Goal: Information Seeking & Learning: Learn about a topic

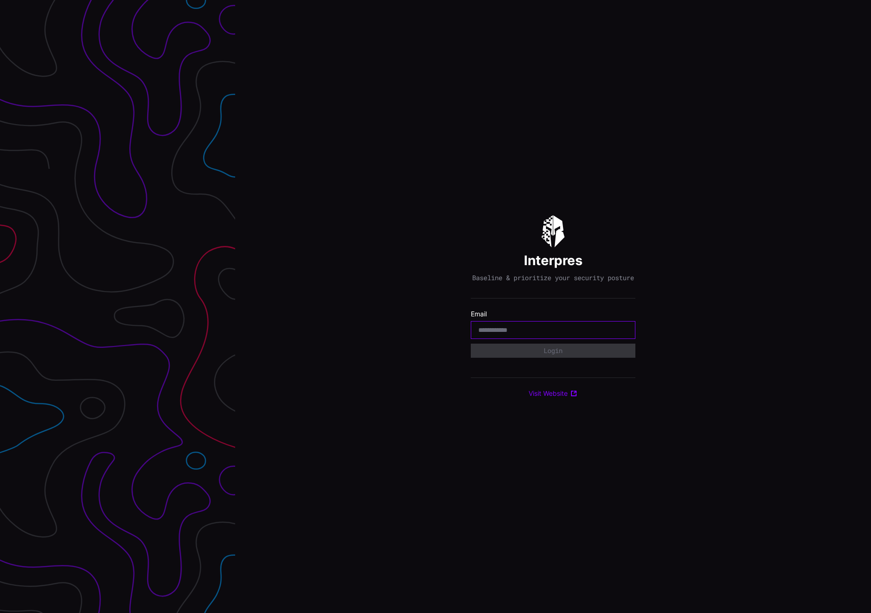
click at [509, 331] on input "email" at bounding box center [553, 330] width 150 height 8
type input "**********"
click at [525, 357] on button "Login" at bounding box center [553, 351] width 165 height 14
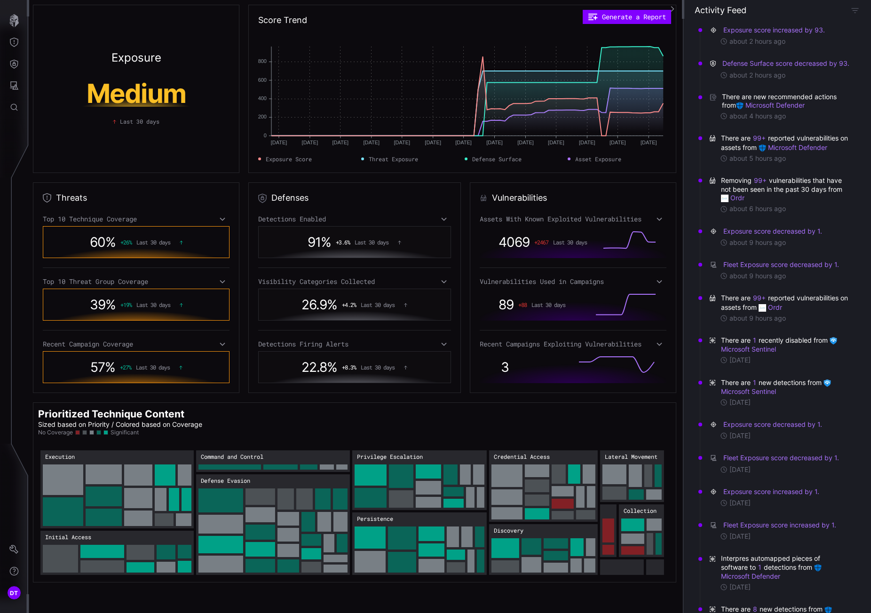
click at [150, 95] on h1 "Medium" at bounding box center [135, 93] width 175 height 26
click at [140, 126] on div "Exposure Medium Last 30 days" at bounding box center [136, 89] width 206 height 168
click at [144, 53] on h2 "Exposure" at bounding box center [136, 57] width 50 height 11
click at [221, 221] on icon at bounding box center [222, 219] width 7 height 8
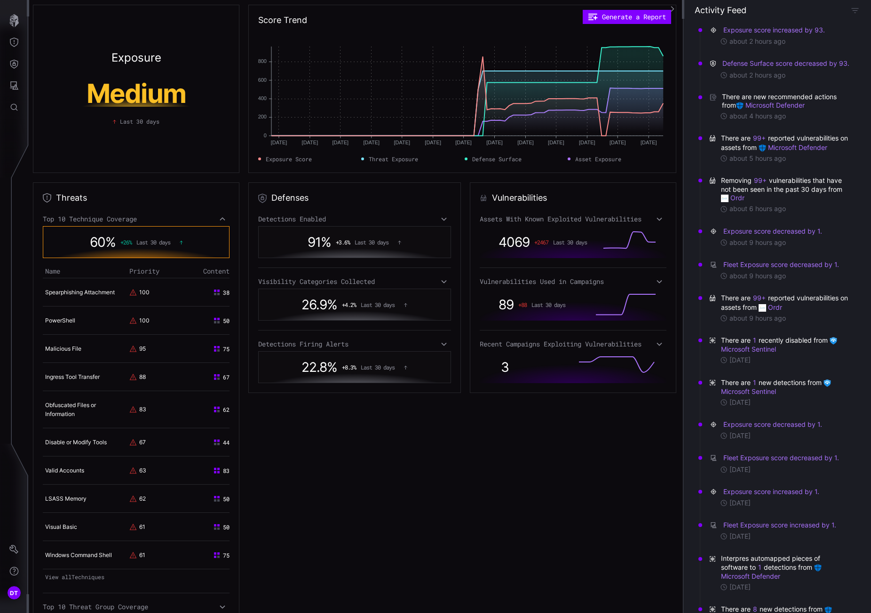
click at [221, 220] on icon at bounding box center [222, 219] width 7 height 8
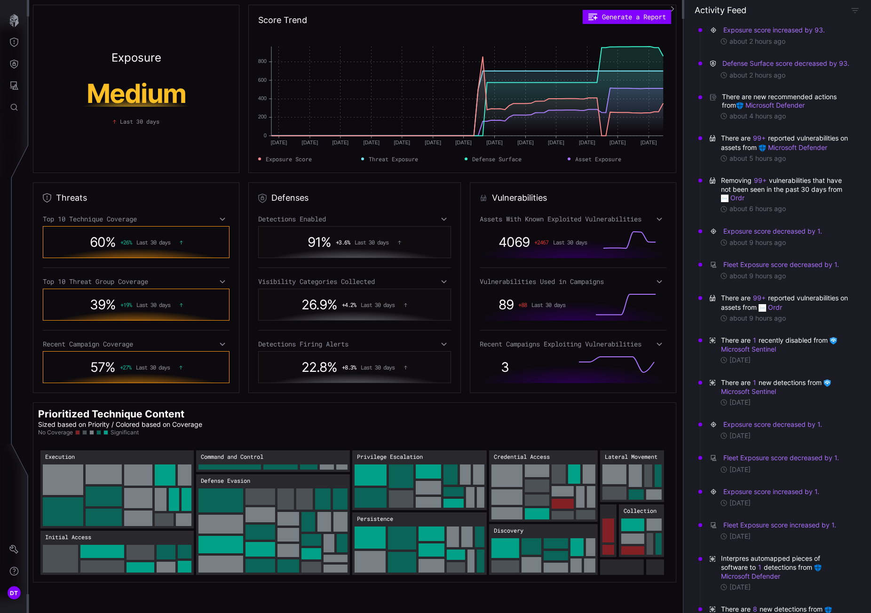
click at [220, 281] on icon at bounding box center [222, 281] width 5 height 3
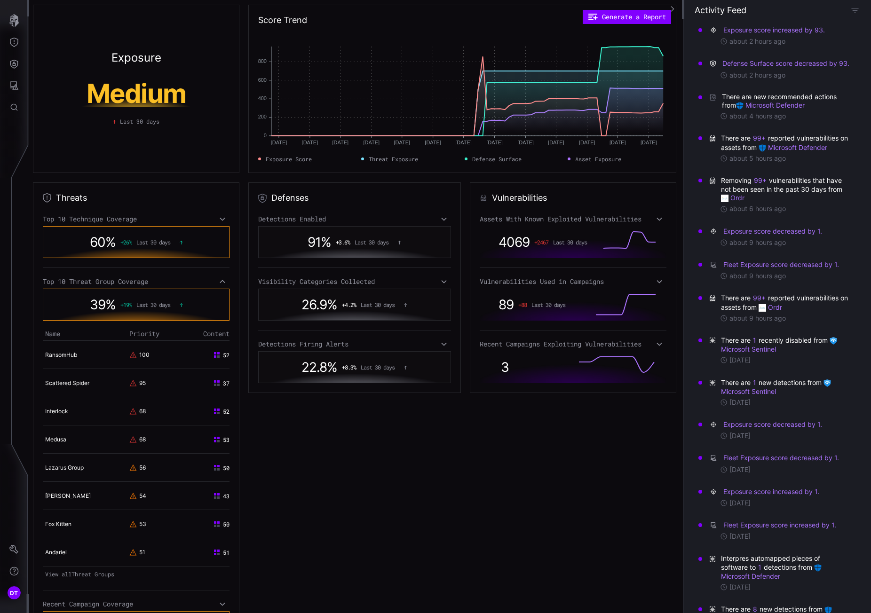
click at [220, 281] on icon at bounding box center [222, 281] width 5 height 3
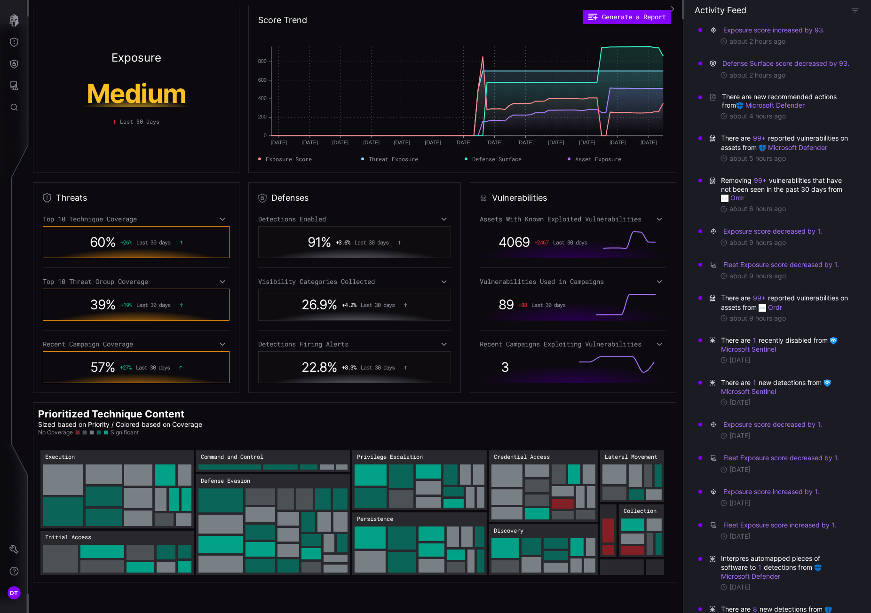
click at [220, 341] on icon at bounding box center [222, 344] width 7 height 8
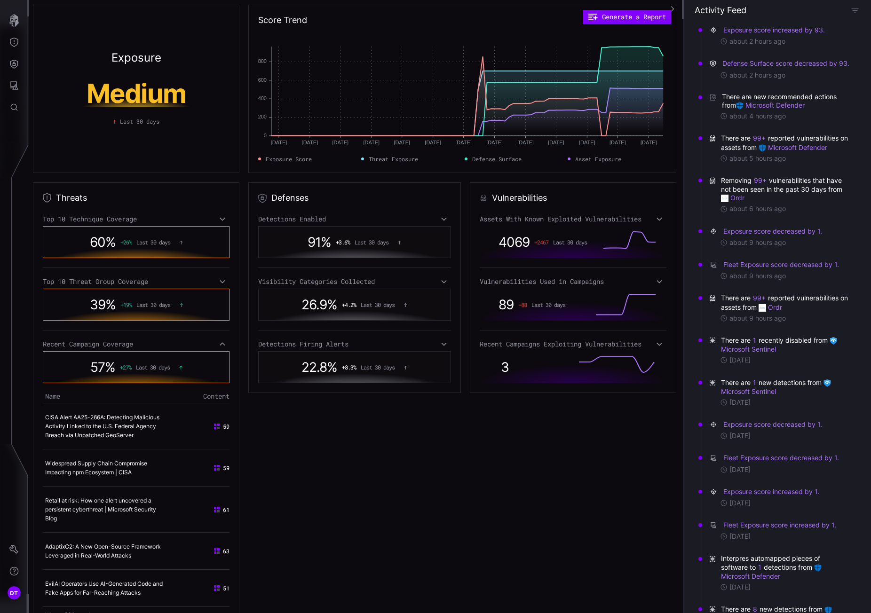
click at [656, 282] on icon at bounding box center [659, 282] width 7 height 8
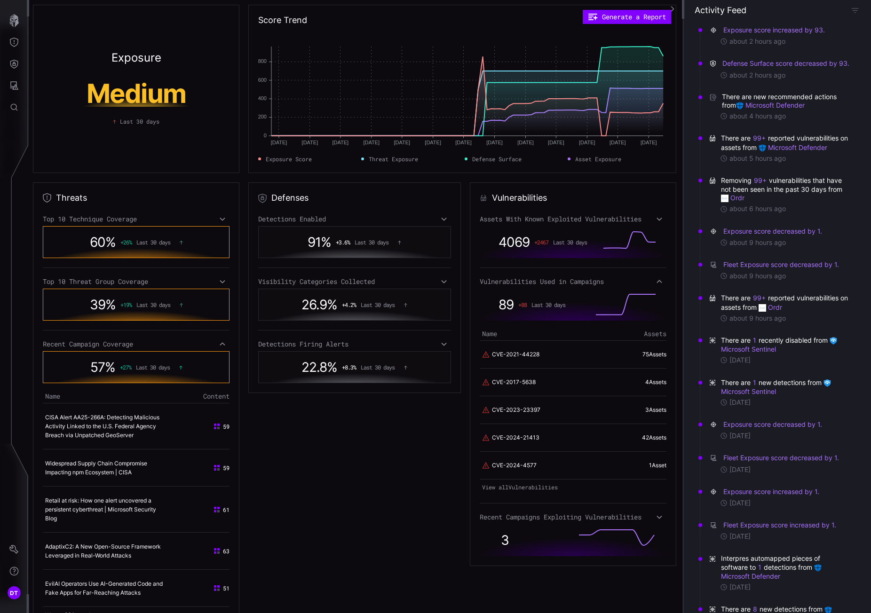
click at [656, 281] on icon at bounding box center [658, 281] width 5 height 3
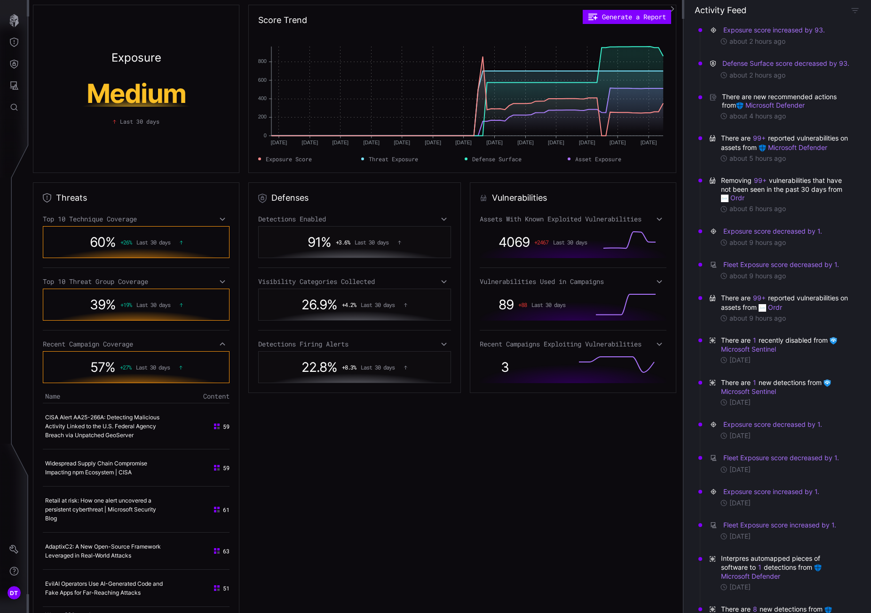
click at [656, 342] on icon at bounding box center [659, 344] width 7 height 8
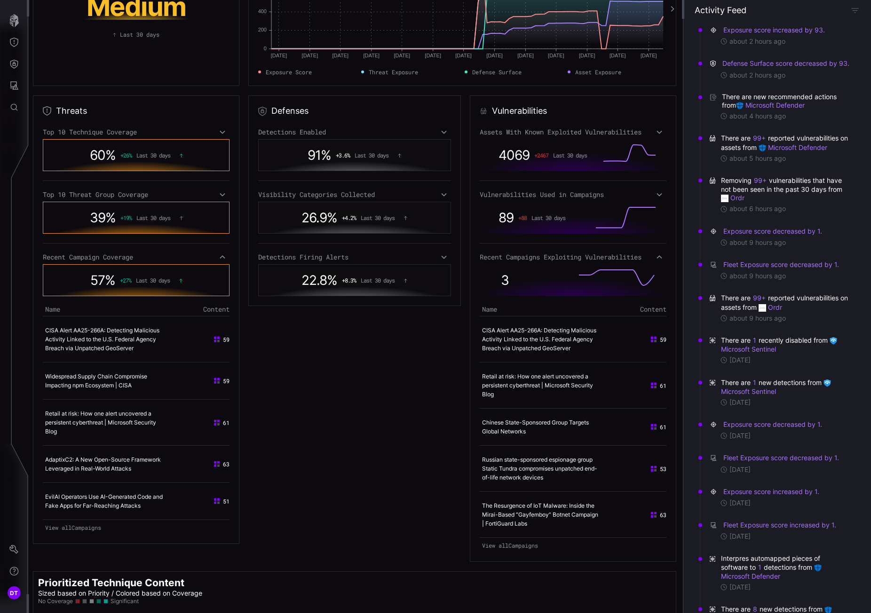
scroll to position [94, 0]
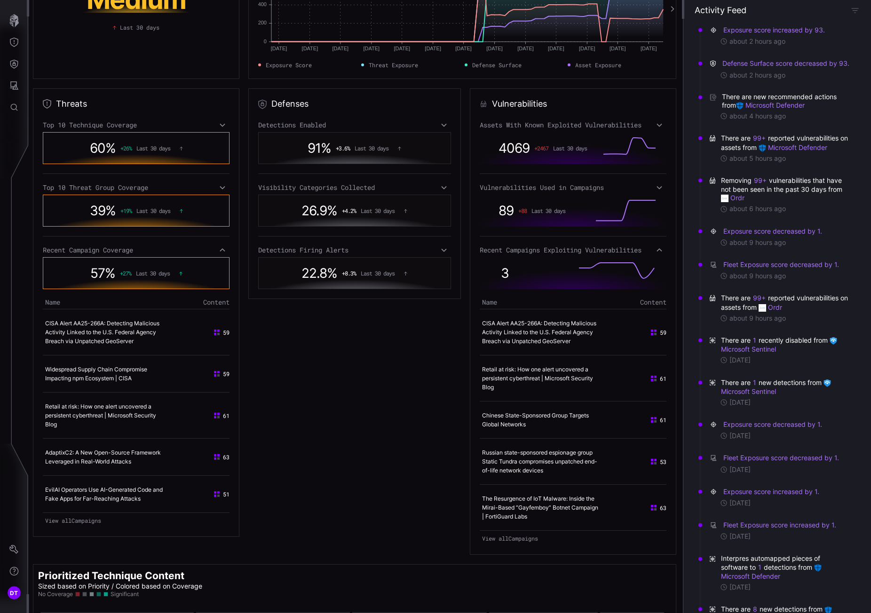
click at [532, 337] on td "CISA Alert AA25-266A: Detecting Malicious Activity Linked to the U.S. Federal A…" at bounding box center [545, 332] width 131 height 46
click at [532, 332] on link "CISA Alert AA25-266A: Detecting Malicious Activity Linked to the U.S. Federal A…" at bounding box center [539, 332] width 114 height 25
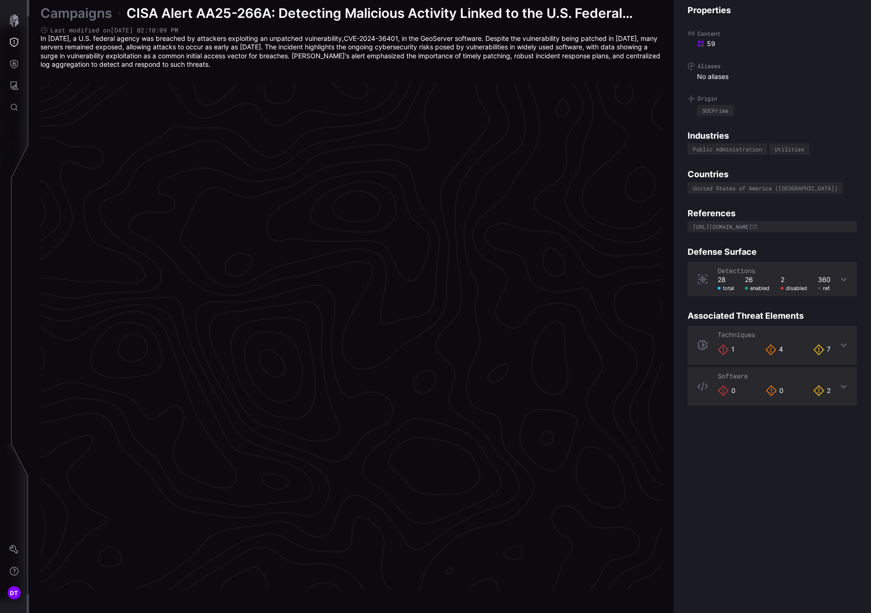
scroll to position [1866, 398]
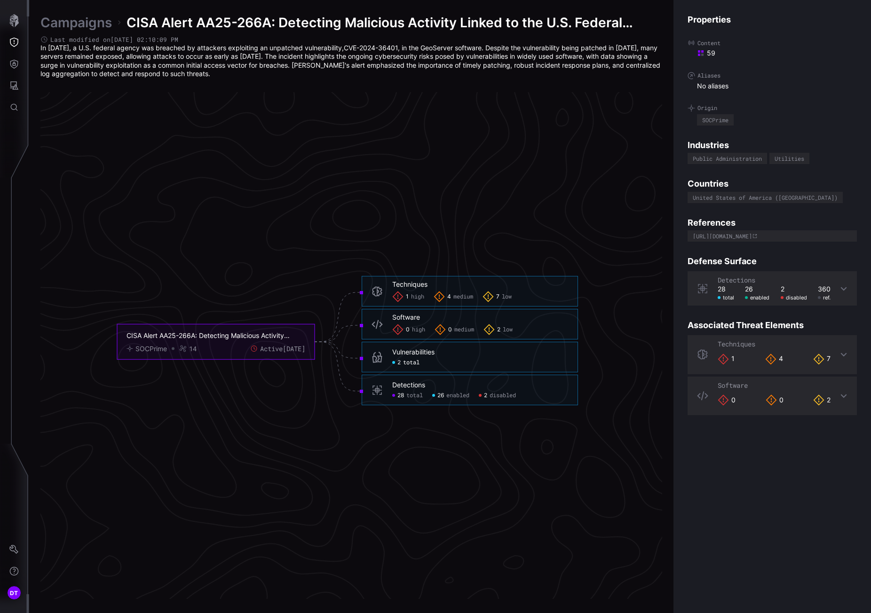
click at [406, 362] on span "total" at bounding box center [411, 363] width 16 height 8
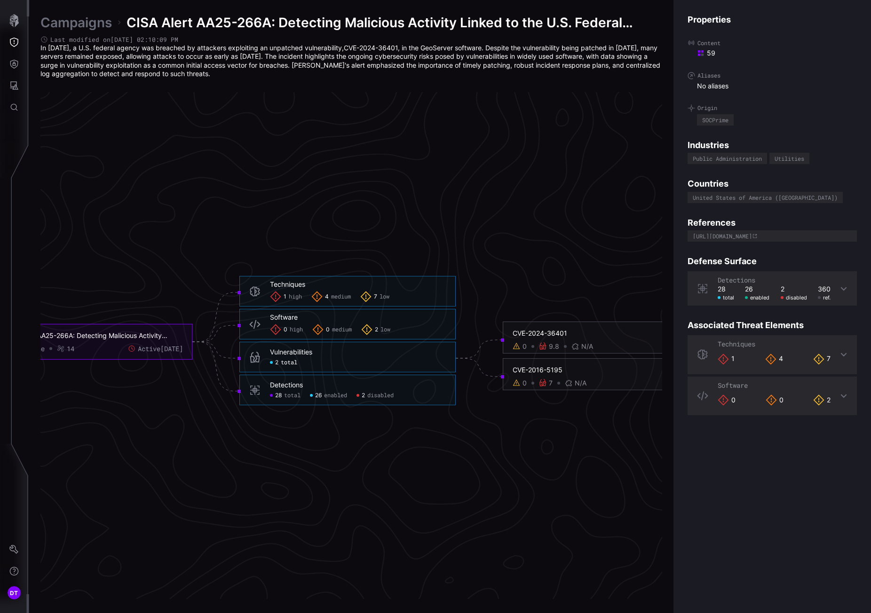
click at [538, 335] on div "CVE-2024-36401" at bounding box center [610, 333] width 197 height 8
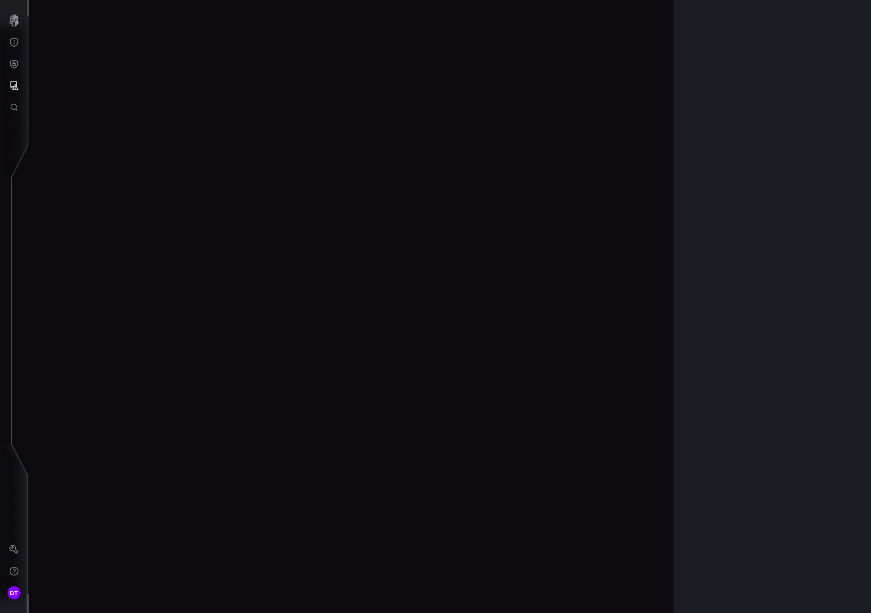
scroll to position [1890, 398]
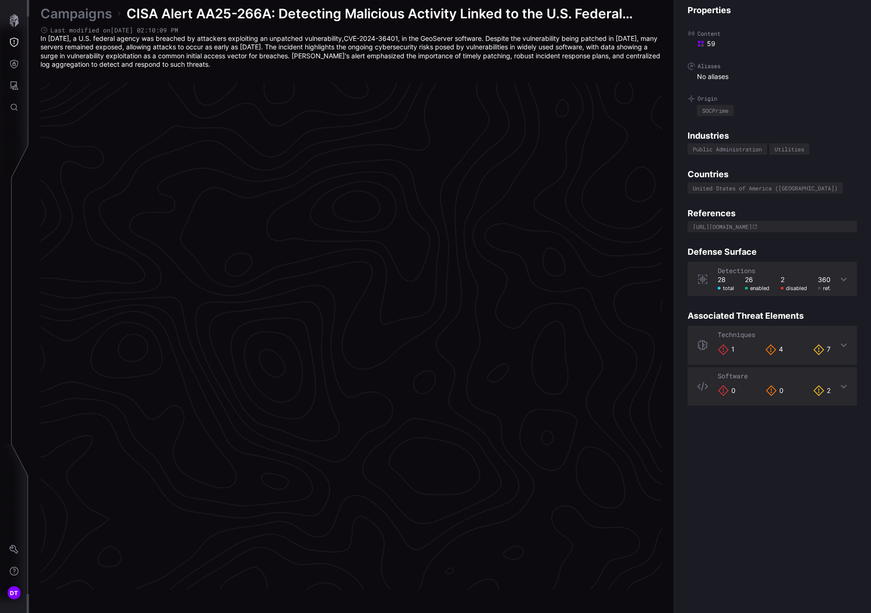
scroll to position [1866, 398]
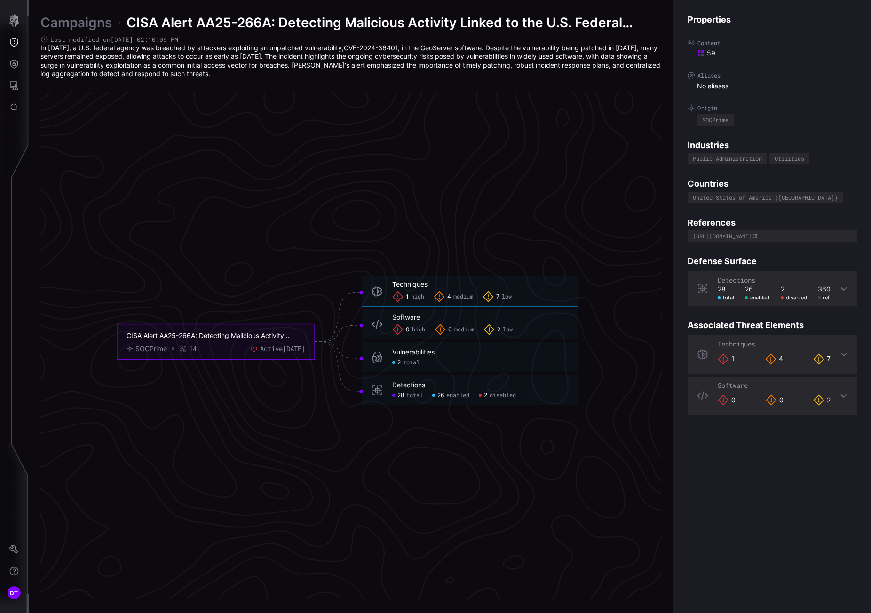
click at [410, 363] on span "total" at bounding box center [411, 363] width 16 height 8
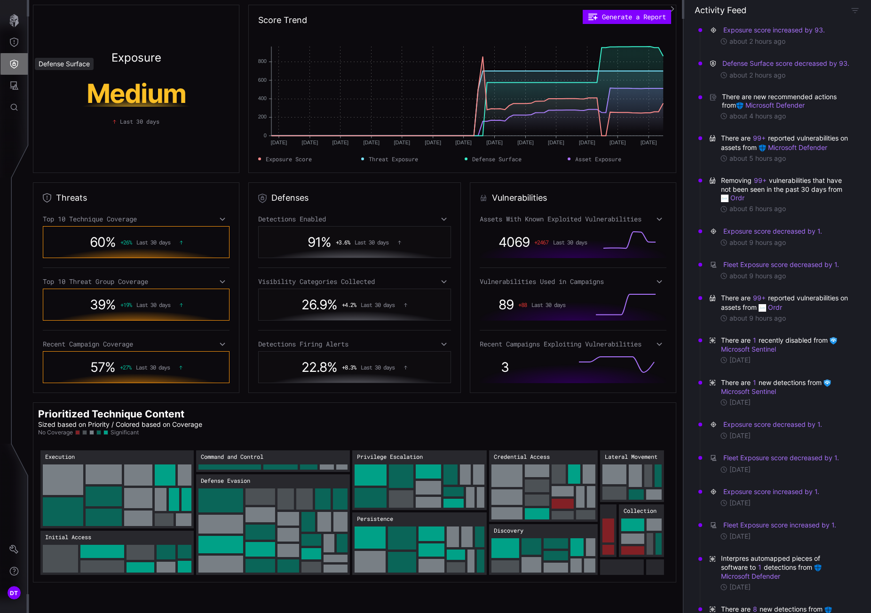
click at [14, 63] on icon "Defense Surface" at bounding box center [14, 64] width 8 height 9
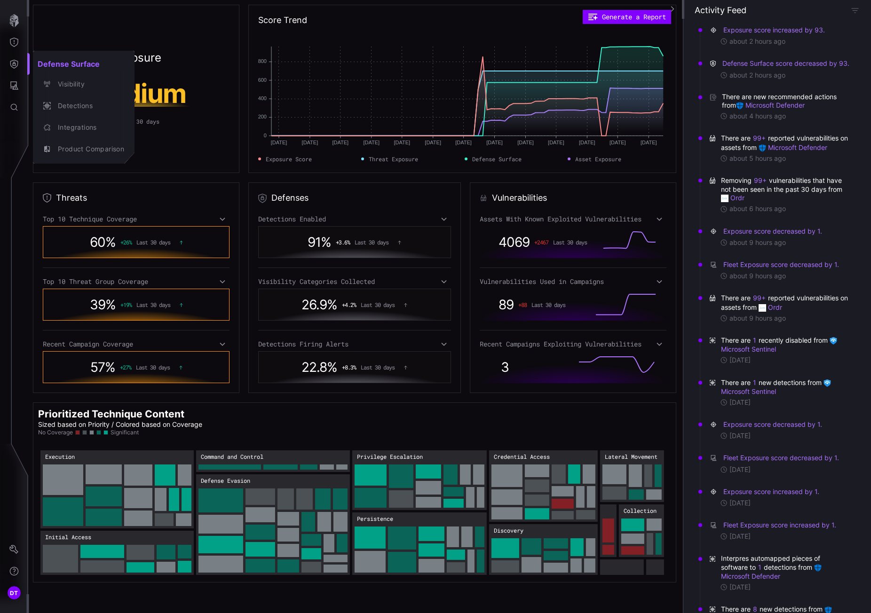
click at [11, 39] on div at bounding box center [435, 306] width 871 height 613
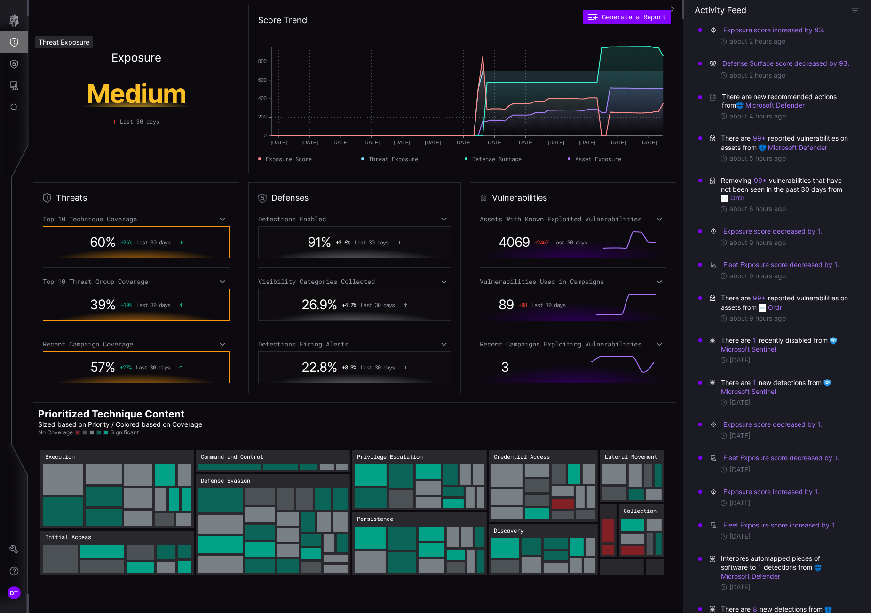
click at [11, 39] on icon "Threat Exposure" at bounding box center [14, 42] width 8 height 9
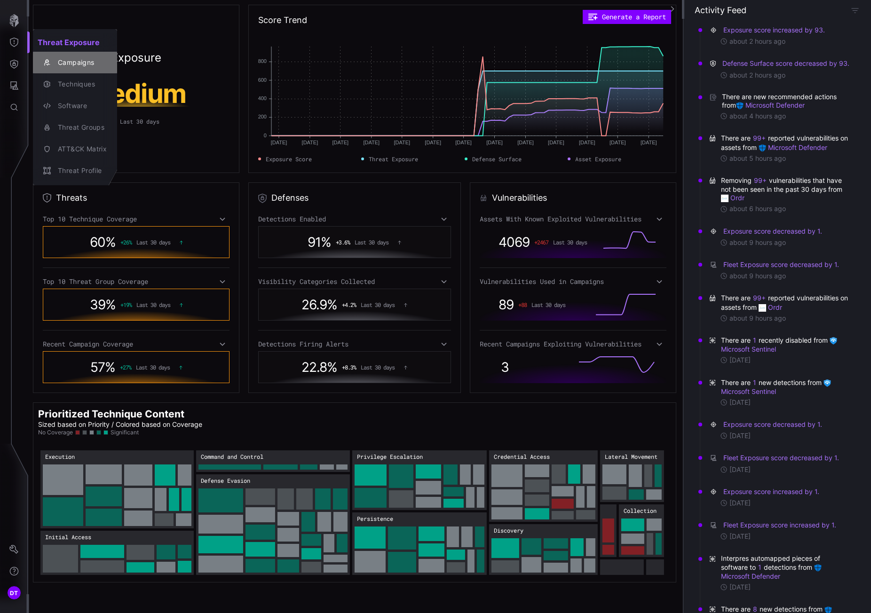
click at [71, 60] on div "Campaigns" at bounding box center [80, 63] width 54 height 12
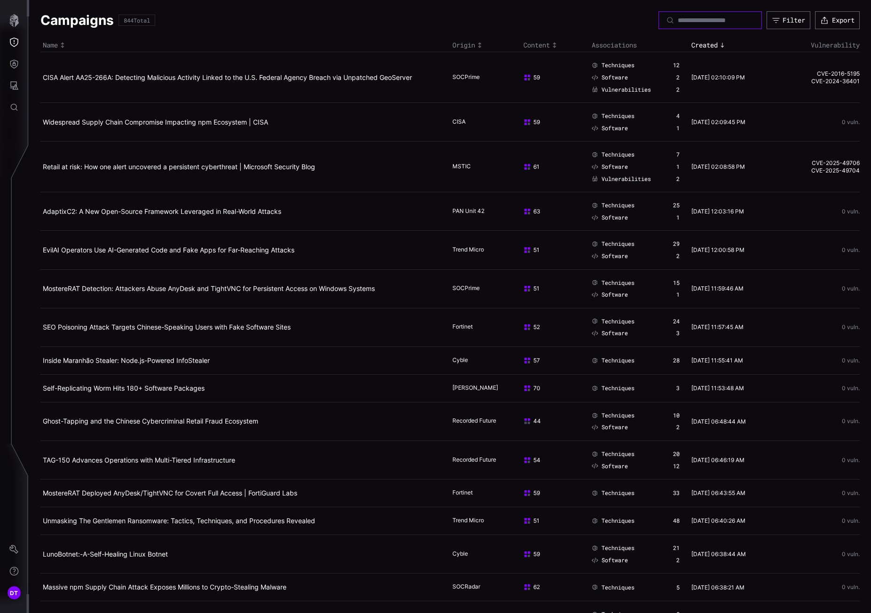
click at [677, 21] on input at bounding box center [710, 20] width 66 height 8
type input "****"
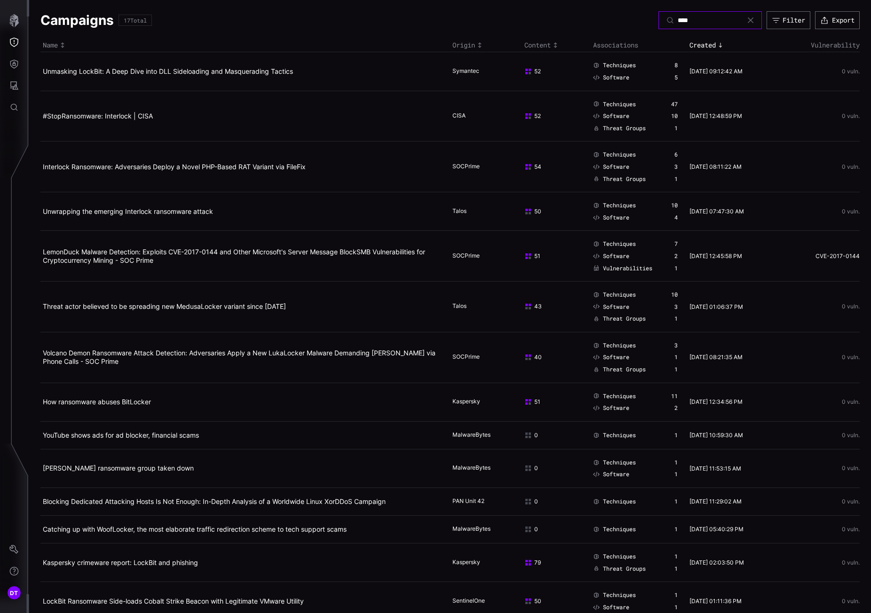
click at [677, 20] on input "****" at bounding box center [710, 20] width 66 height 8
type input "*******"
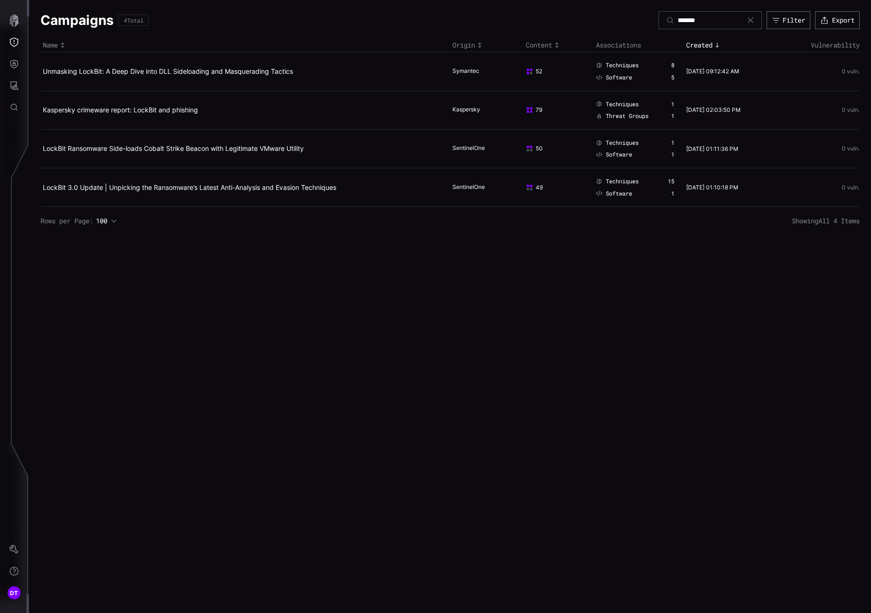
click at [691, 15] on div "*******" at bounding box center [709, 20] width 103 height 18
click at [693, 18] on input "*******" at bounding box center [710, 20] width 66 height 8
type input "*"
type input "*****"
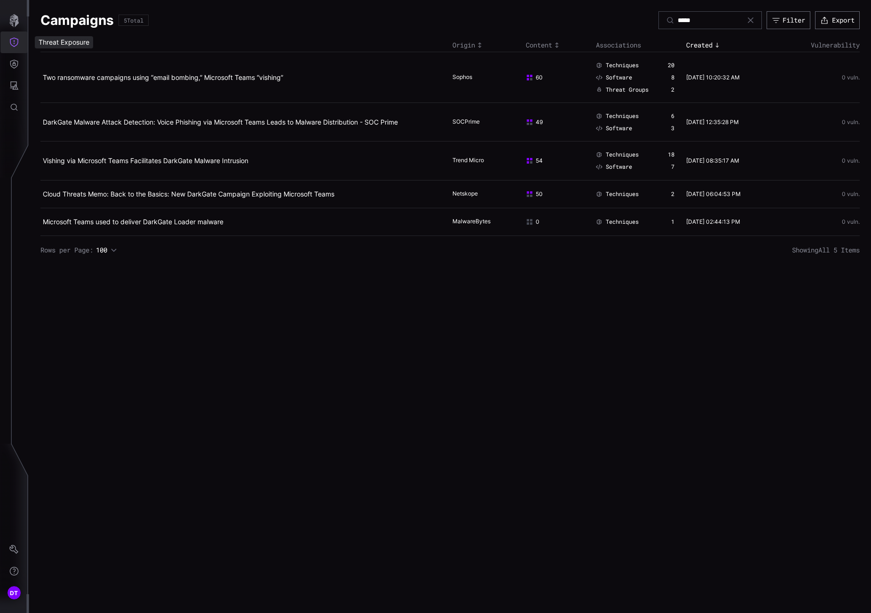
click at [15, 42] on icon "Threat Exposure" at bounding box center [13, 42] width 9 height 9
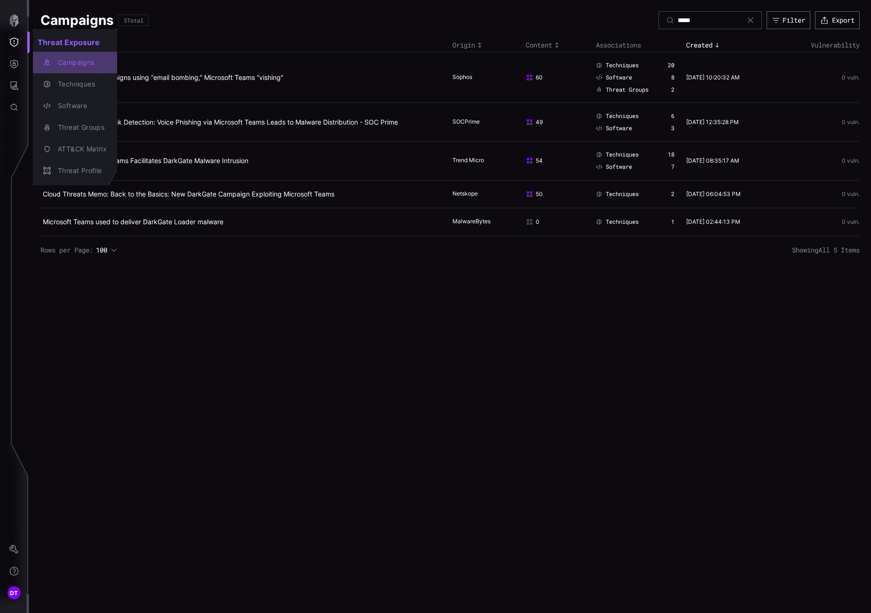
click at [66, 62] on div "Campaigns" at bounding box center [80, 63] width 54 height 12
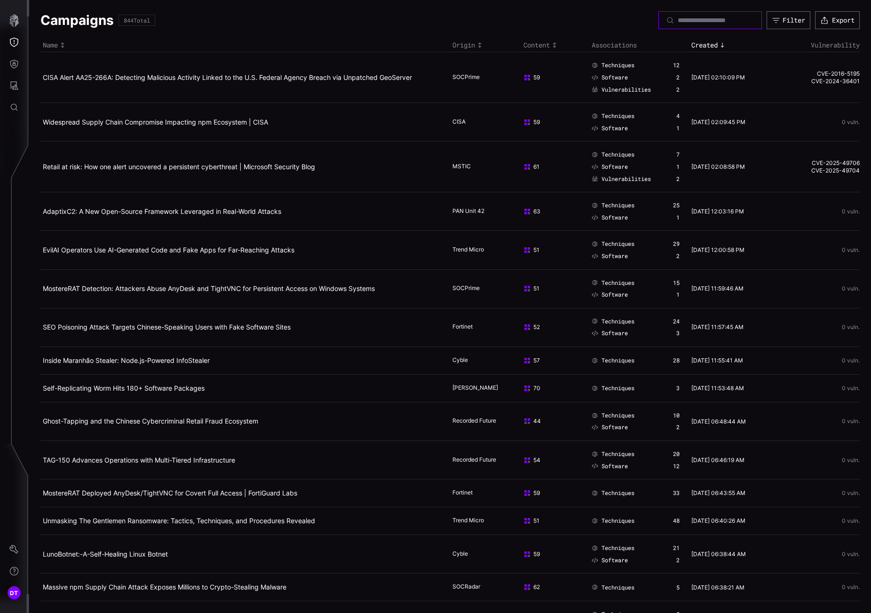
click at [677, 23] on input at bounding box center [710, 20] width 66 height 8
type input "**********"
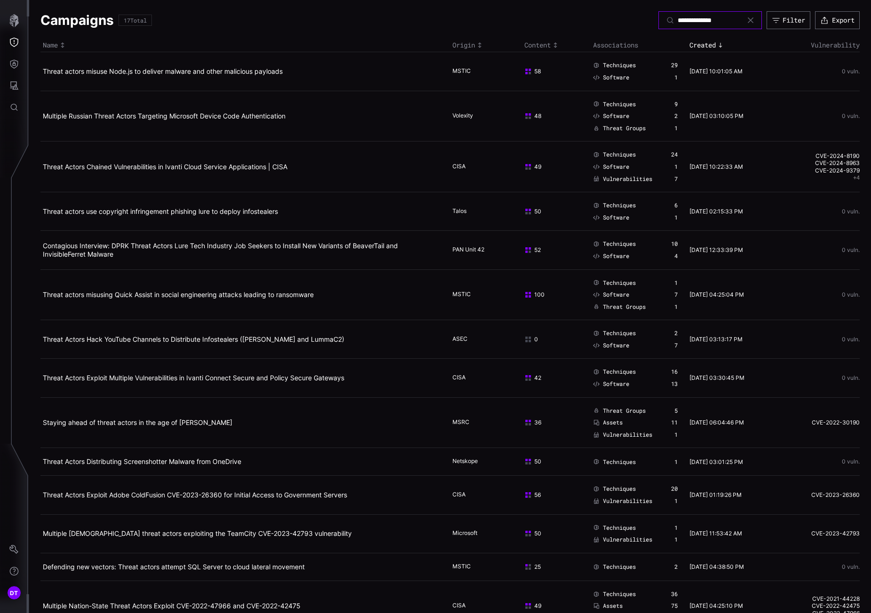
click at [703, 22] on input "**********" at bounding box center [710, 20] width 66 height 8
type input "*"
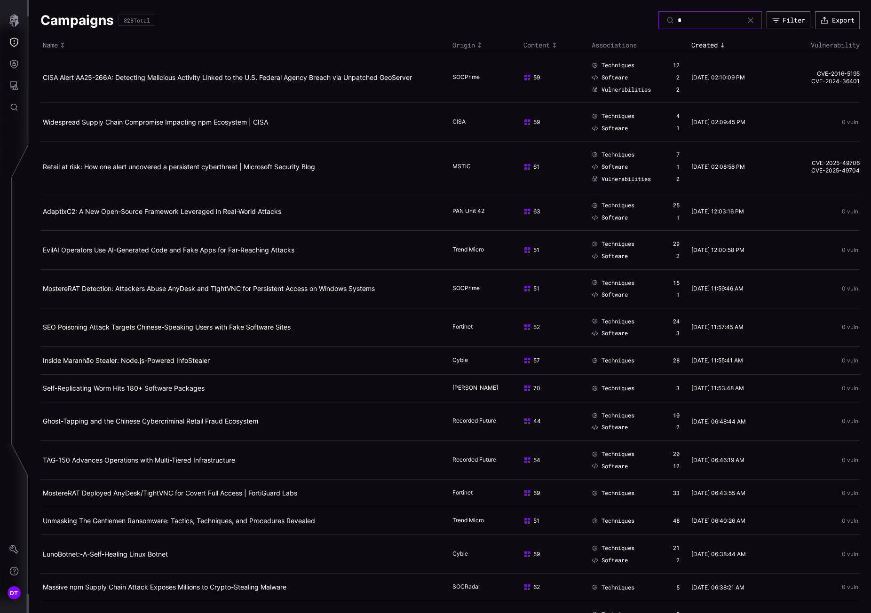
click at [677, 19] on input at bounding box center [710, 20] width 66 height 8
type input "*********"
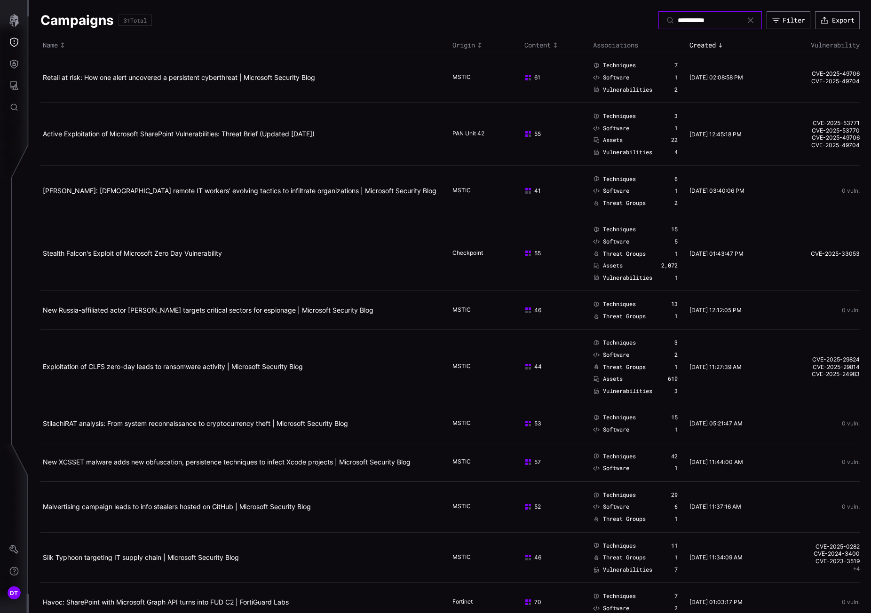
click at [699, 21] on input "*********" at bounding box center [710, 20] width 66 height 8
type input "**********"
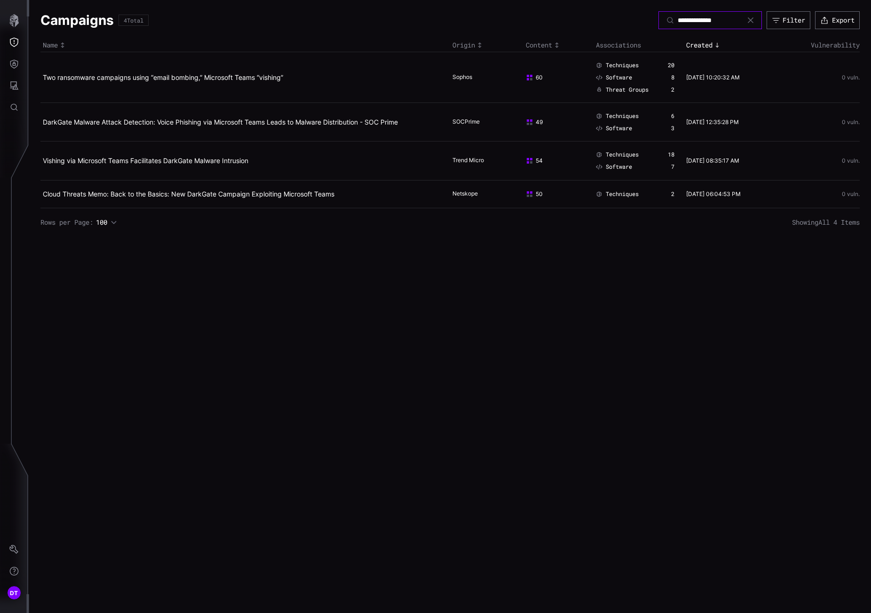
click at [716, 18] on input "**********" at bounding box center [710, 20] width 66 height 8
type input "**********"
click at [14, 39] on icon "Threat Exposure" at bounding box center [13, 42] width 9 height 9
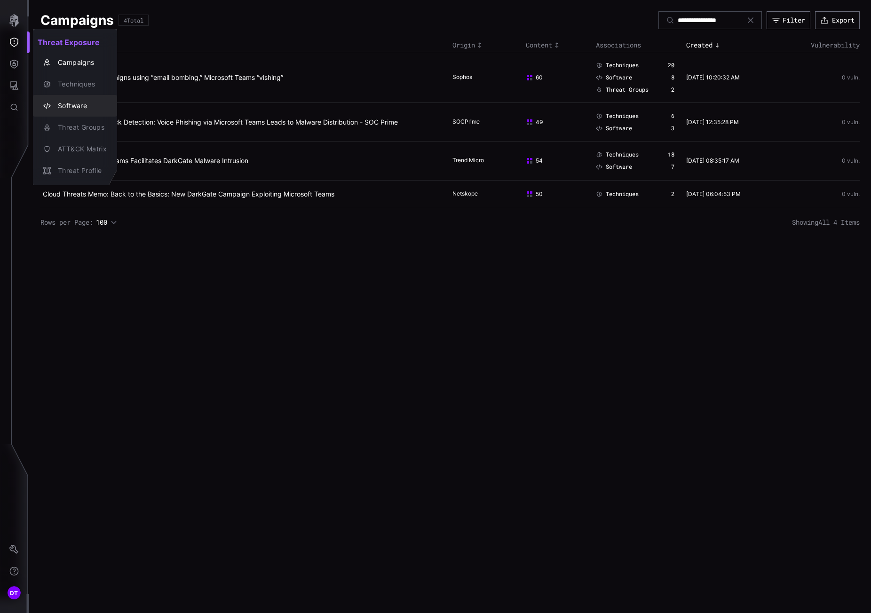
click at [63, 106] on div "Software" at bounding box center [80, 106] width 54 height 12
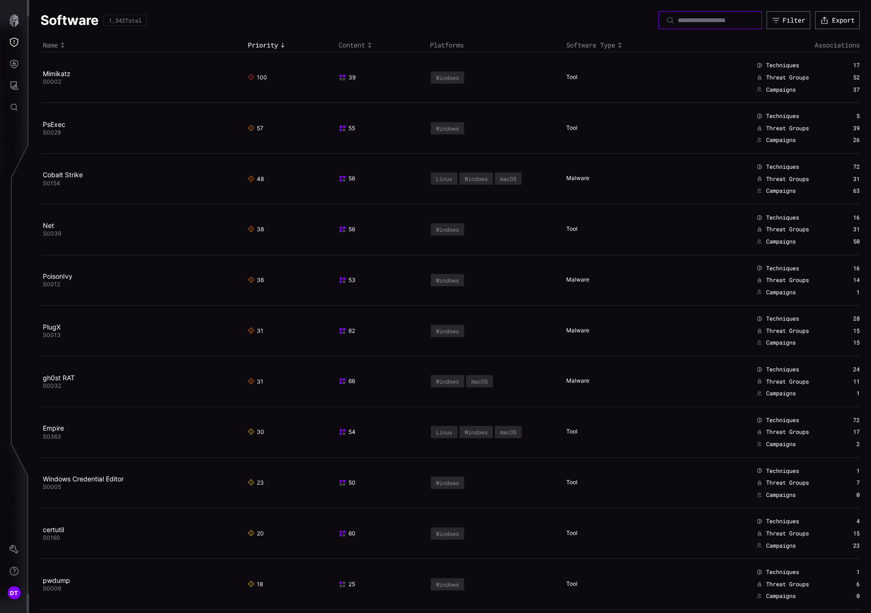
click at [677, 21] on input at bounding box center [710, 20] width 66 height 8
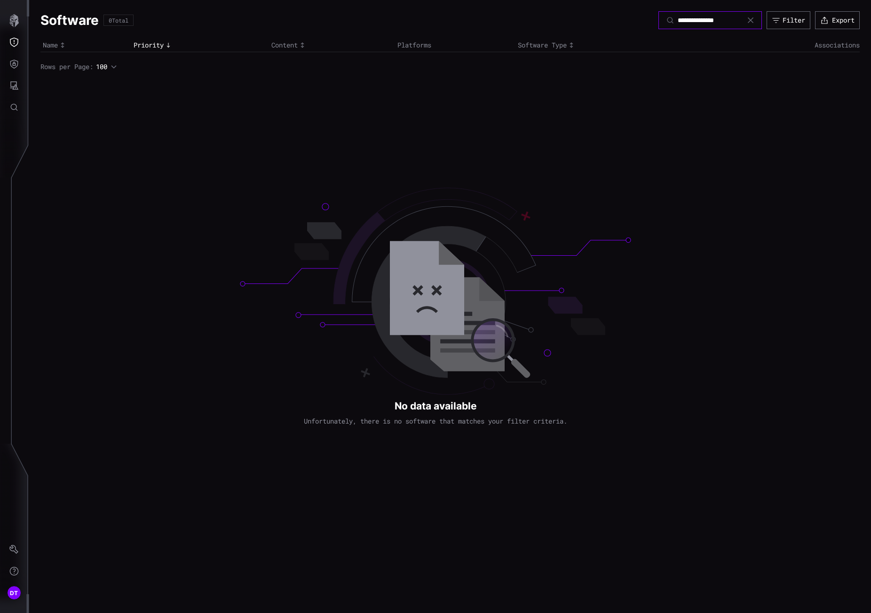
type input "**********"
click at [747, 20] on icon at bounding box center [751, 20] width 8 height 8
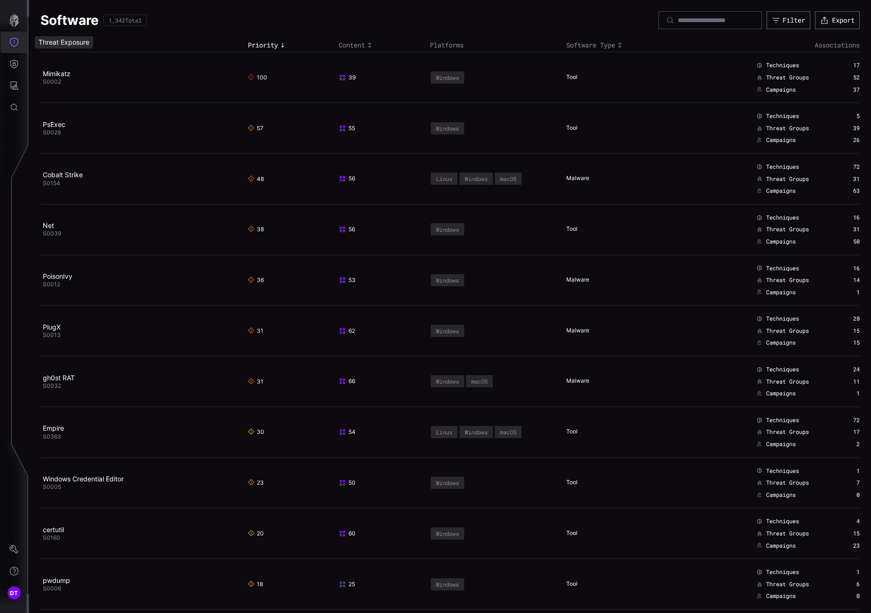
click at [13, 41] on icon "Threat Exposure" at bounding box center [13, 42] width 9 height 9
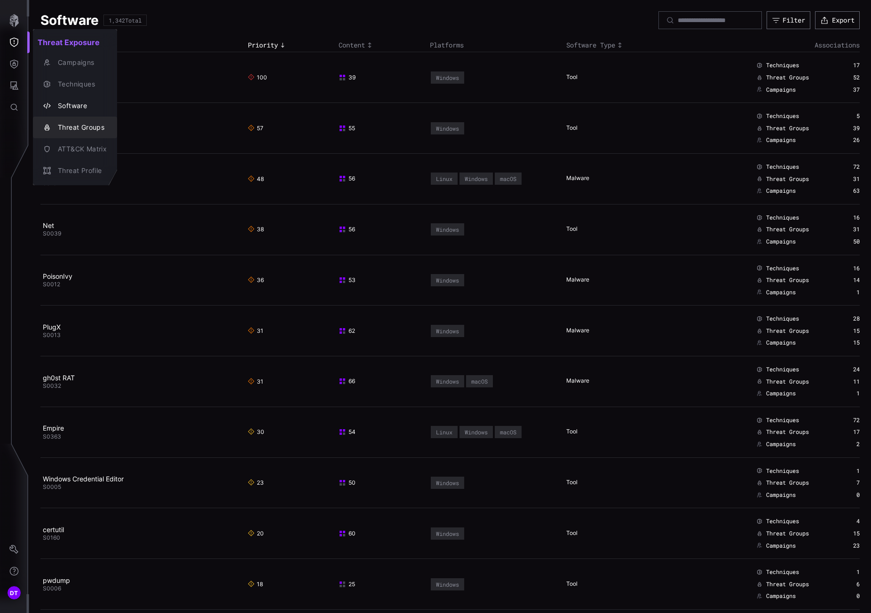
click at [65, 126] on div "Threat Groups" at bounding box center [80, 128] width 54 height 12
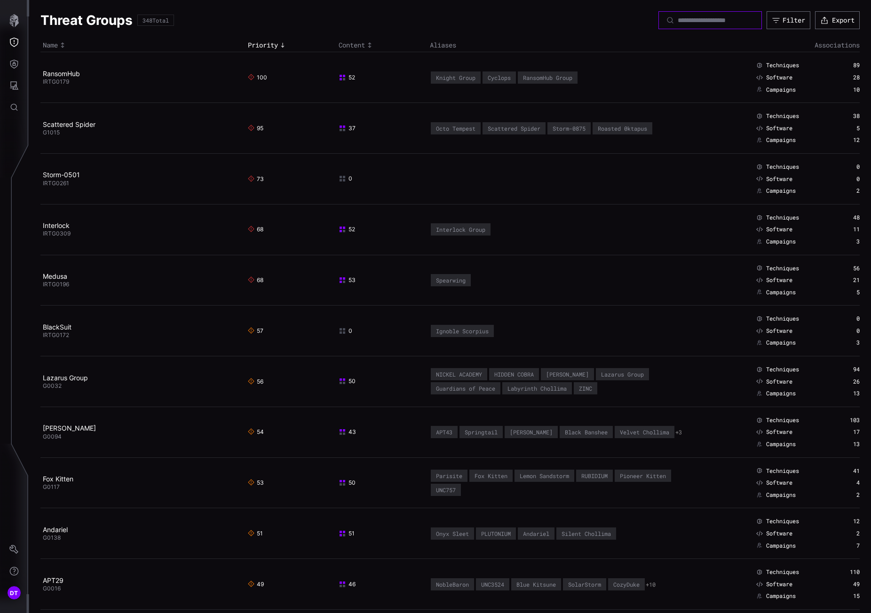
click at [677, 23] on input at bounding box center [710, 20] width 66 height 8
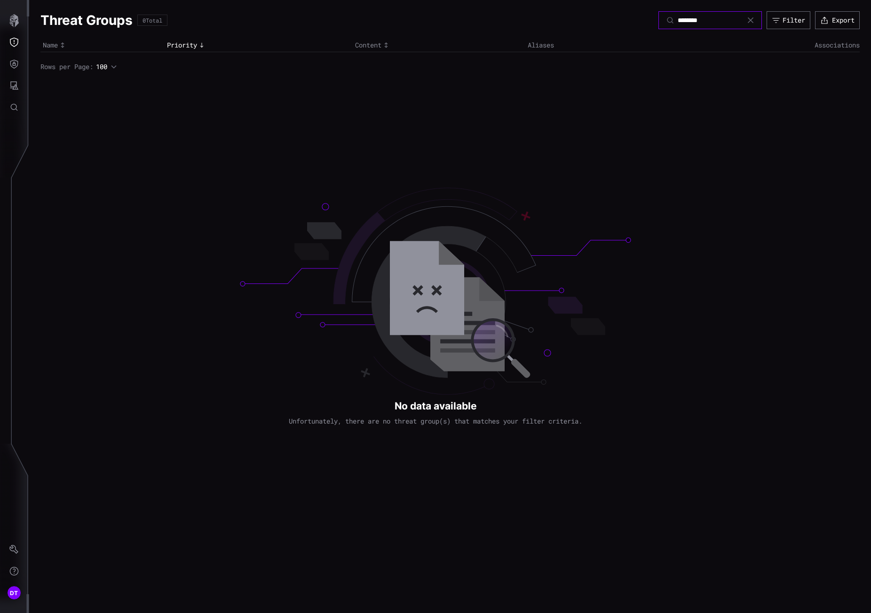
drag, startPoint x: 693, startPoint y: 23, endPoint x: 655, endPoint y: 23, distance: 37.1
click at [658, 23] on div "********" at bounding box center [709, 20] width 103 height 18
drag, startPoint x: 687, startPoint y: 19, endPoint x: 655, endPoint y: 18, distance: 31.5
click at [658, 18] on div "******" at bounding box center [709, 20] width 103 height 18
paste input "********"
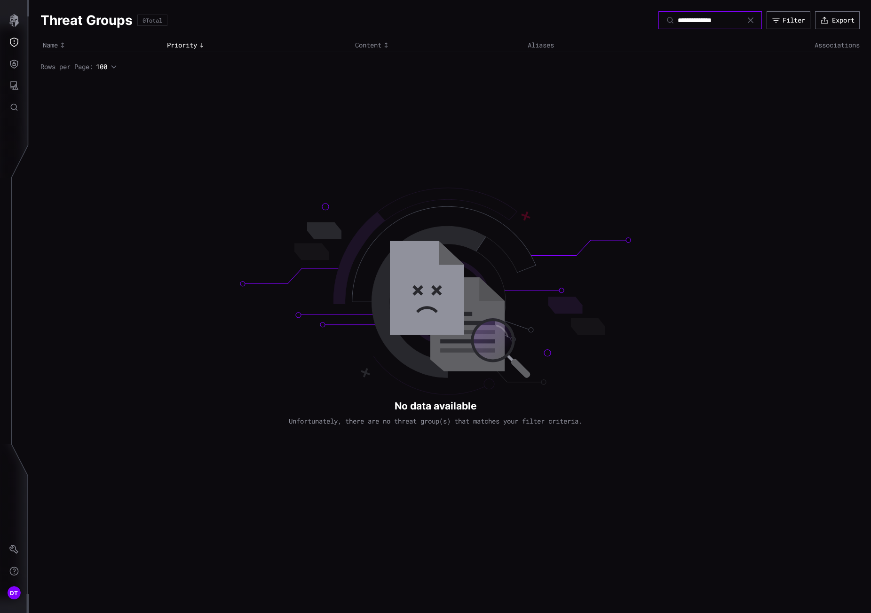
type input "**********"
click at [749, 22] on icon at bounding box center [751, 20] width 8 height 8
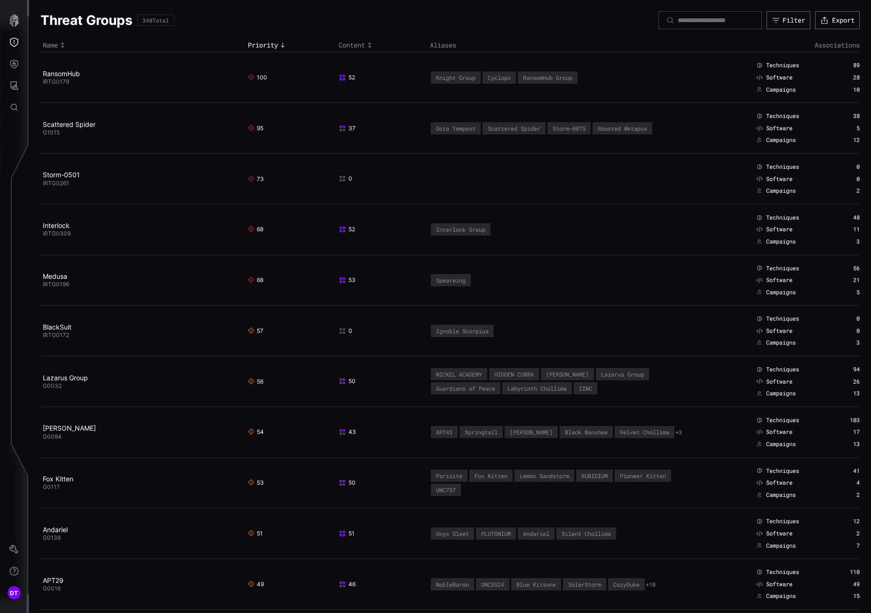
drag, startPoint x: 662, startPoint y: 27, endPoint x: 664, endPoint y: 23, distance: 5.1
click at [662, 27] on div at bounding box center [709, 20] width 103 height 18
click at [677, 23] on input at bounding box center [710, 20] width 66 height 8
paste input "**********"
type input "**********"
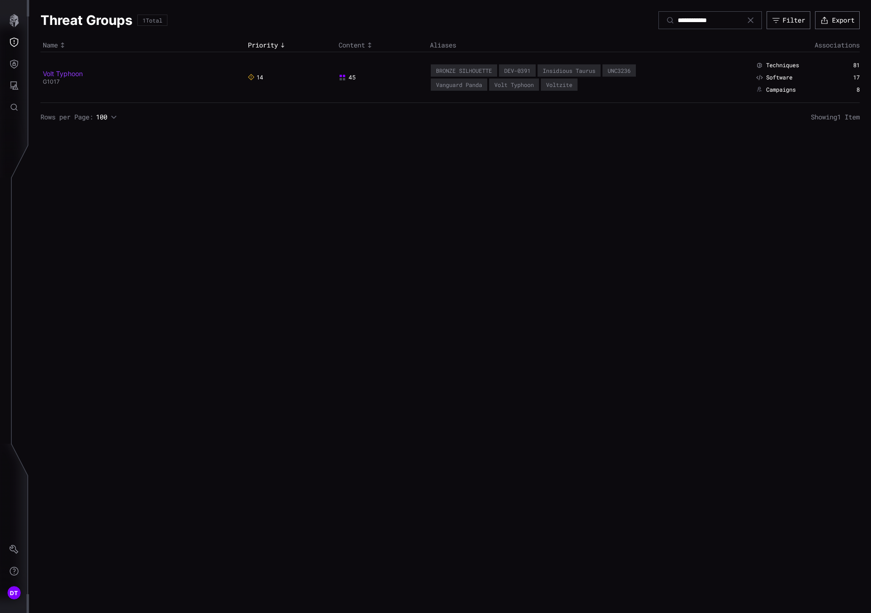
click at [63, 71] on link "Volt Typhoon" at bounding box center [63, 74] width 40 height 8
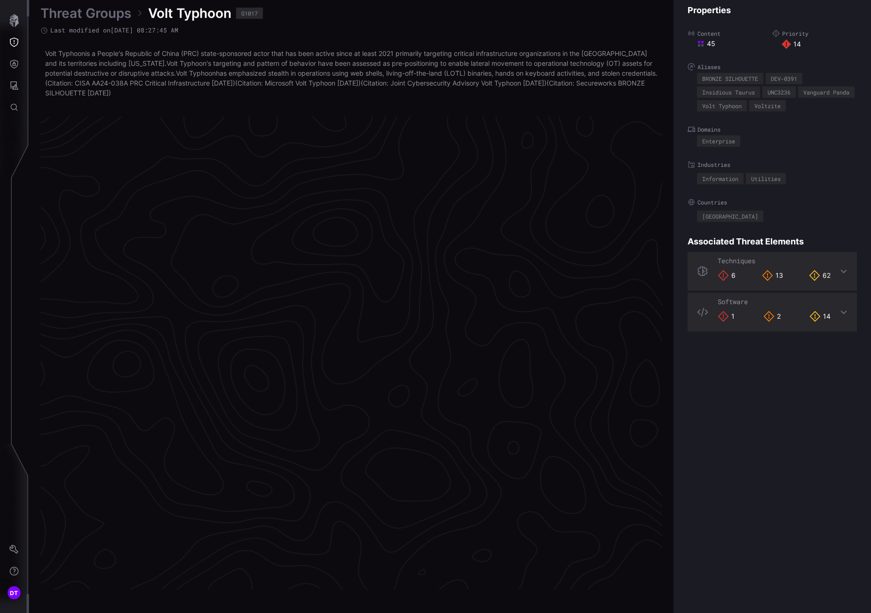
scroll to position [1883, 398]
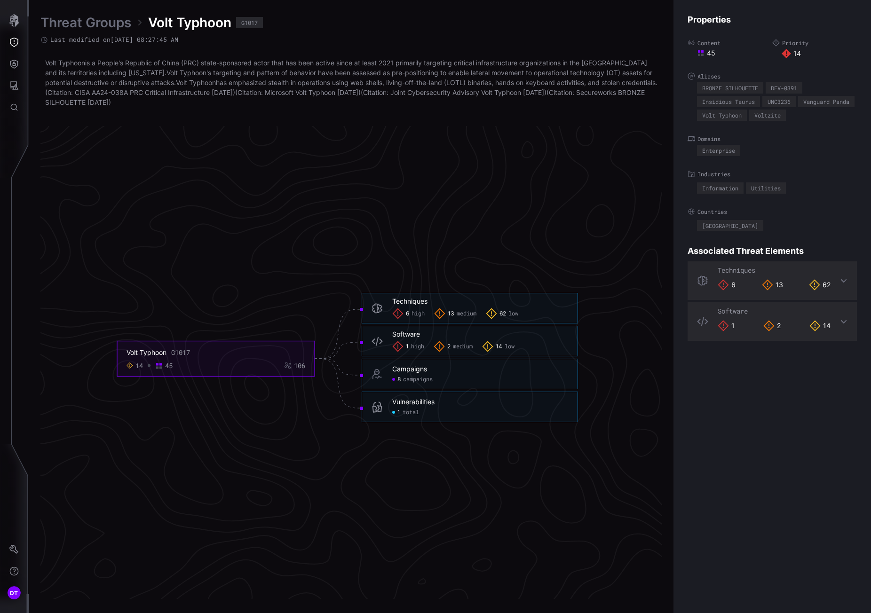
click at [409, 412] on span "total" at bounding box center [410, 413] width 16 height 8
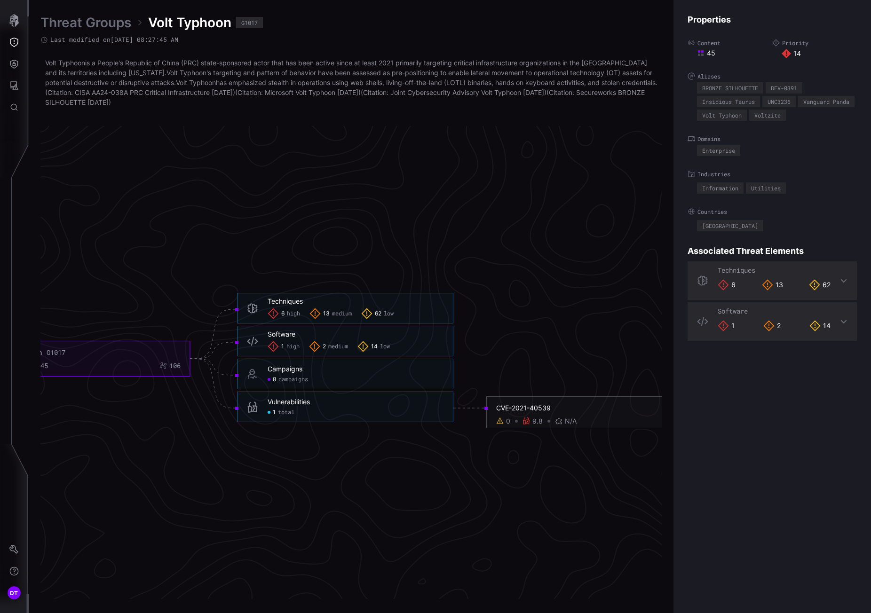
click at [507, 421] on div "0" at bounding box center [508, 421] width 4 height 8
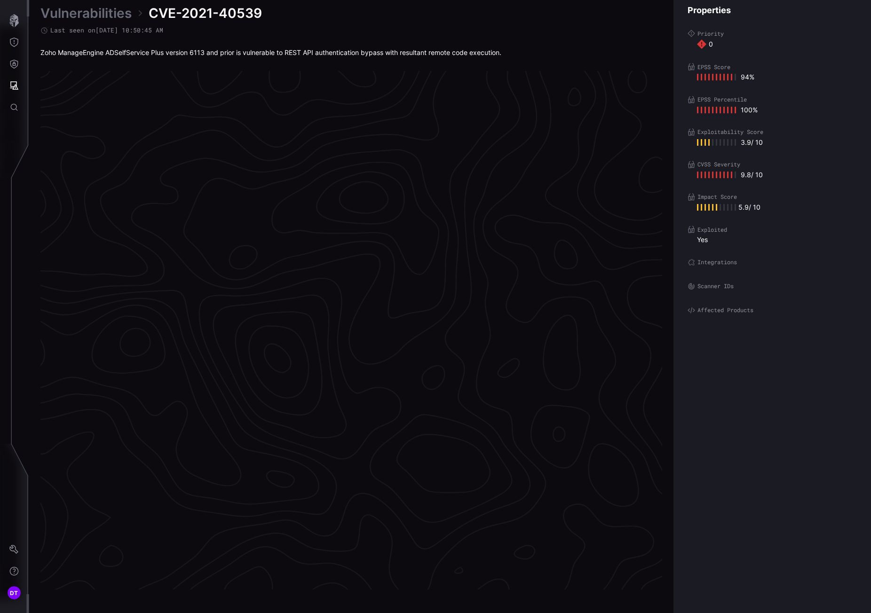
scroll to position [1860, 398]
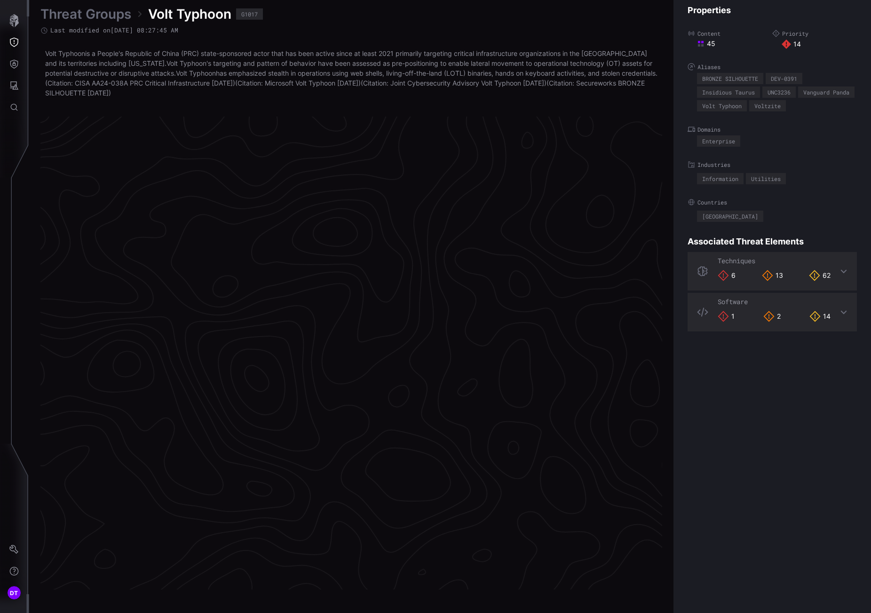
scroll to position [1883, 398]
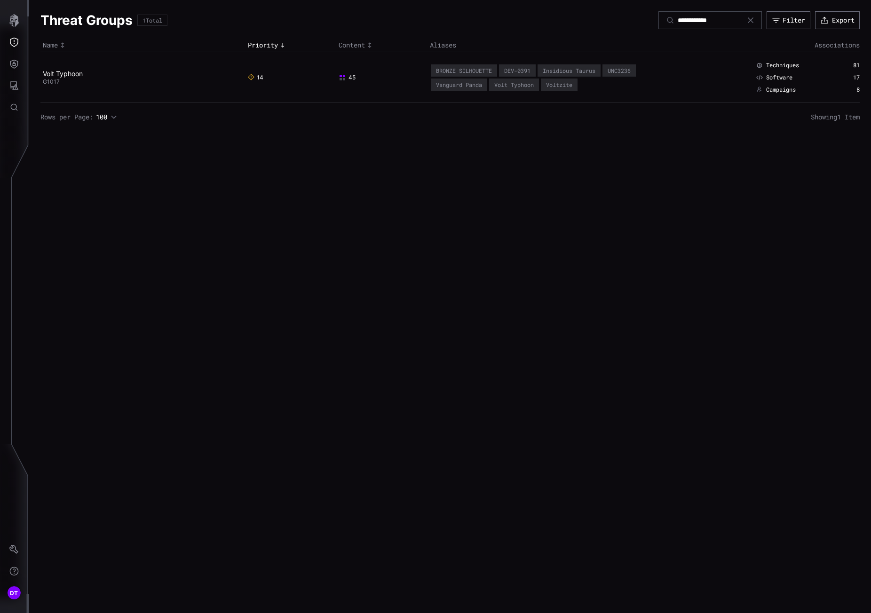
click at [748, 18] on icon at bounding box center [751, 20] width 8 height 8
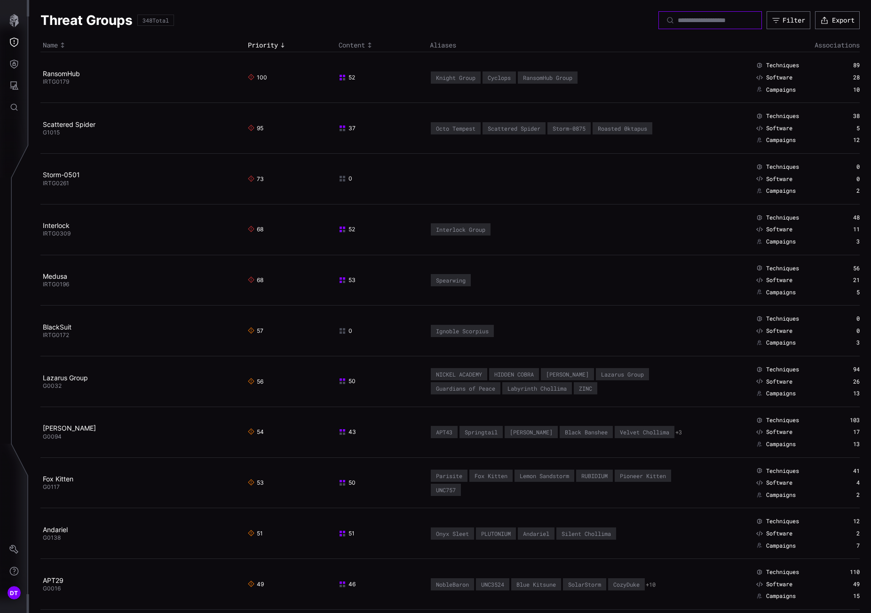
click at [684, 22] on input at bounding box center [710, 20] width 66 height 8
paste input "*****"
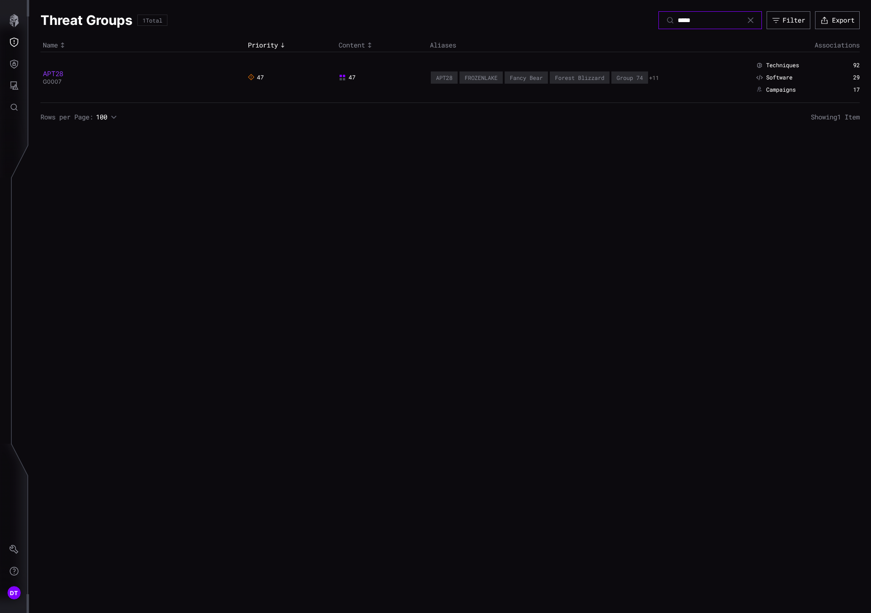
type input "*****"
click at [52, 74] on link "APT28" at bounding box center [53, 74] width 21 height 8
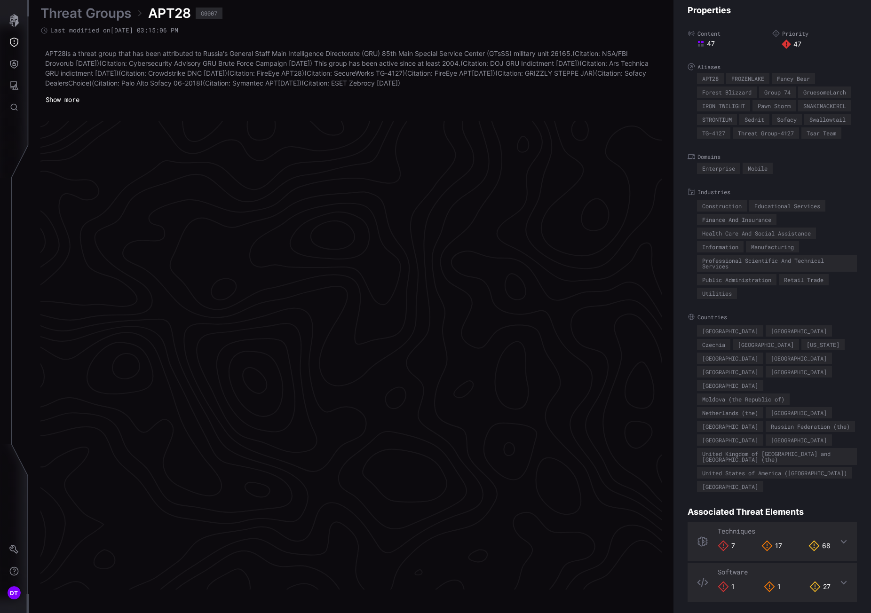
scroll to position [1885, 398]
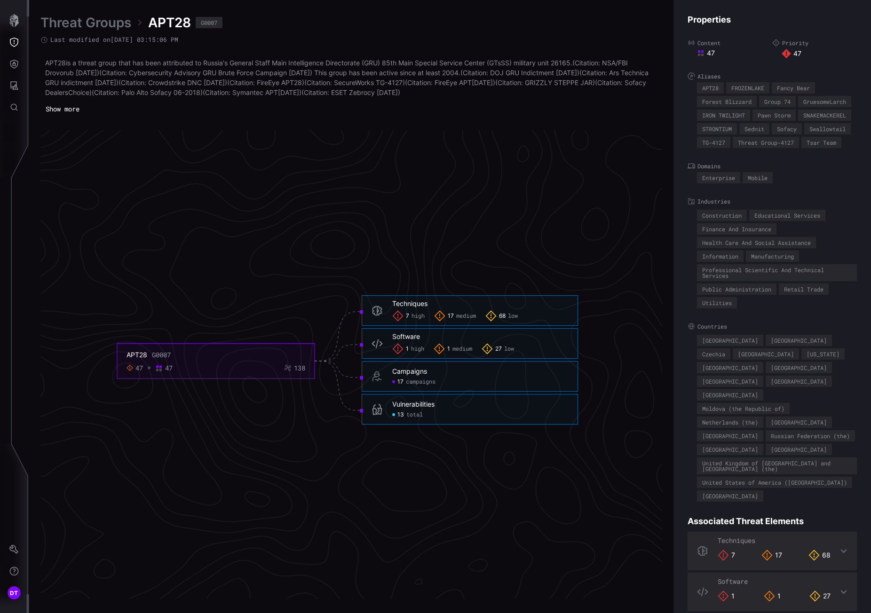
click at [412, 417] on span "total" at bounding box center [414, 415] width 16 height 8
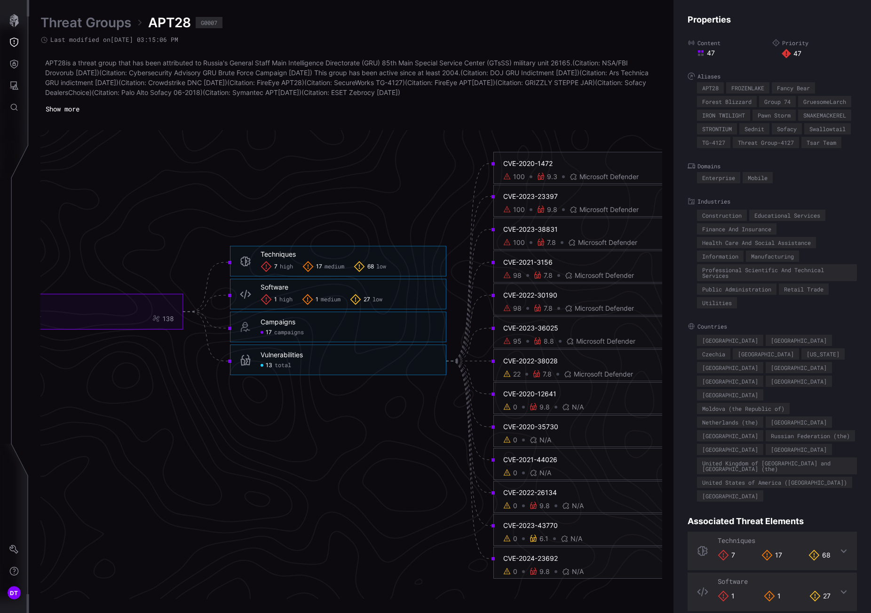
click at [519, 179] on div "100" at bounding box center [519, 177] width 12 height 8
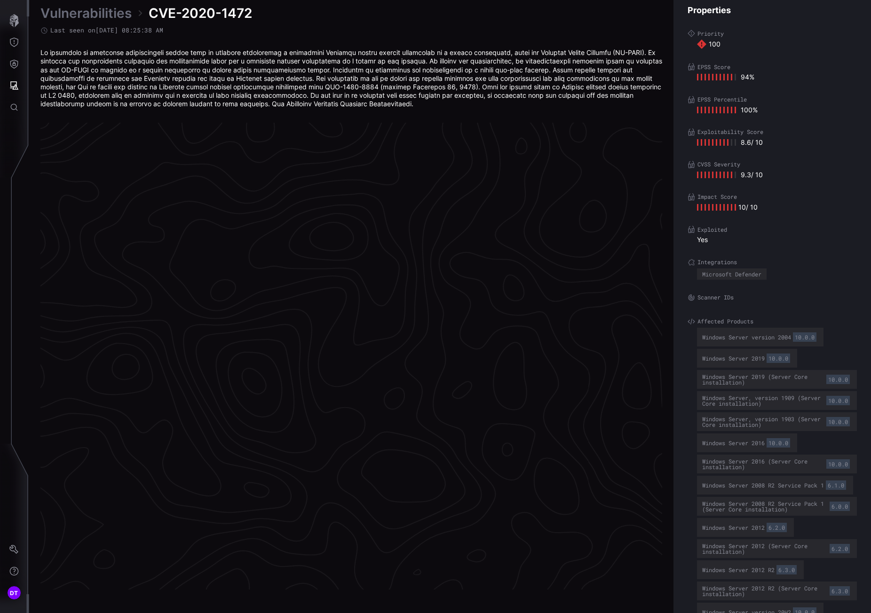
scroll to position [1886, 398]
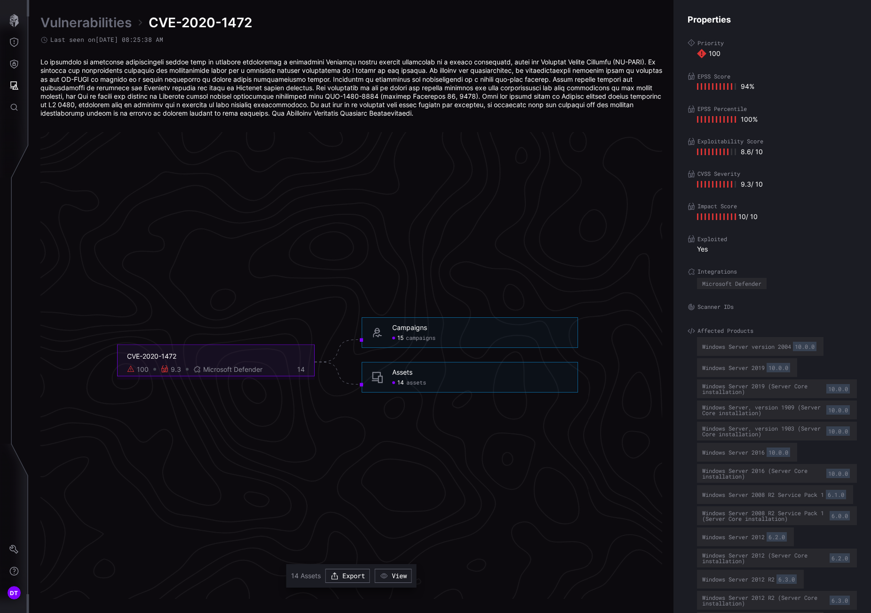
click at [413, 380] on span "assets" at bounding box center [416, 383] width 20 height 8
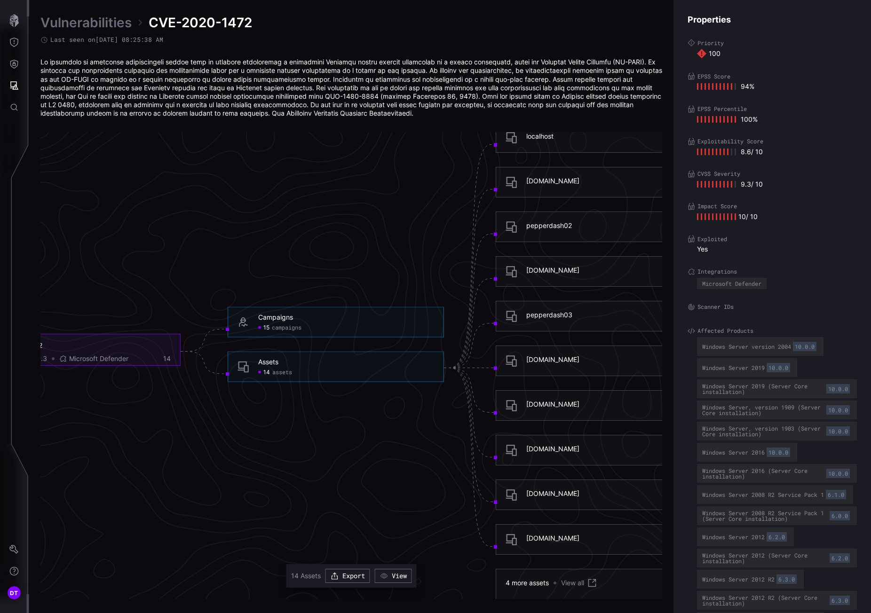
click at [203, 24] on span "CVE-2020-1472" at bounding box center [200, 22] width 103 height 17
drag, startPoint x: 203, startPoint y: 24, endPoint x: 224, endPoint y: 136, distance: 114.3
click at [224, 136] on icon "CVE-2020-1472 100 9.3 Microsoft Defender 14 Campaigns 15 campaigns Campaigns - …" at bounding box center [347, 361] width 1410 height 4231
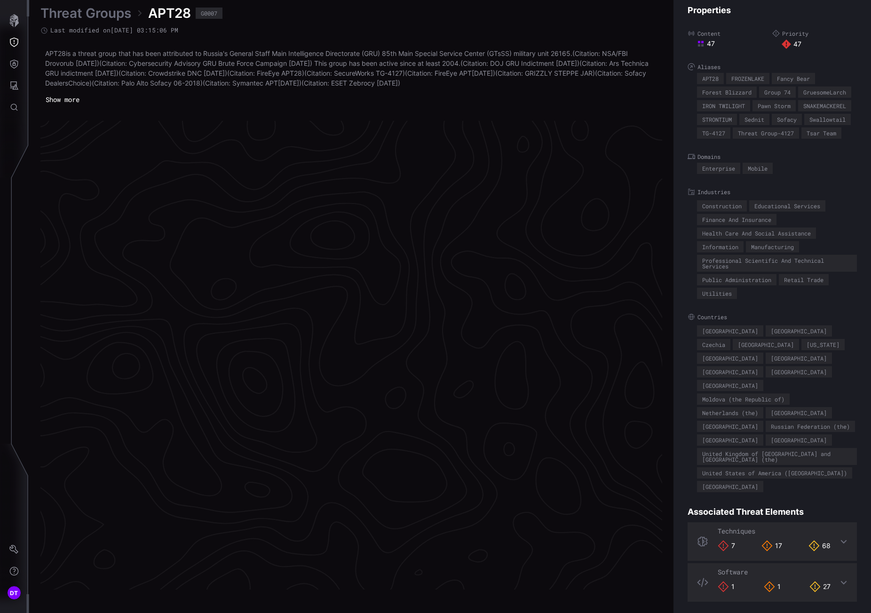
scroll to position [1885, 398]
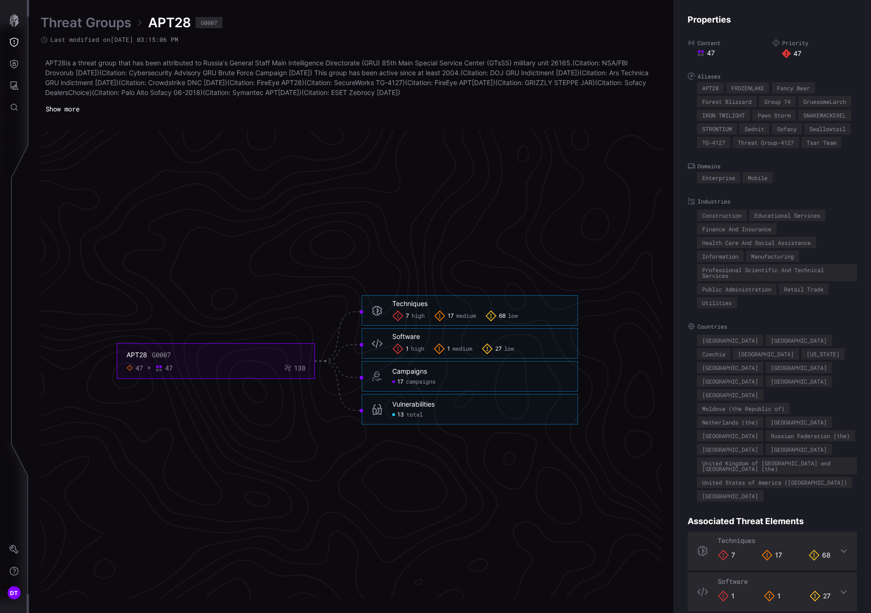
click at [409, 415] on span "total" at bounding box center [414, 415] width 16 height 8
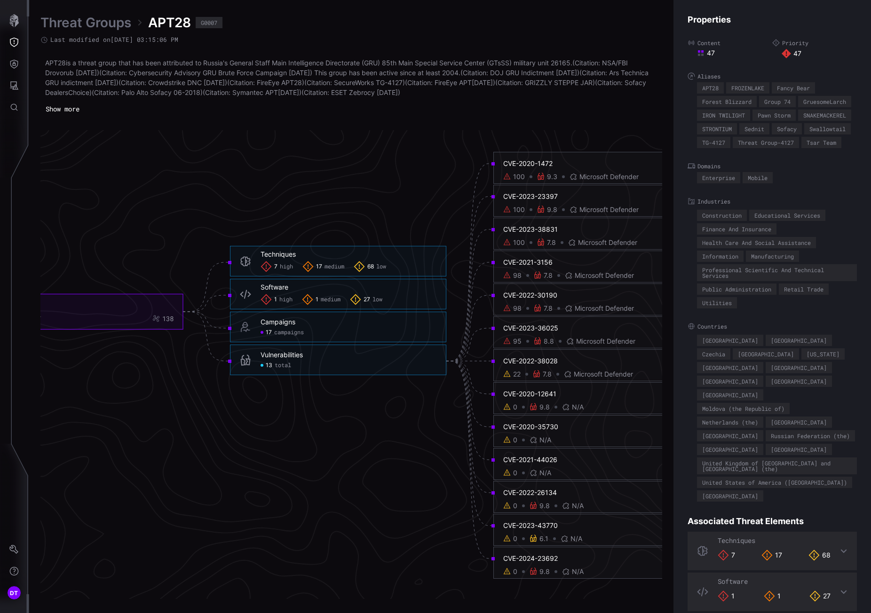
click at [516, 212] on div "100" at bounding box center [519, 210] width 12 height 8
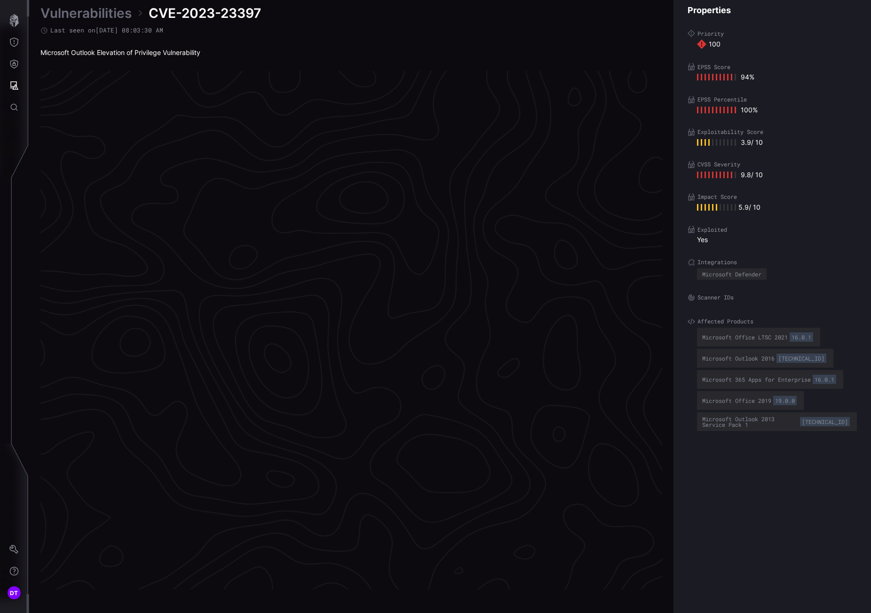
scroll to position [1860, 398]
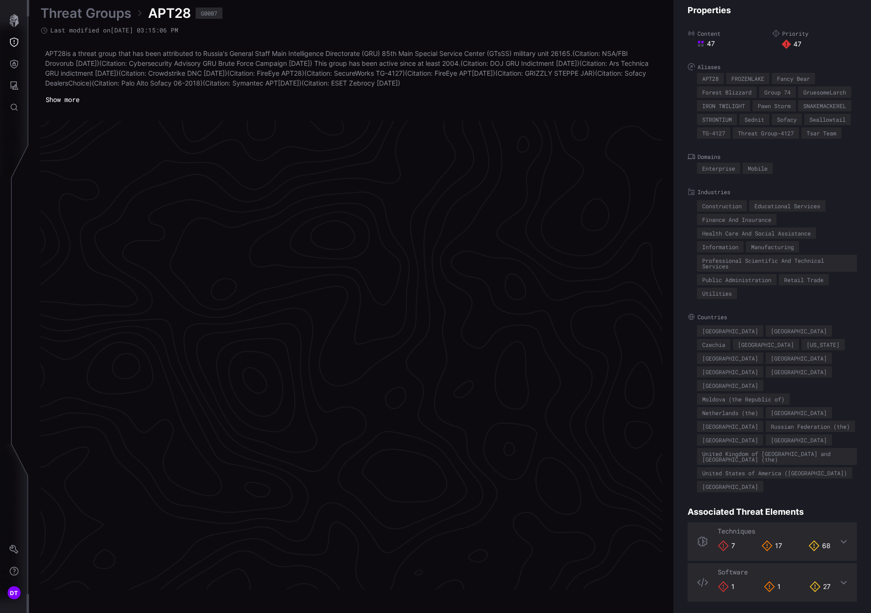
scroll to position [1885, 398]
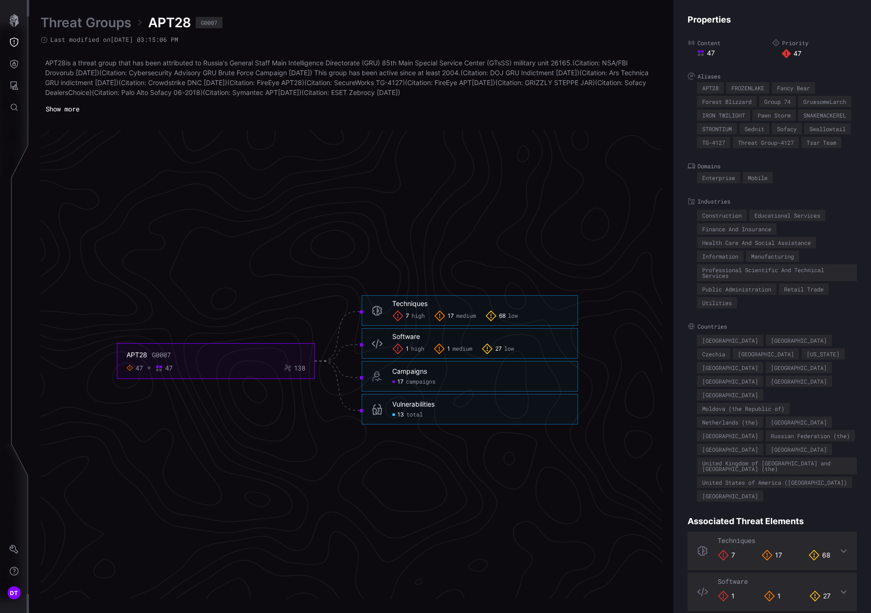
click at [407, 415] on span "total" at bounding box center [414, 415] width 16 height 8
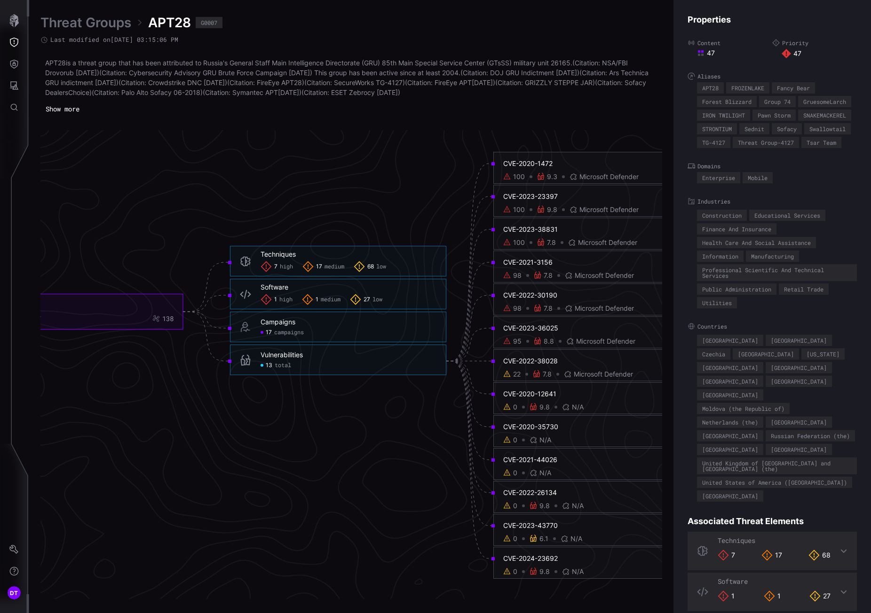
click at [513, 175] on div "100" at bounding box center [519, 177] width 12 height 8
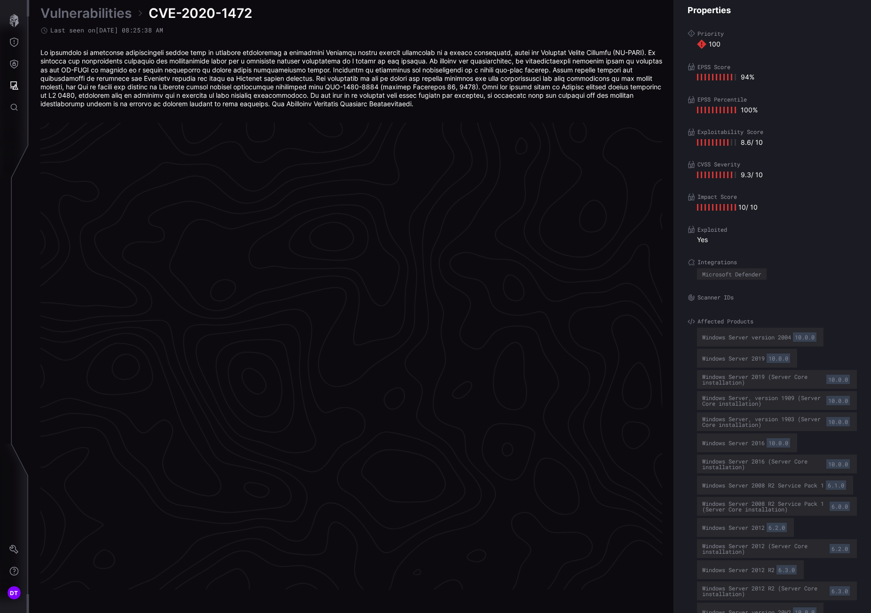
scroll to position [1886, 398]
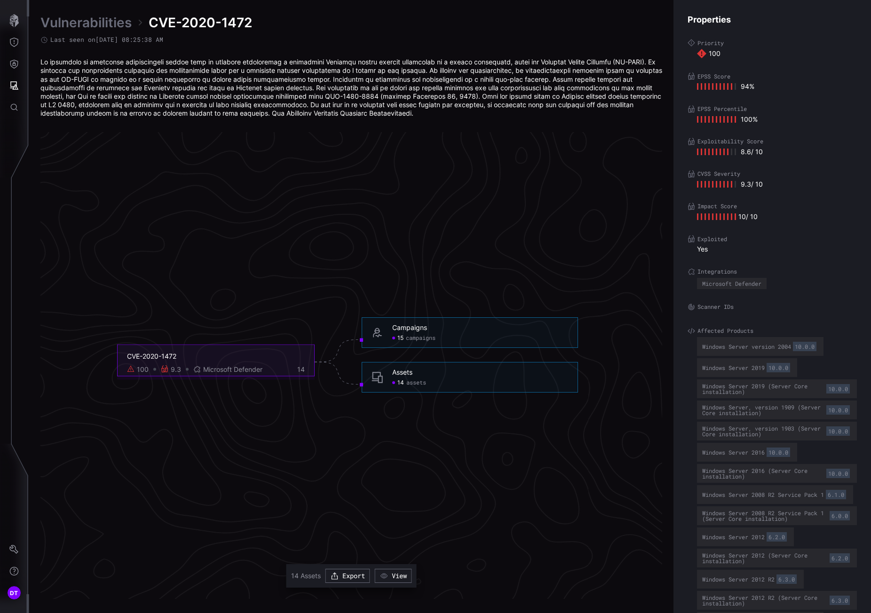
click at [409, 383] on span "assets" at bounding box center [416, 383] width 20 height 8
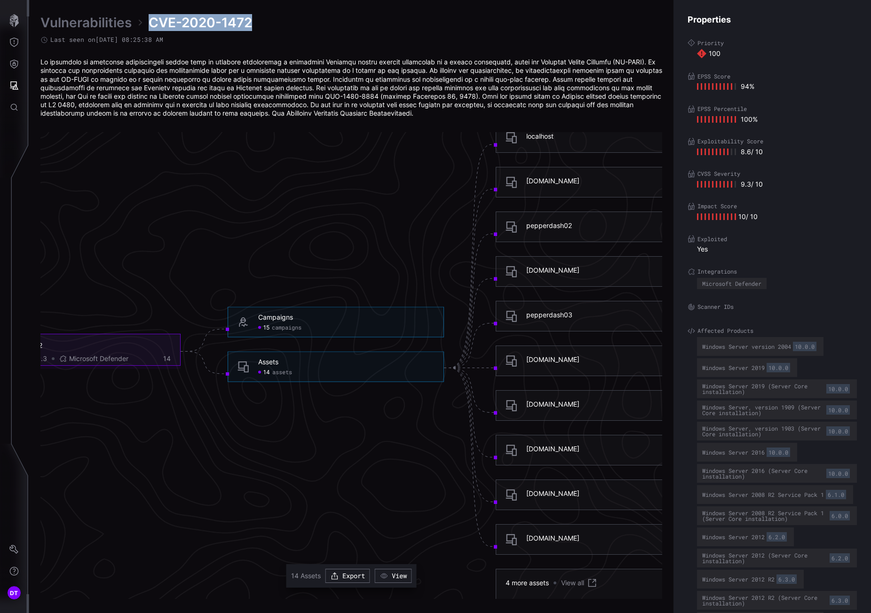
drag, startPoint x: 152, startPoint y: 20, endPoint x: 252, endPoint y: 23, distance: 99.7
click at [252, 23] on span "CVE-2020-1472" at bounding box center [200, 22] width 103 height 17
copy span "CVE-2020-1472"
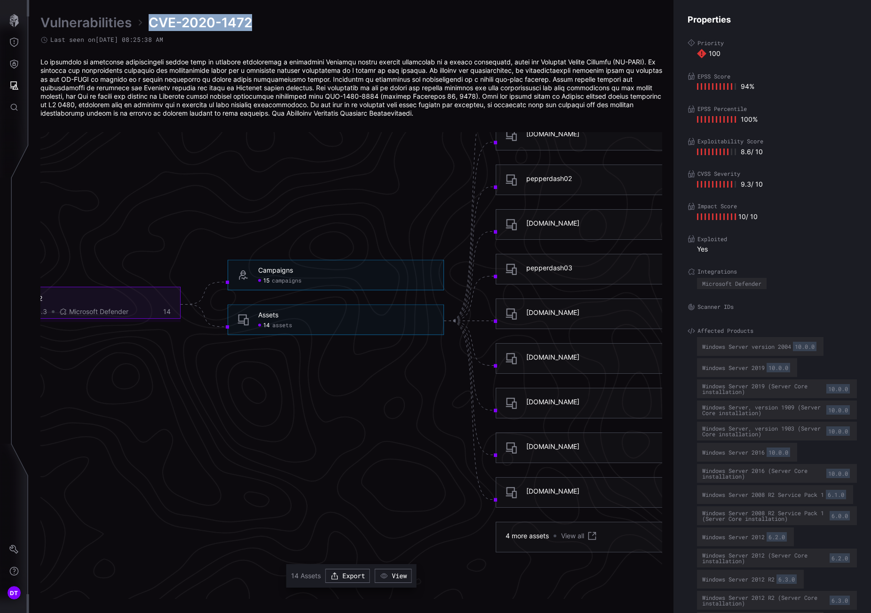
scroll to position [1980, 398]
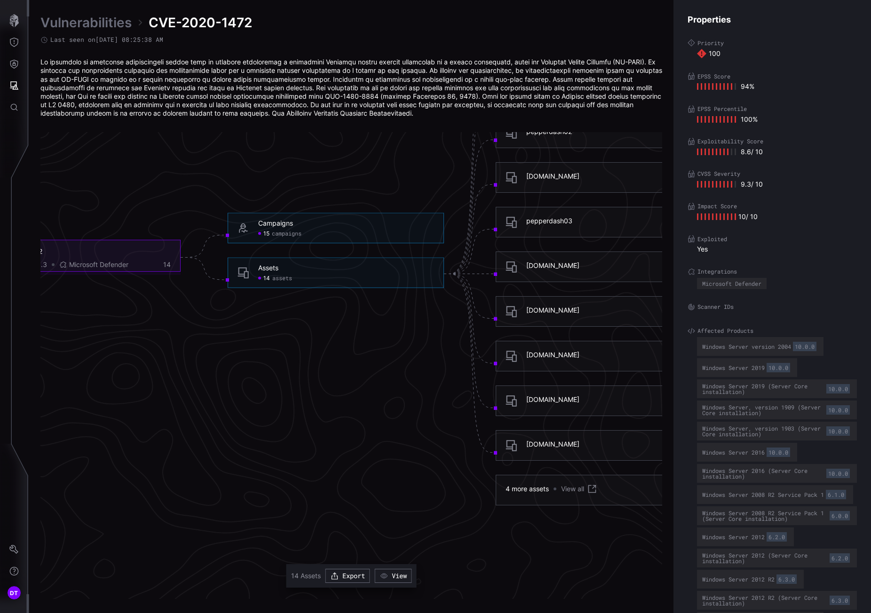
click at [524, 488] on div "4 more assets" at bounding box center [526, 489] width 43 height 8
click at [567, 489] on link "View all" at bounding box center [579, 488] width 37 height 11
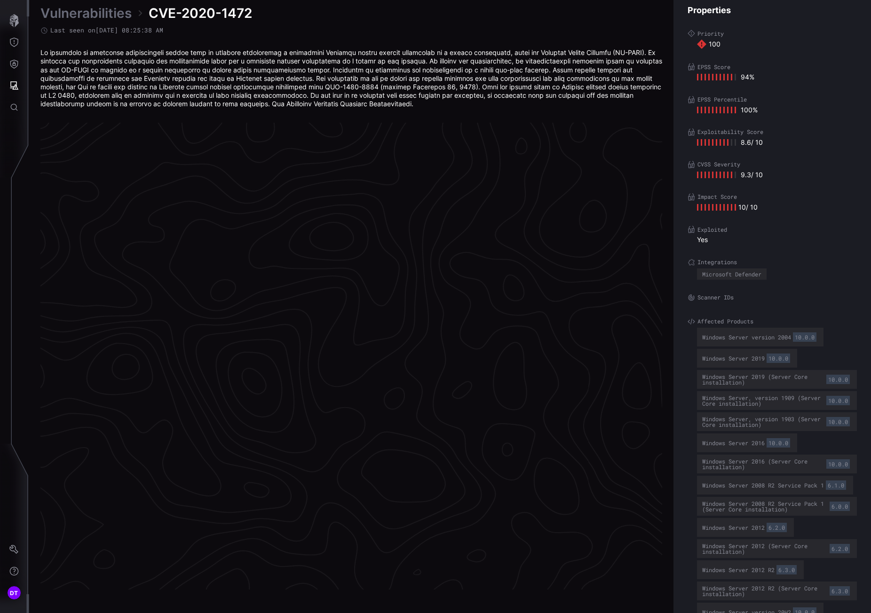
scroll to position [1886, 398]
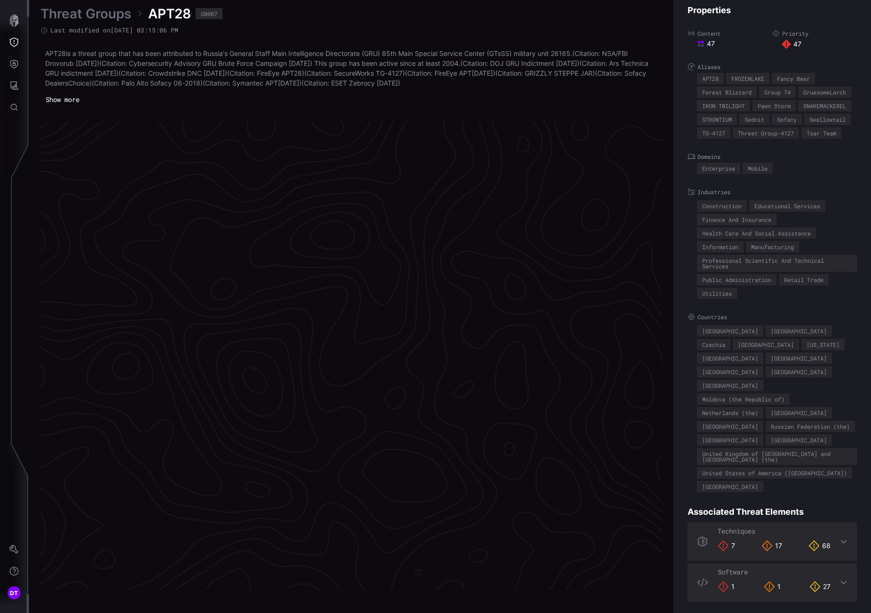
scroll to position [1885, 398]
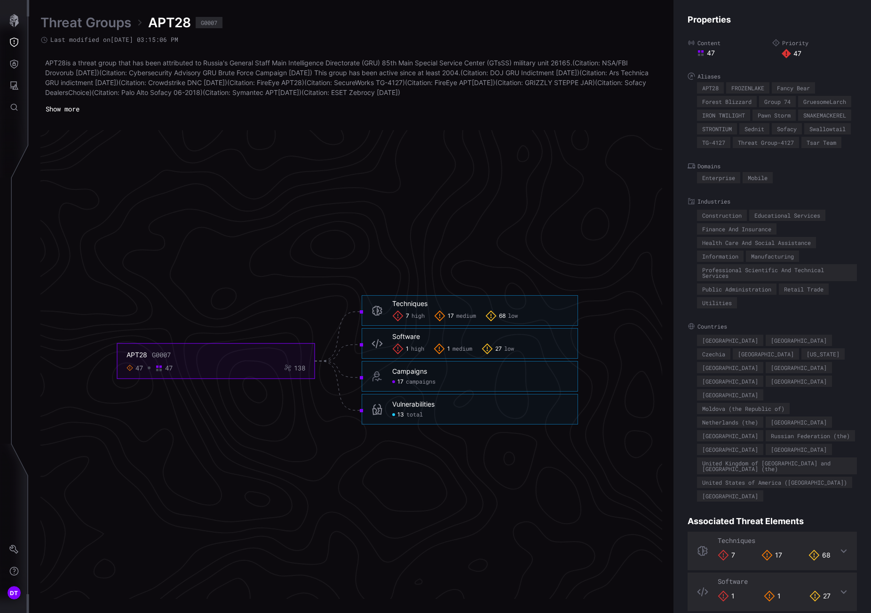
click at [409, 416] on span "total" at bounding box center [414, 415] width 16 height 8
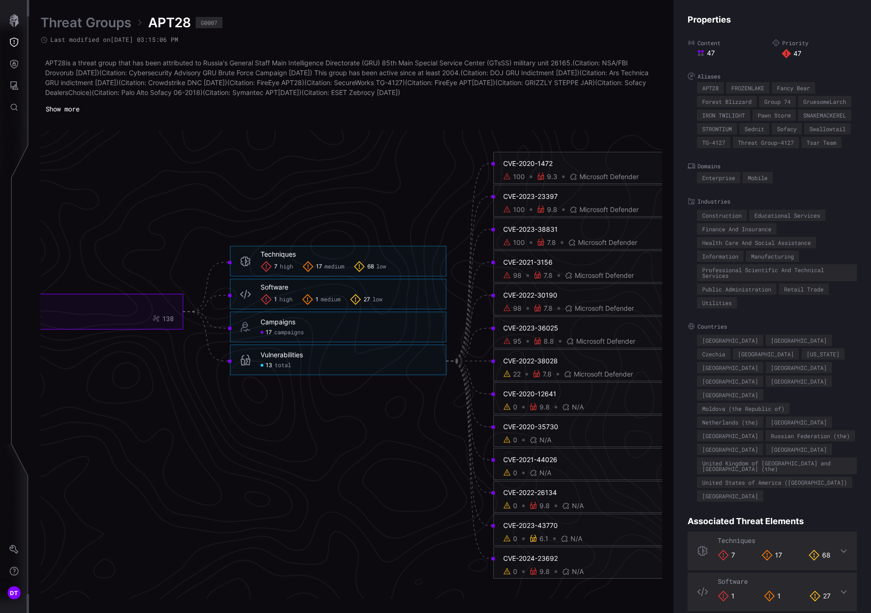
click span "total"
click at [278, 357] on div "Vulnerabilities" at bounding box center [281, 355] width 42 height 8
click at [270, 361] on div "Vulnerabilities 13 total" at bounding box center [348, 360] width 176 height 18
click at [518, 211] on div "100" at bounding box center [519, 210] width 12 height 8
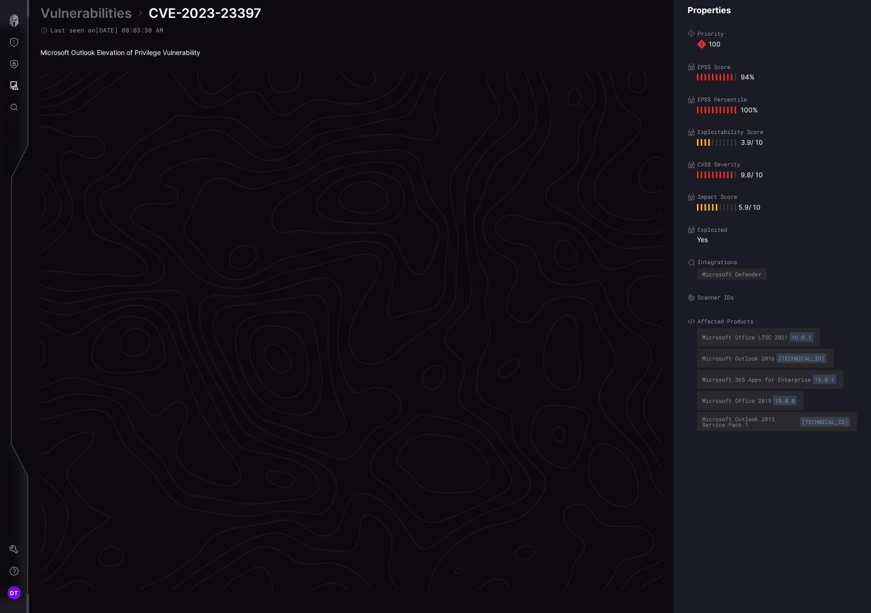
scroll to position [1860, 398]
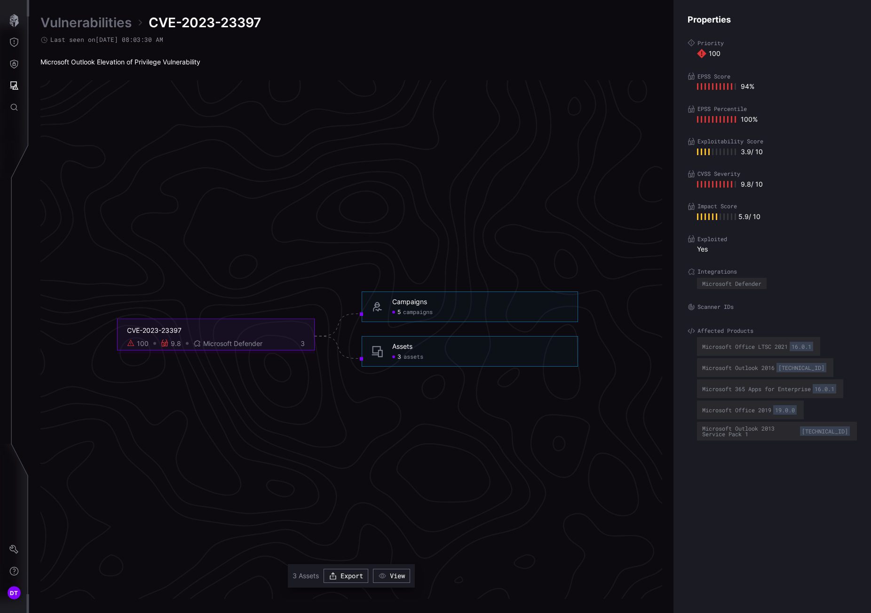
click at [409, 355] on span "assets" at bounding box center [413, 358] width 20 height 8
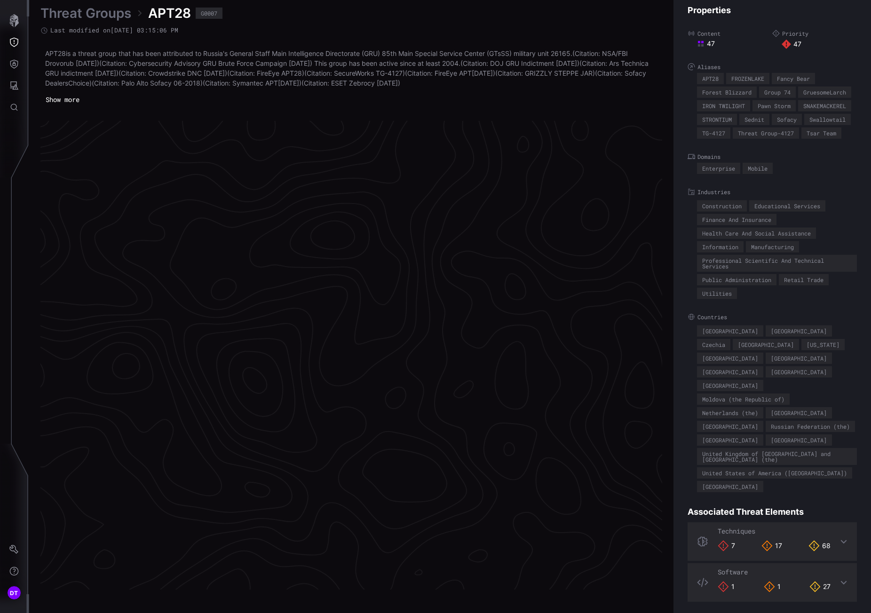
scroll to position [1885, 398]
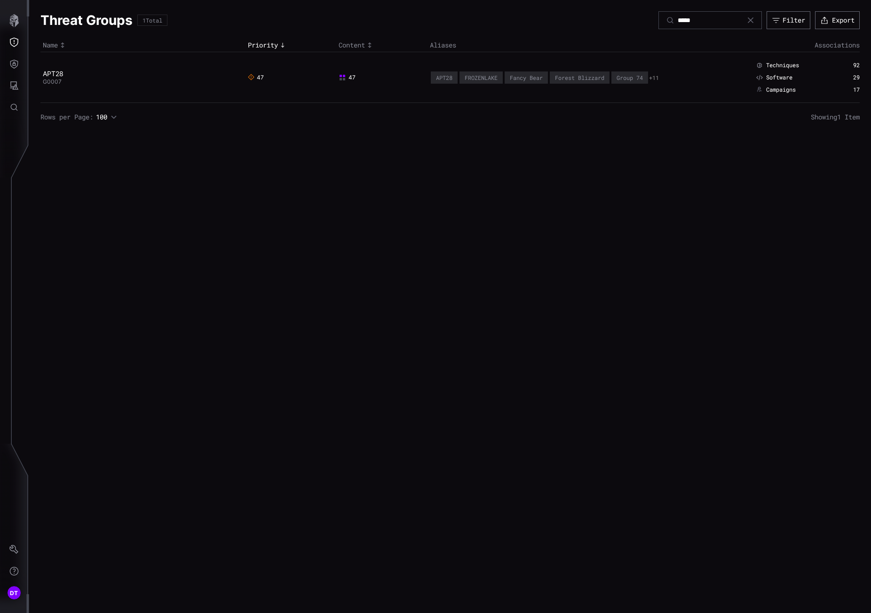
click at [747, 20] on icon at bounding box center [751, 20] width 8 height 8
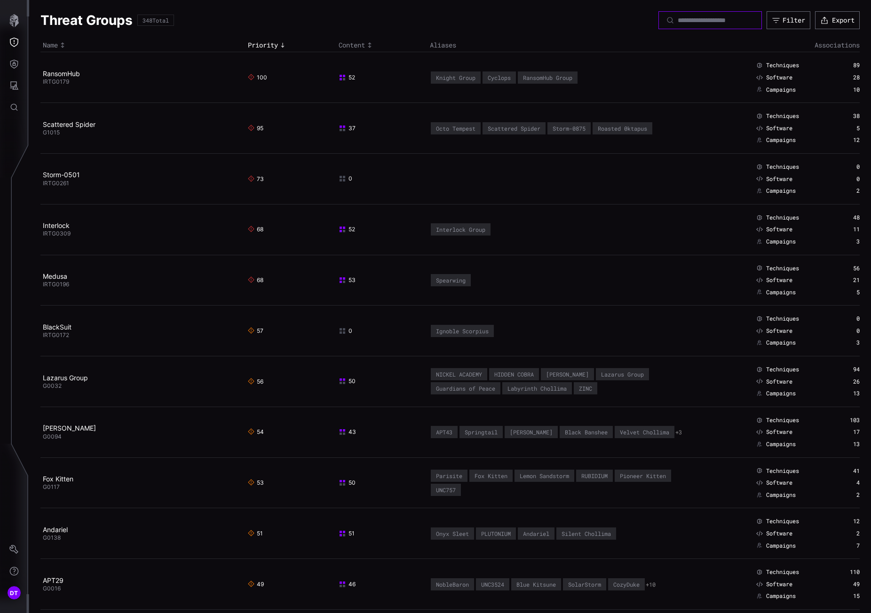
click at [707, 21] on input at bounding box center [710, 20] width 66 height 8
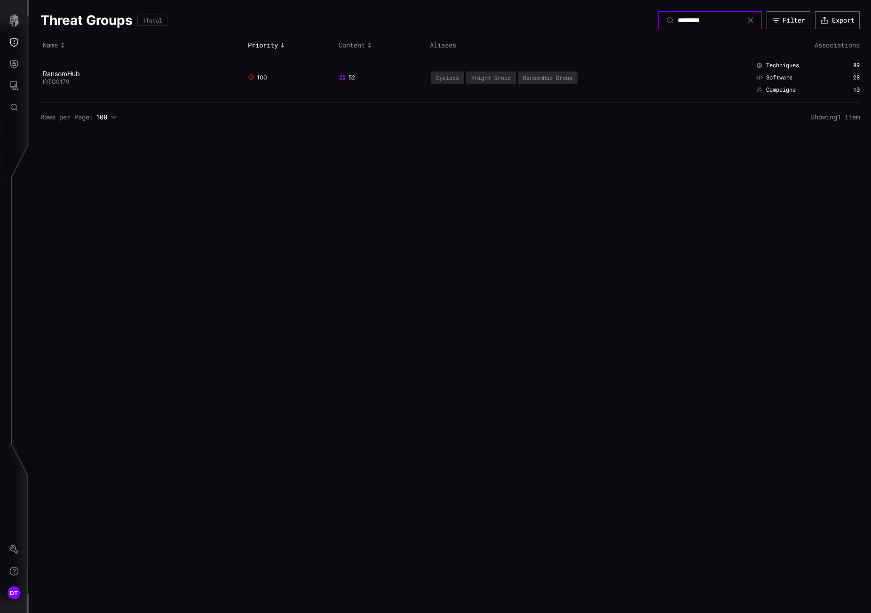
type input "*********"
click at [71, 77] on link "RansomHub" at bounding box center [61, 74] width 37 height 8
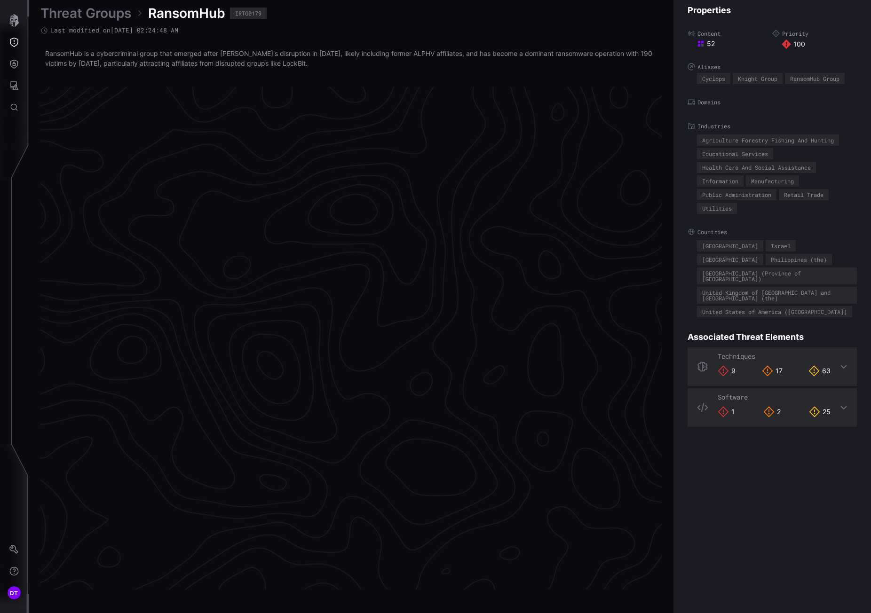
scroll to position [1868, 398]
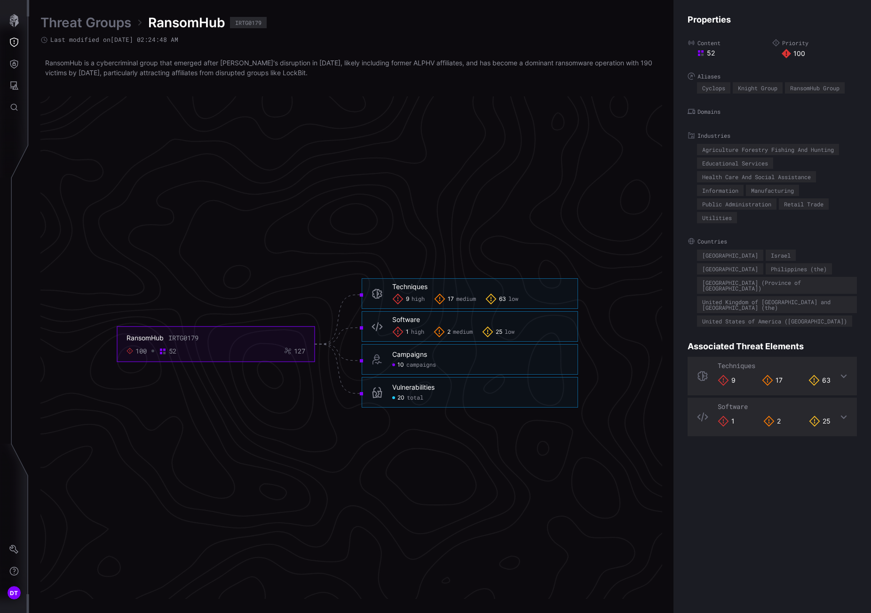
click at [413, 394] on span "total" at bounding box center [415, 398] width 16 height 8
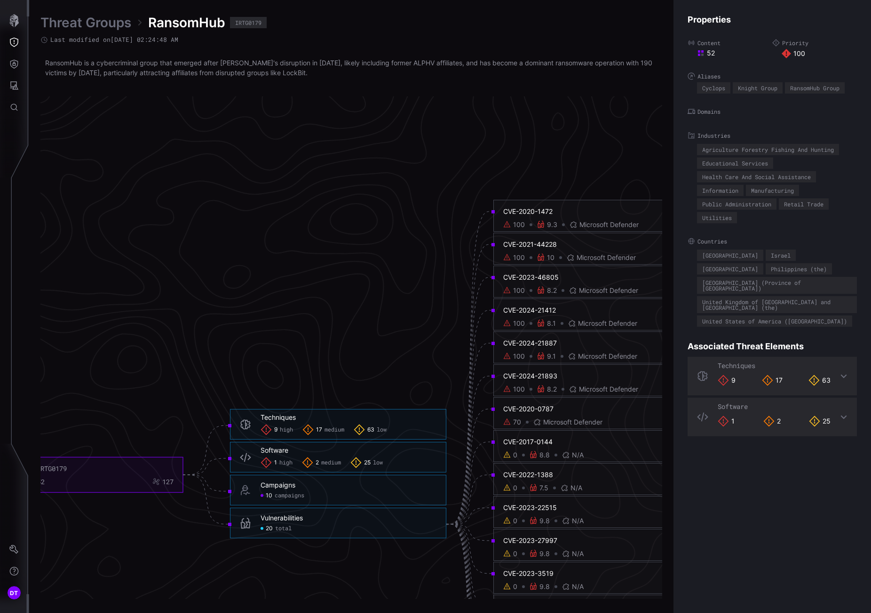
scroll to position [1680, 398]
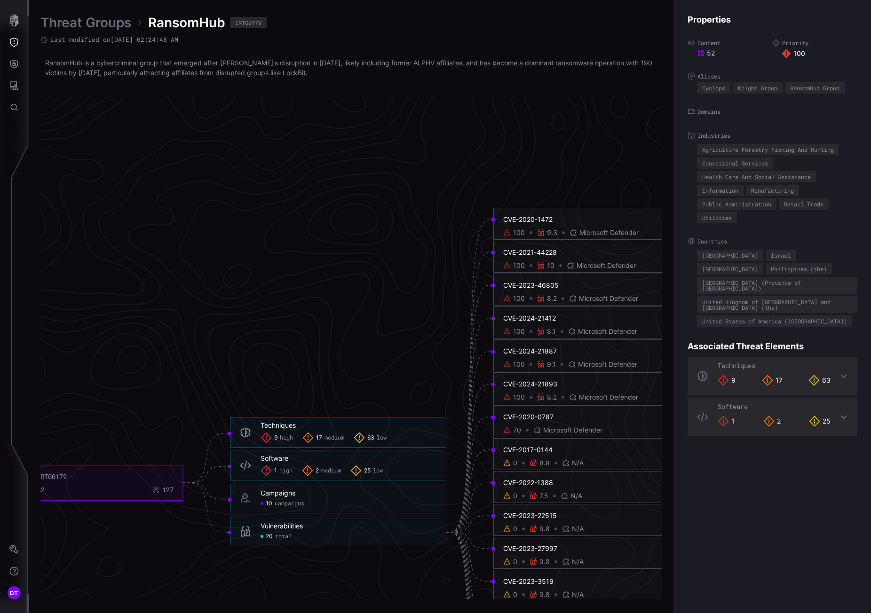
click at [515, 233] on div "100" at bounding box center [519, 232] width 12 height 8
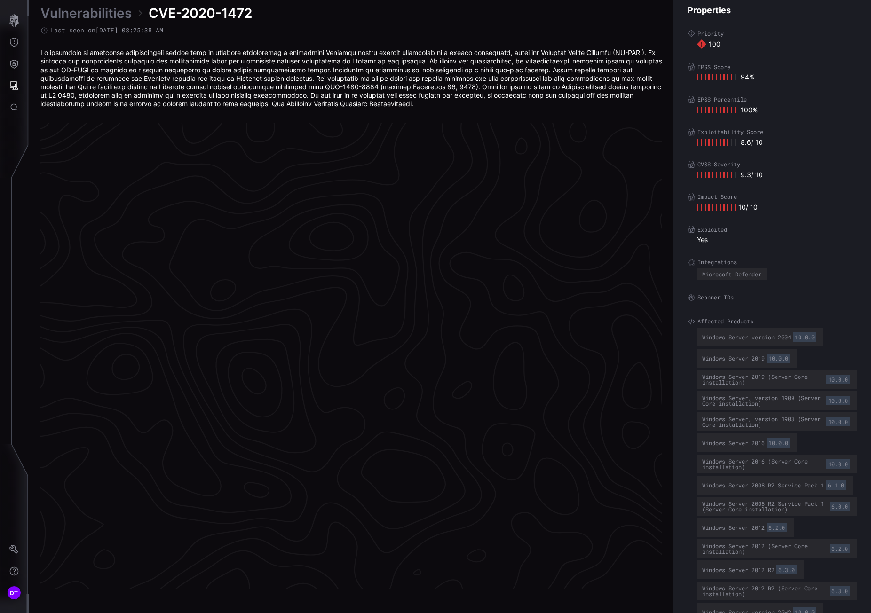
scroll to position [1886, 398]
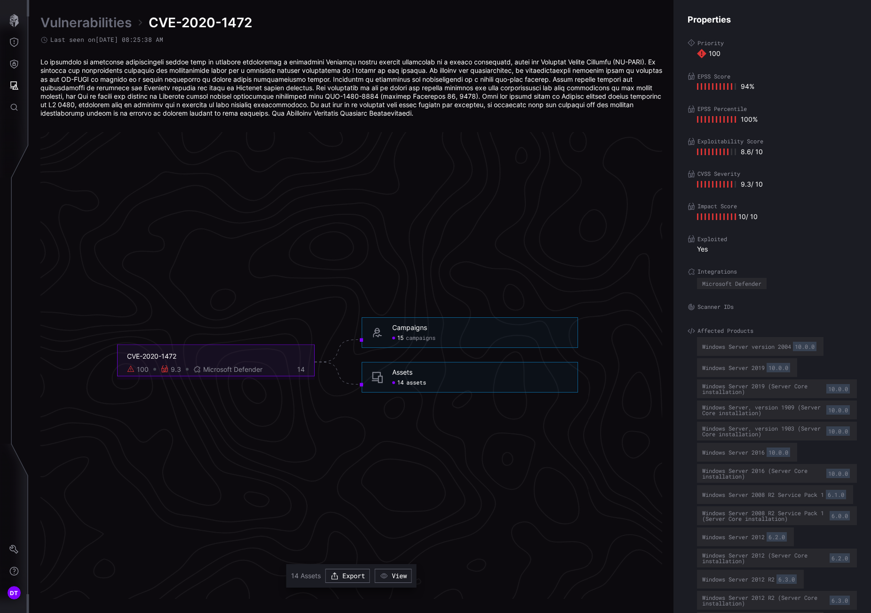
click at [410, 384] on span "assets" at bounding box center [416, 383] width 20 height 8
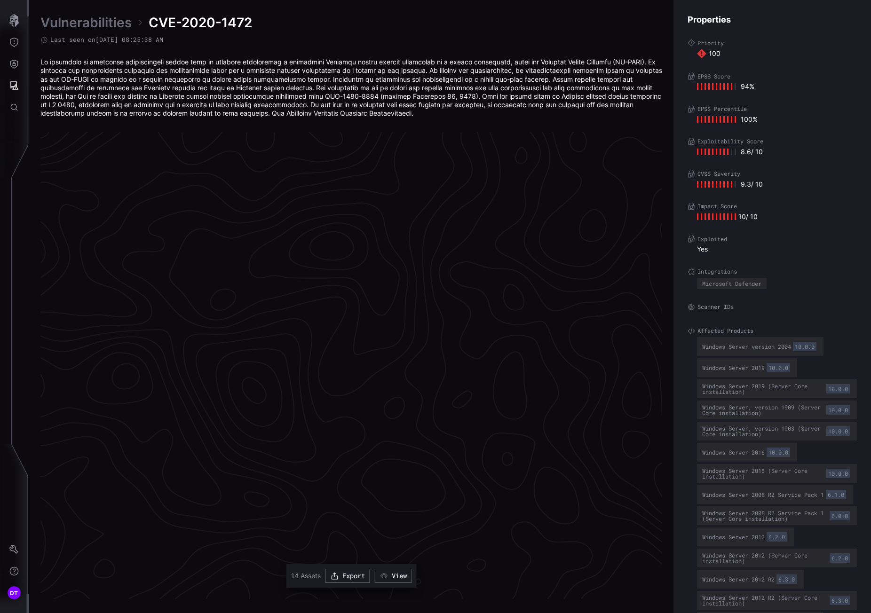
scroll to position [752, 398]
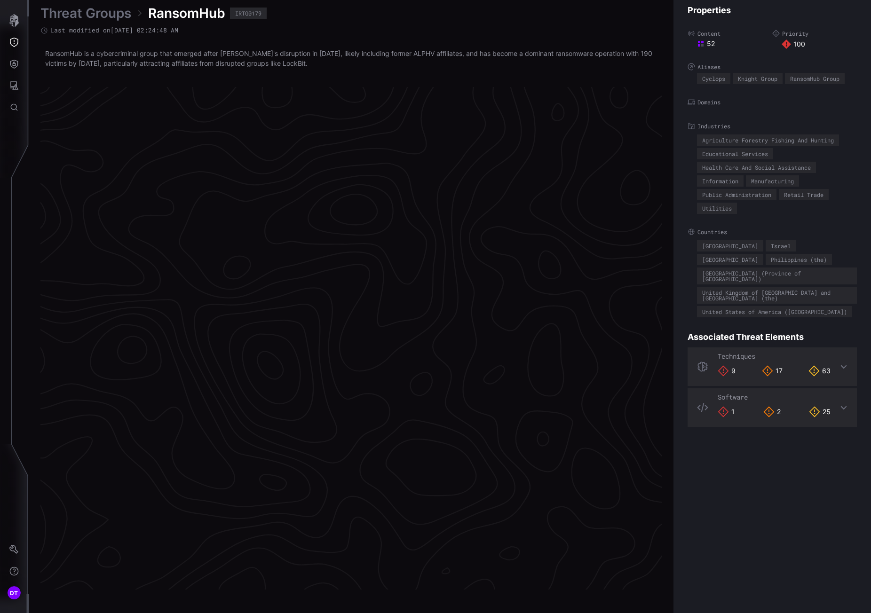
scroll to position [1868, 398]
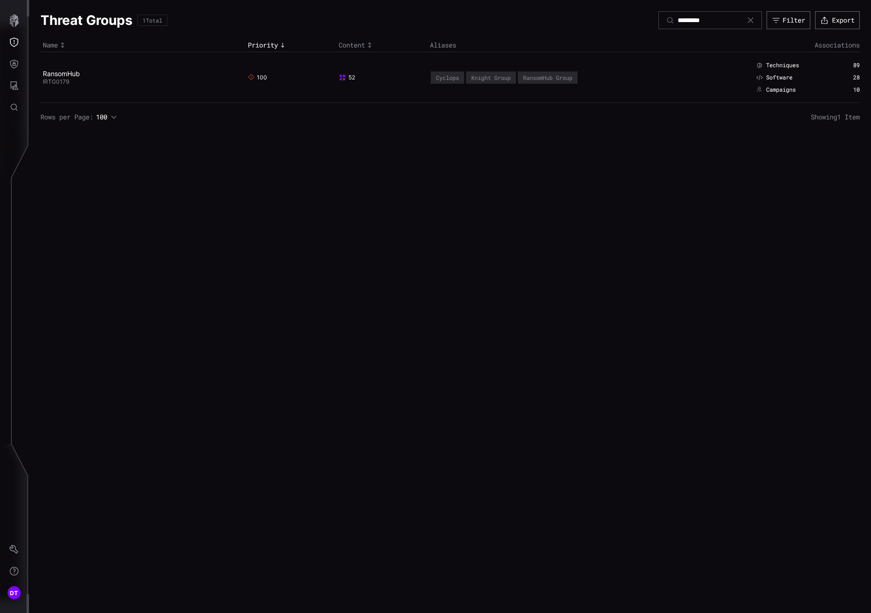
click at [747, 21] on icon at bounding box center [751, 20] width 8 height 8
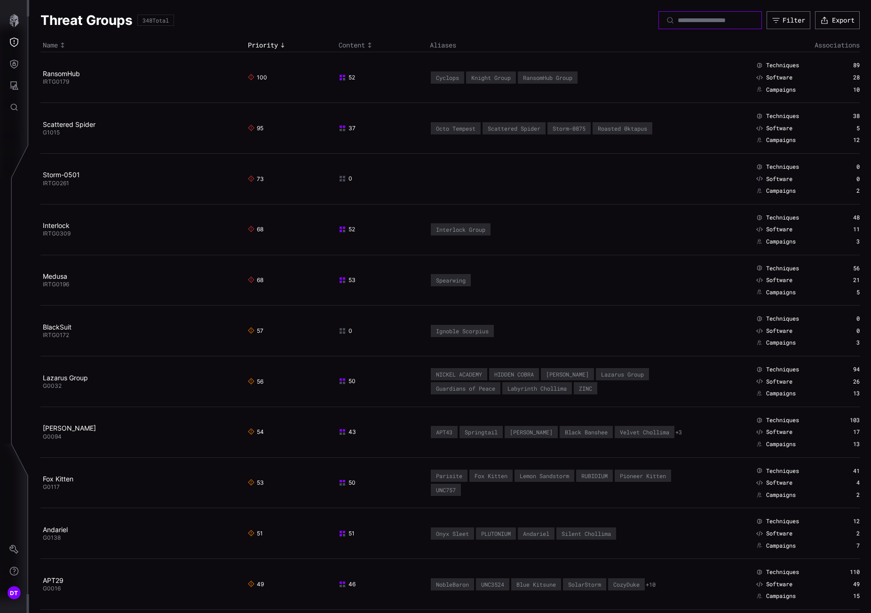
click at [677, 23] on input at bounding box center [710, 20] width 66 height 8
paste input "**********"
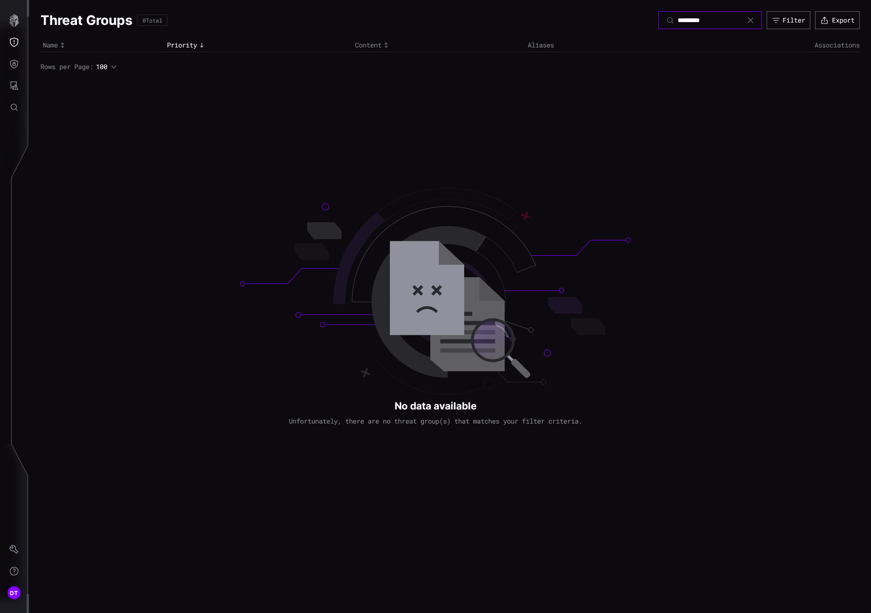
type input "*********"
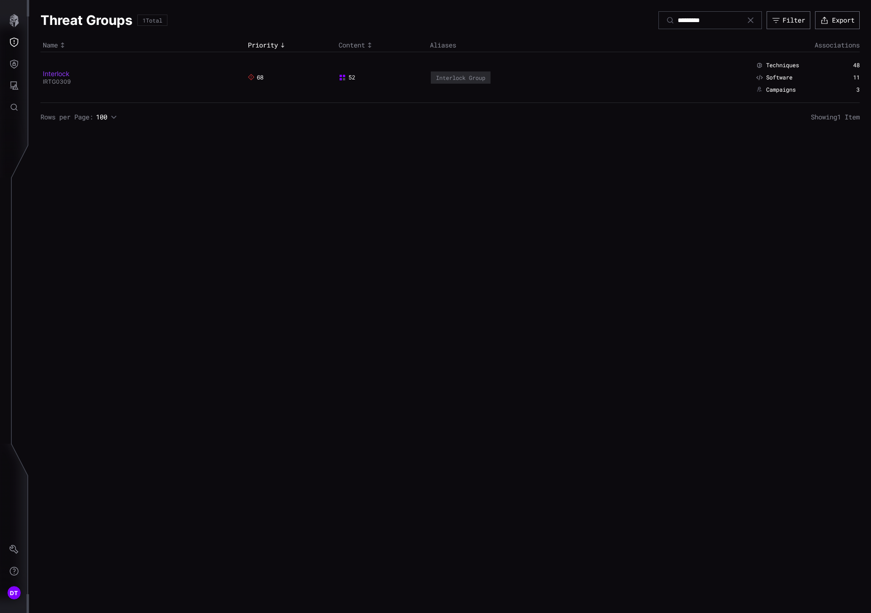
click at [51, 74] on link "Interlock" at bounding box center [56, 74] width 27 height 8
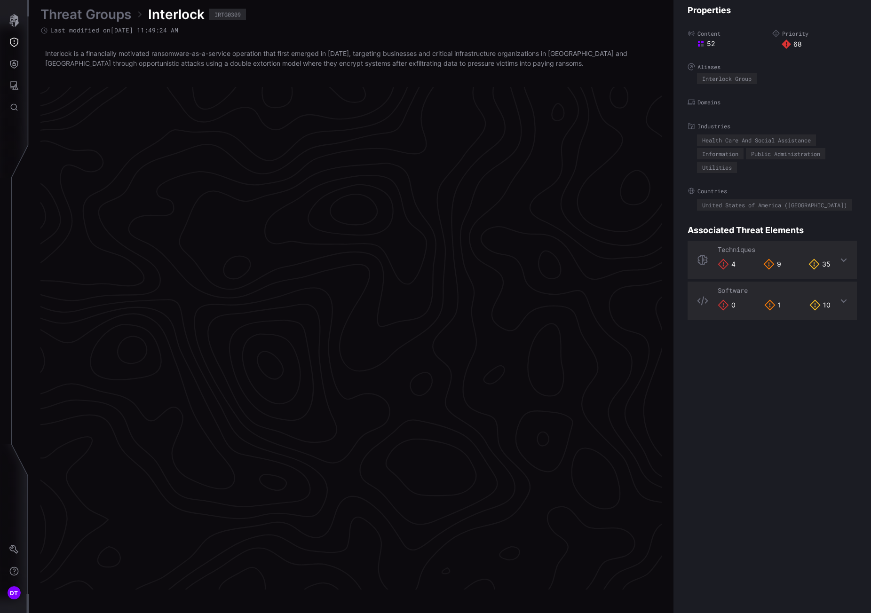
scroll to position [1868, 398]
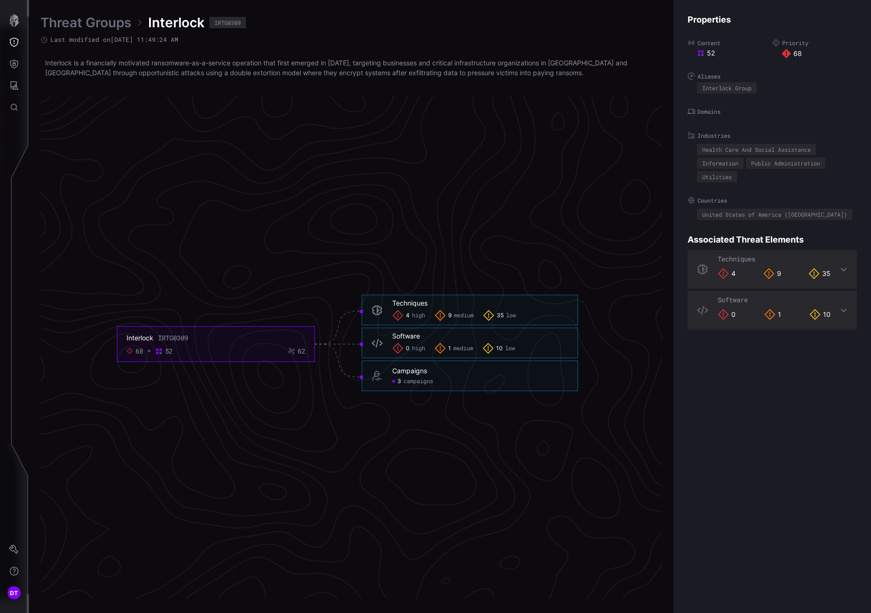
click at [413, 378] on span "campaigns" at bounding box center [418, 382] width 30 height 8
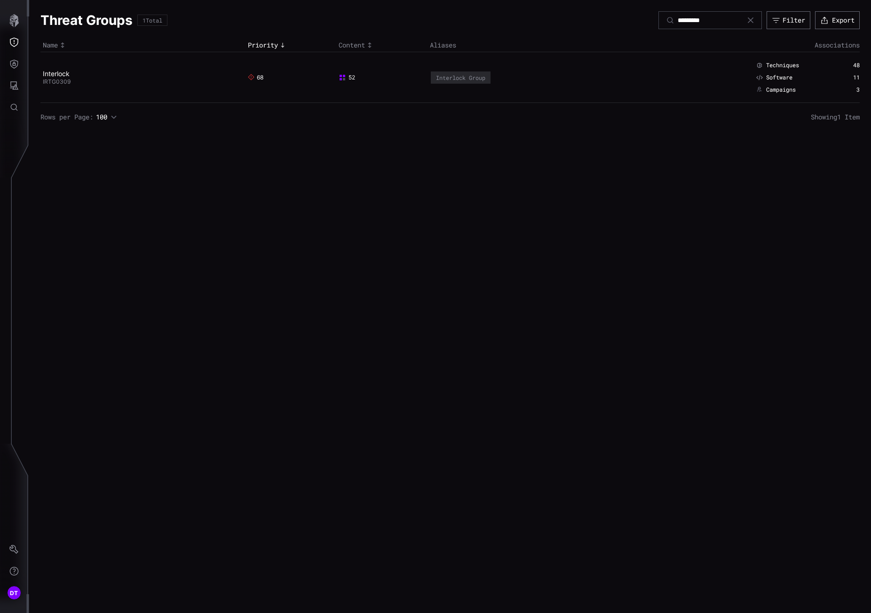
click at [747, 21] on icon at bounding box center [751, 20] width 8 height 8
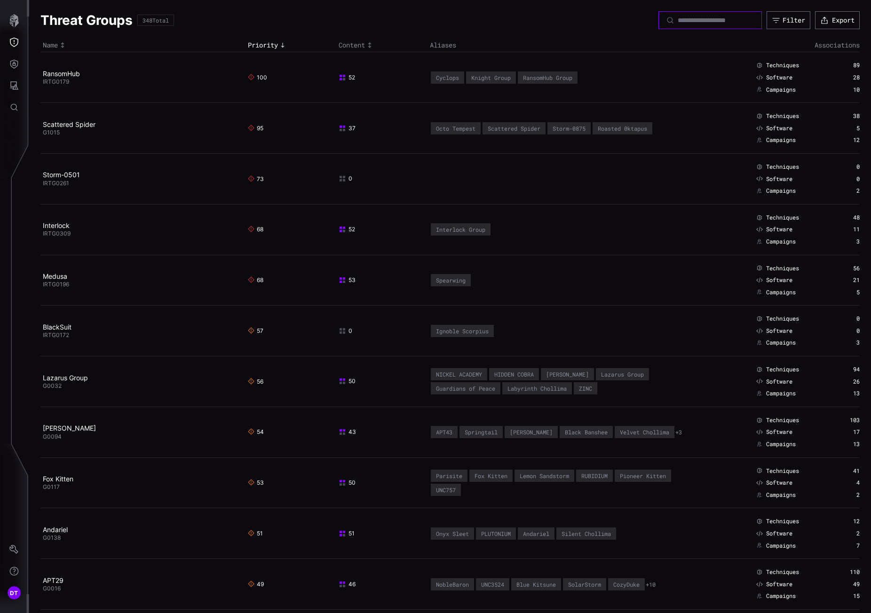
click at [682, 20] on input at bounding box center [710, 20] width 66 height 8
paste input "*****"
type input "*****"
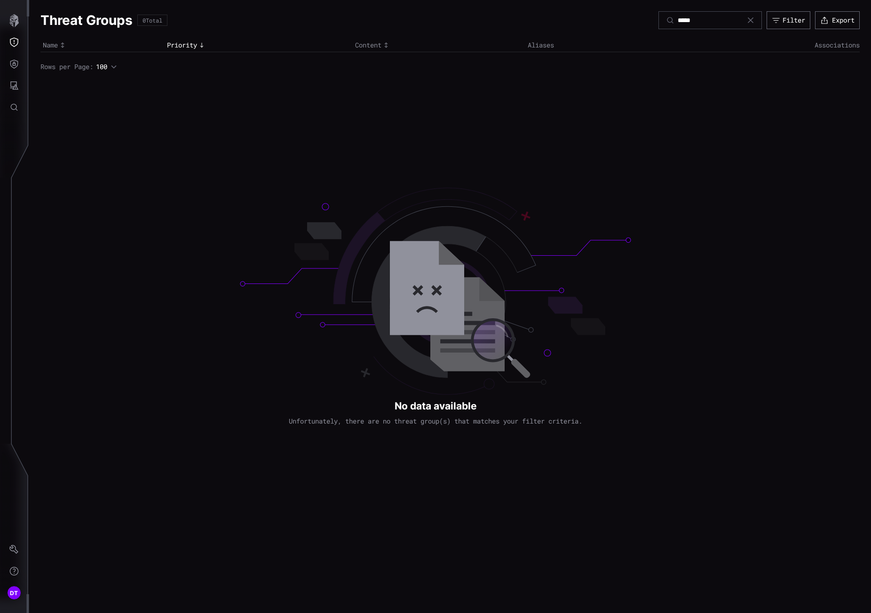
click at [748, 22] on icon at bounding box center [751, 20] width 6 height 6
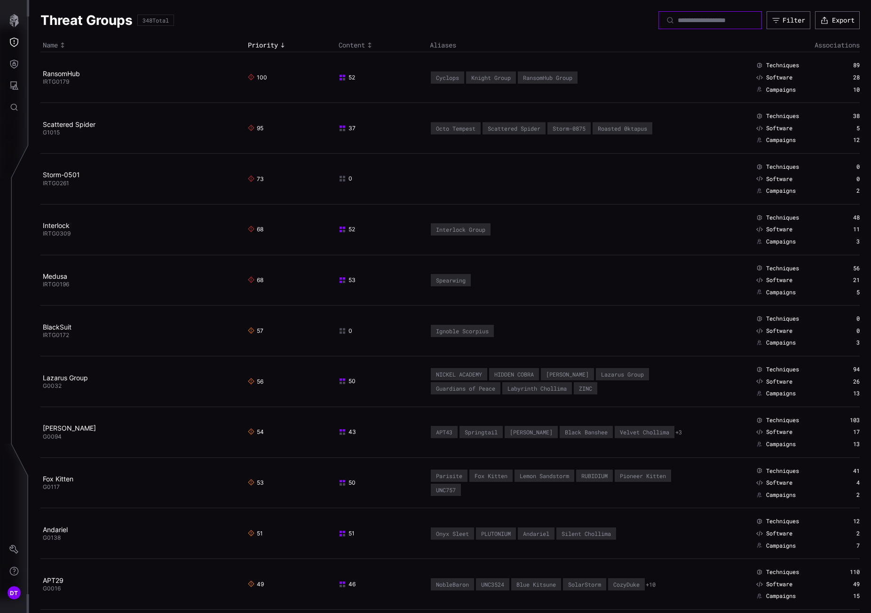
click at [677, 23] on input at bounding box center [710, 20] width 66 height 8
paste input "********"
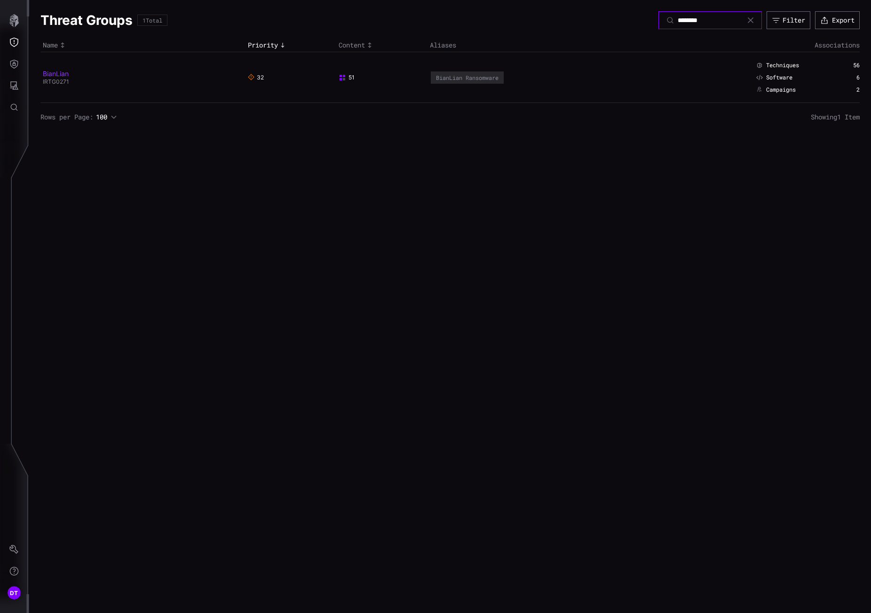
type input "********"
click at [49, 73] on link "BianLian" at bounding box center [56, 74] width 26 height 8
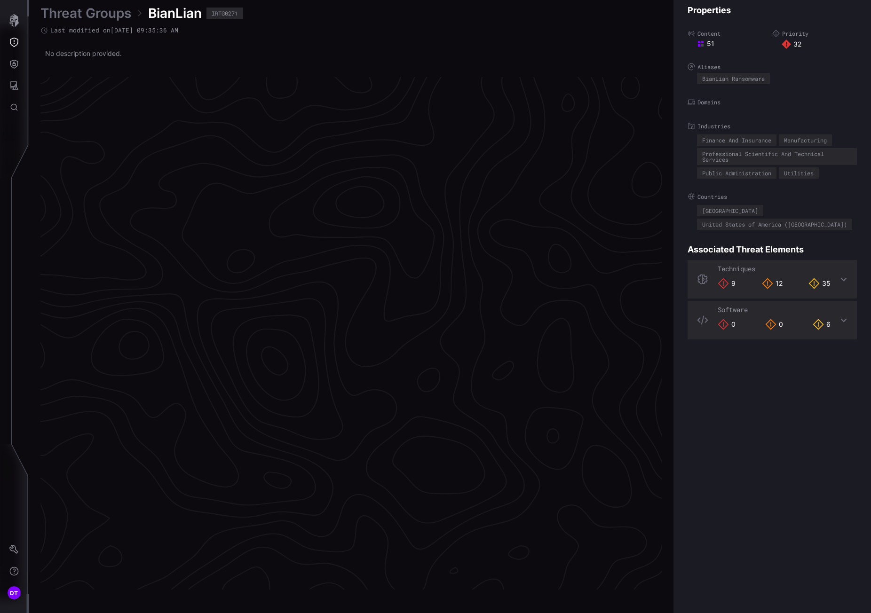
scroll to position [1863, 398]
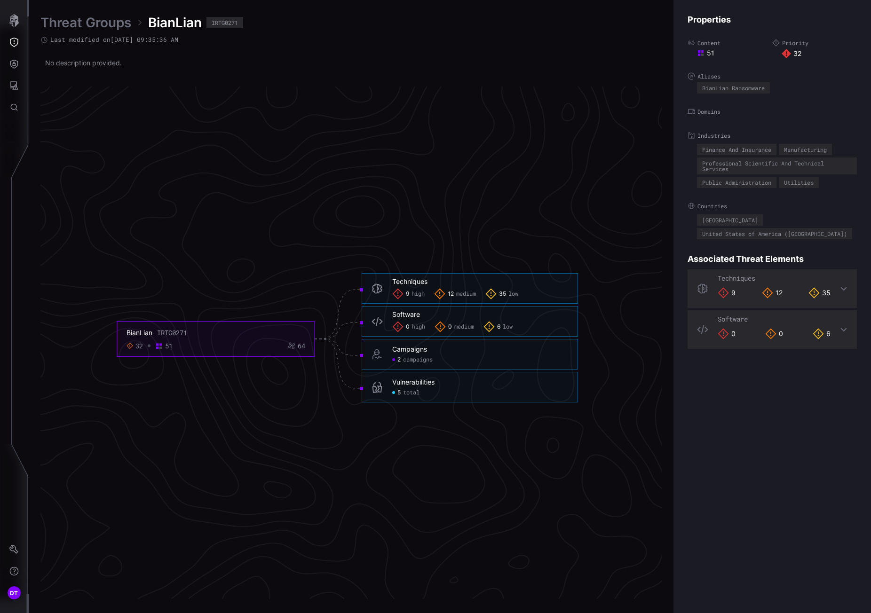
click at [408, 393] on span "total" at bounding box center [411, 393] width 16 height 8
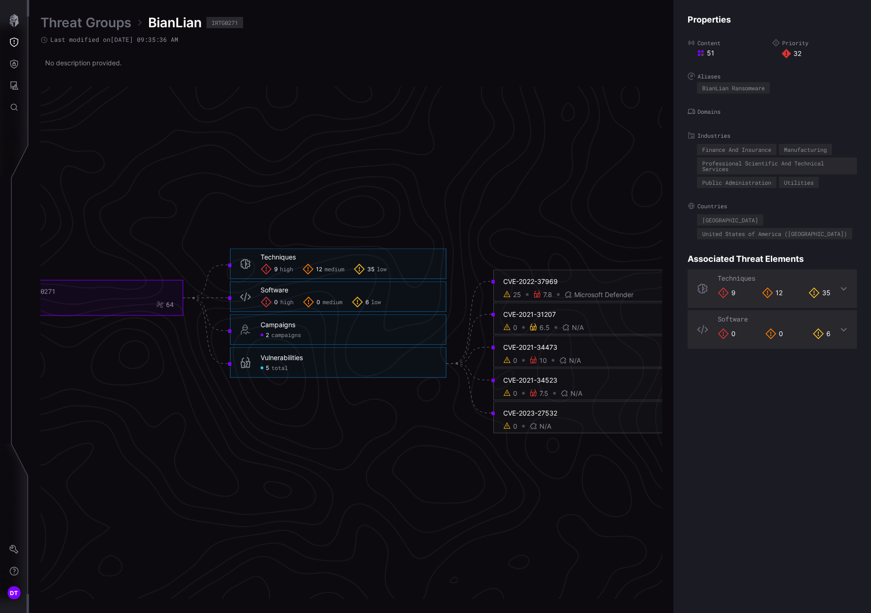
click at [513, 297] on div "25" at bounding box center [517, 295] width 8 height 8
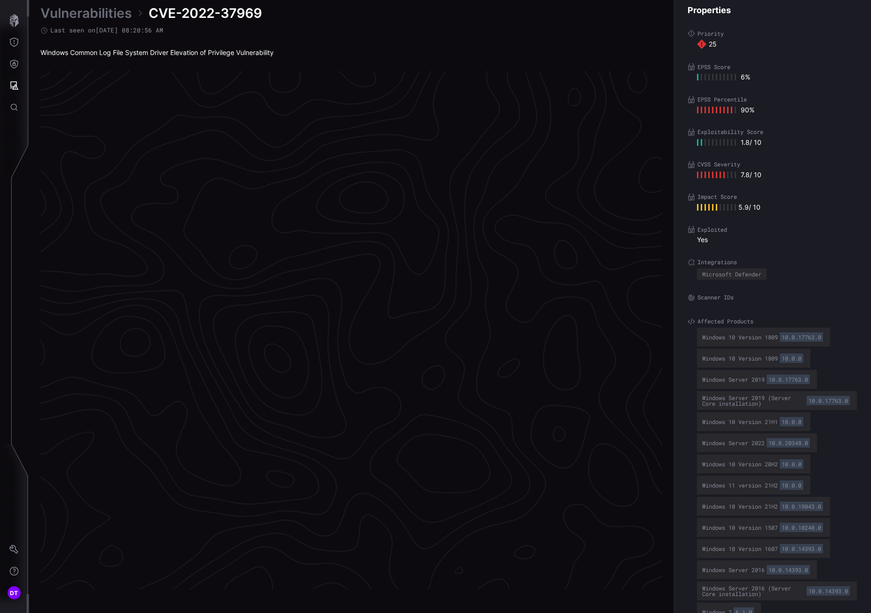
scroll to position [1860, 398]
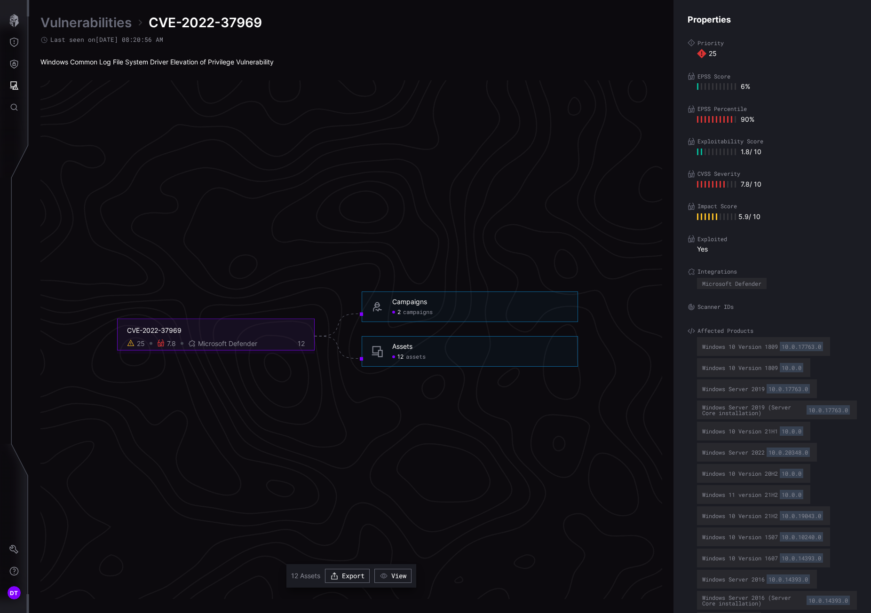
click at [411, 358] on span "assets" at bounding box center [416, 358] width 20 height 8
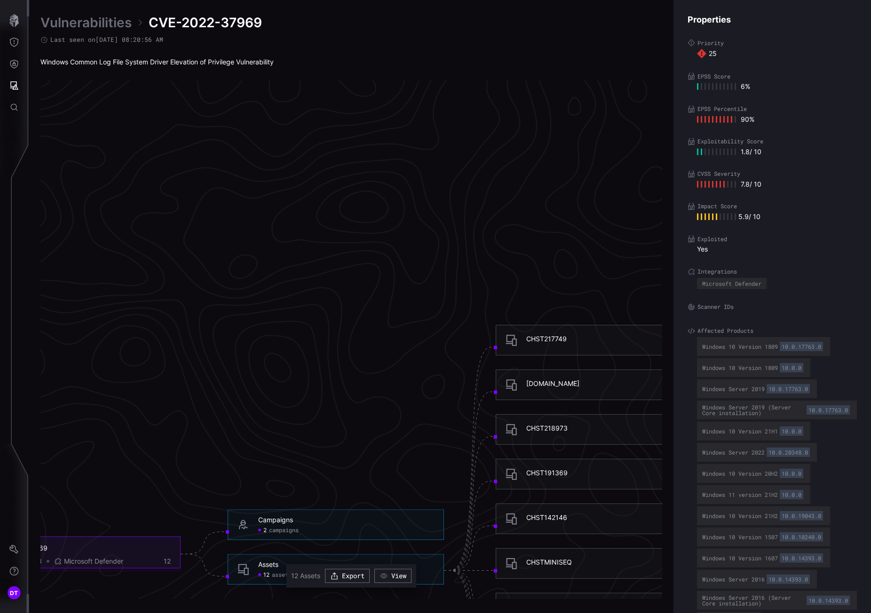
scroll to position [1625, 398]
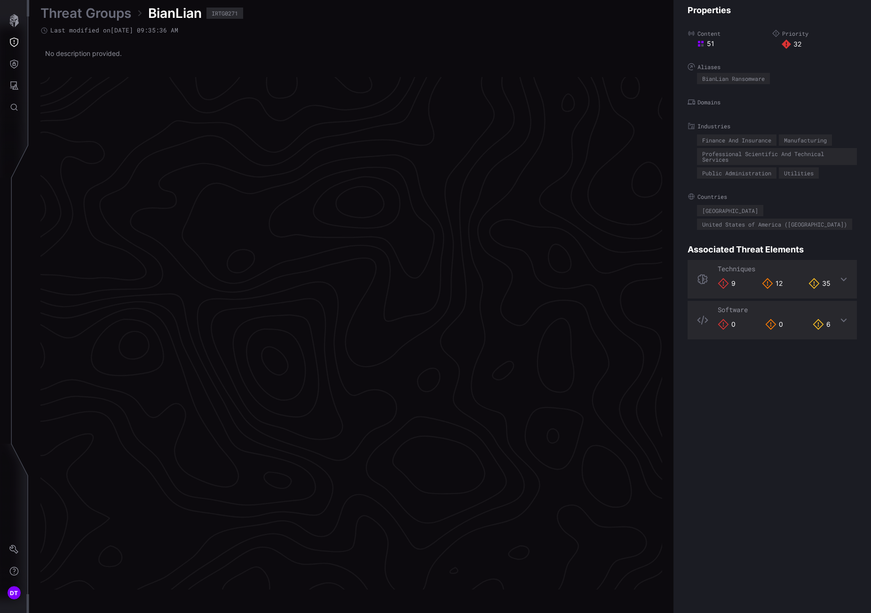
scroll to position [1863, 398]
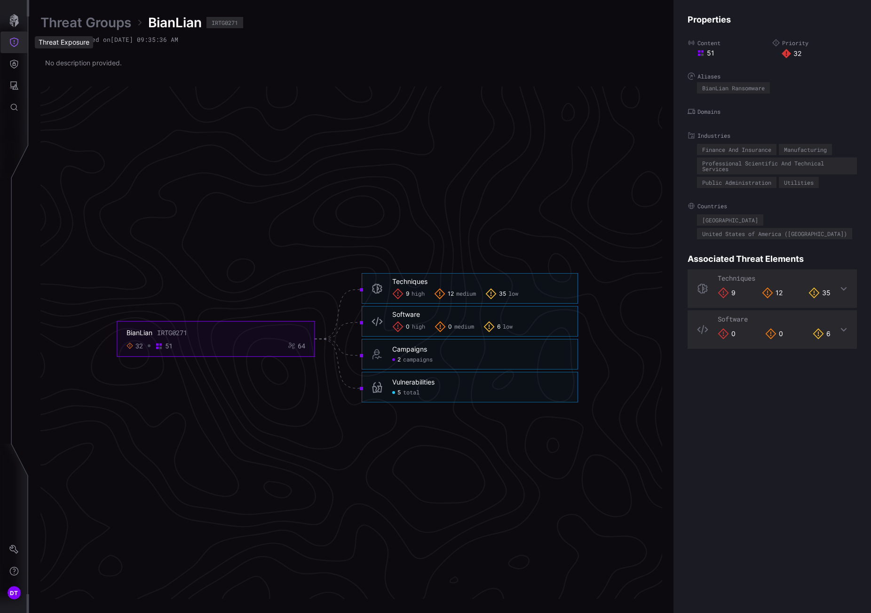
click at [13, 41] on icon "Threat Exposure" at bounding box center [13, 42] width 9 height 9
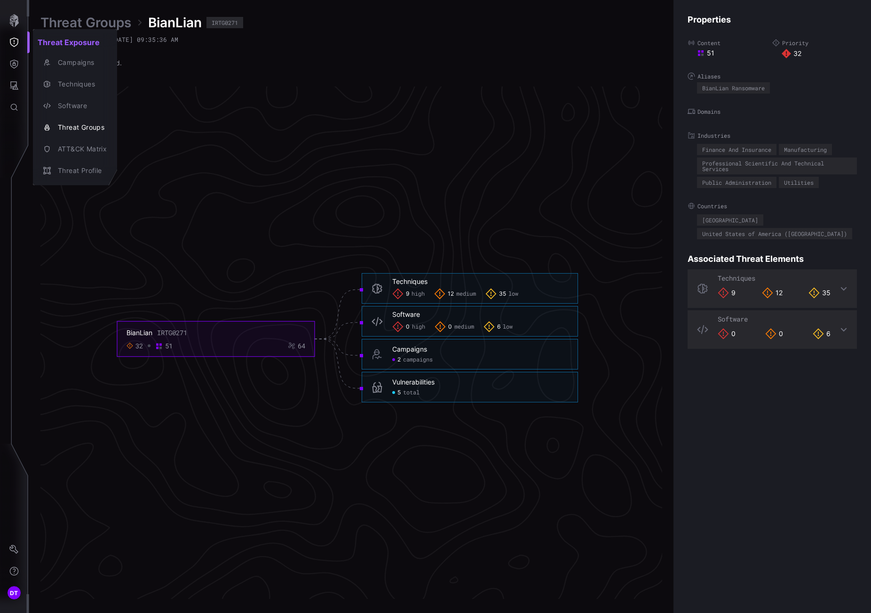
click at [14, 64] on div at bounding box center [435, 306] width 871 height 613
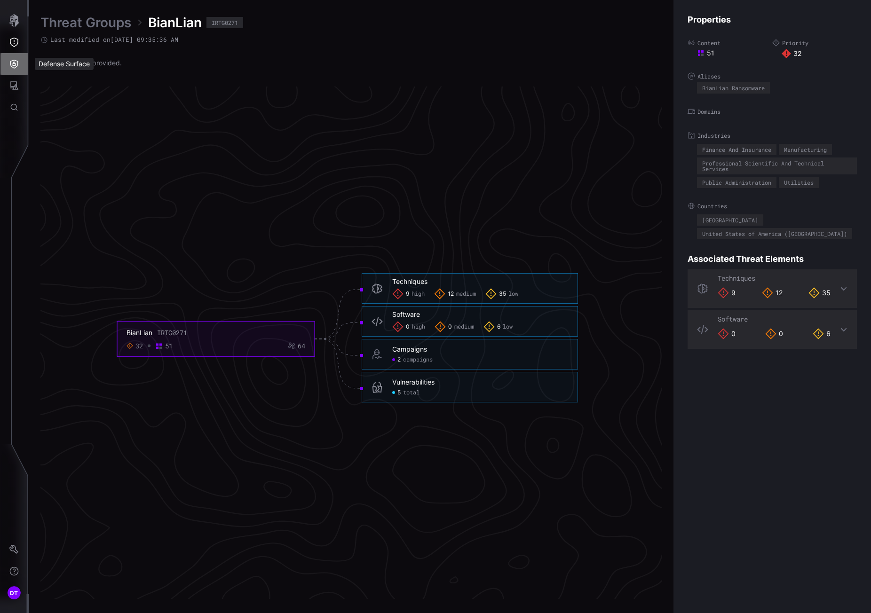
click at [14, 64] on icon "Defense Surface" at bounding box center [13, 63] width 9 height 9
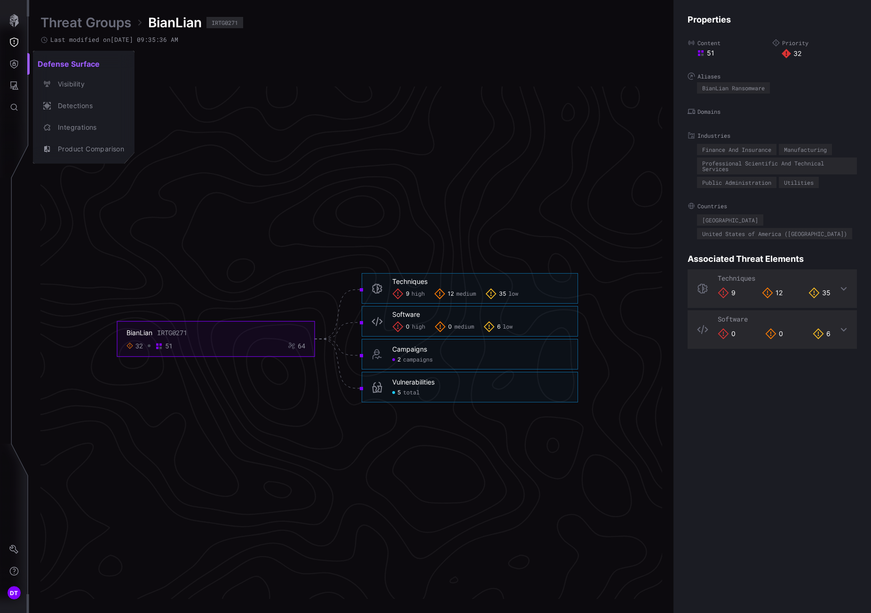
click at [15, 85] on div at bounding box center [435, 306] width 871 height 613
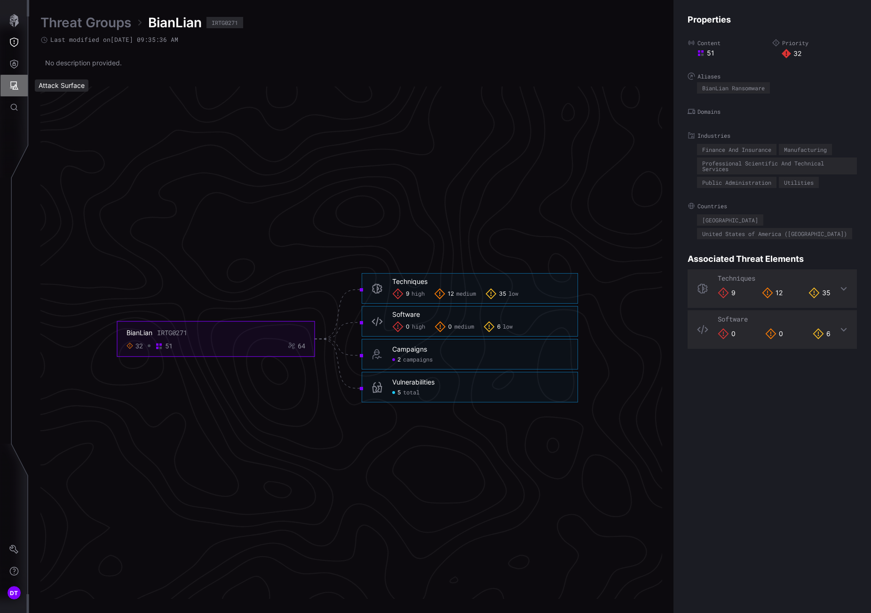
click at [14, 87] on icon "Attack Surface" at bounding box center [13, 85] width 9 height 9
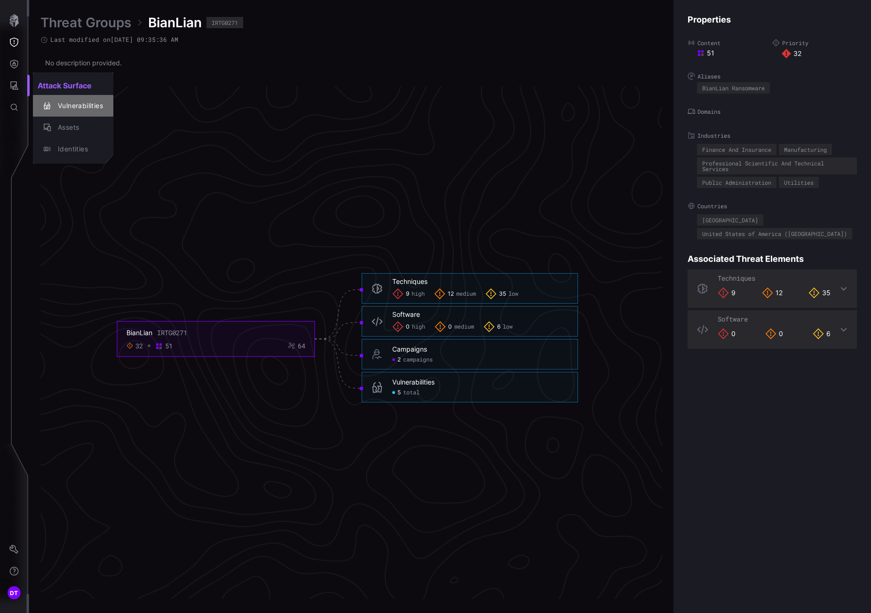
click at [80, 106] on div "Vulnerabilities" at bounding box center [78, 106] width 50 height 12
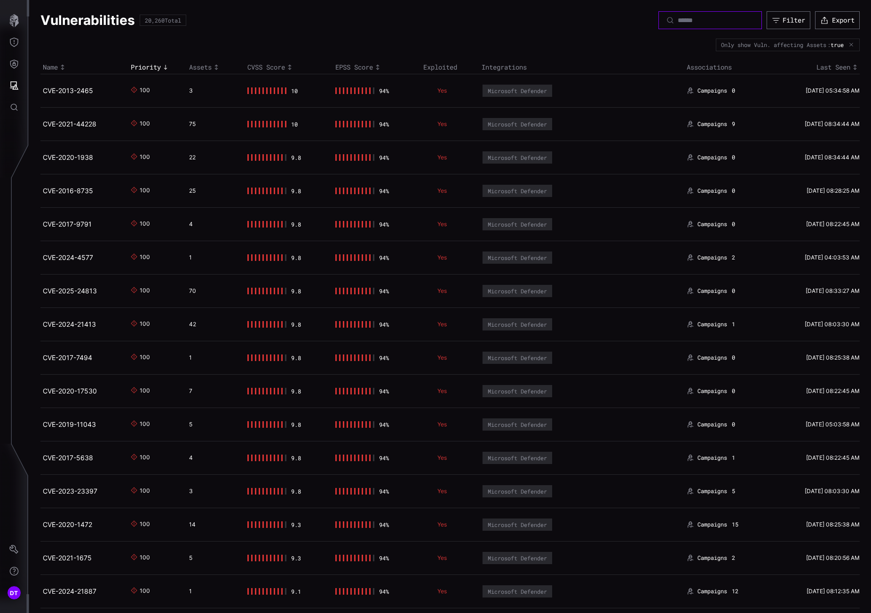
click at [677, 17] on input at bounding box center [710, 20] width 66 height 8
paste input "**********"
type input "**********"
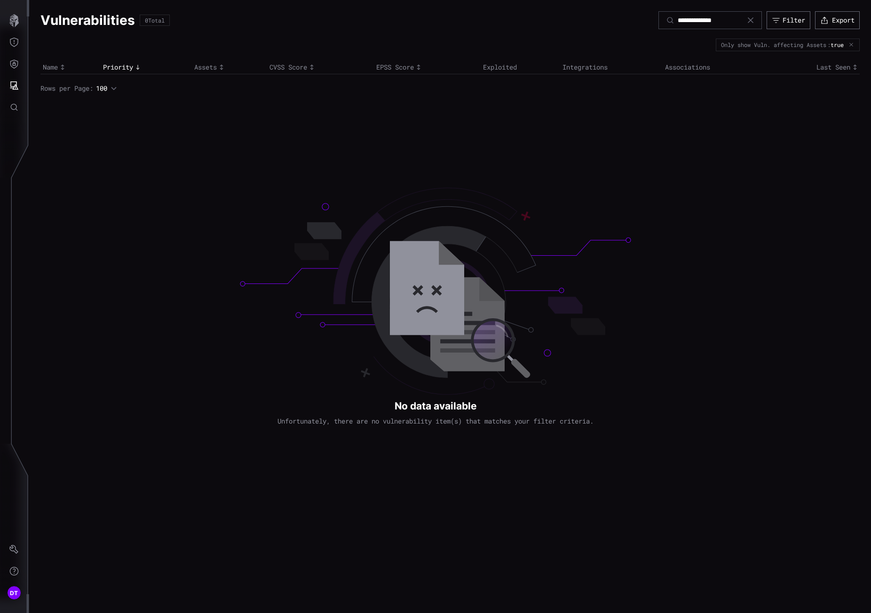
click at [749, 21] on icon at bounding box center [751, 20] width 6 height 6
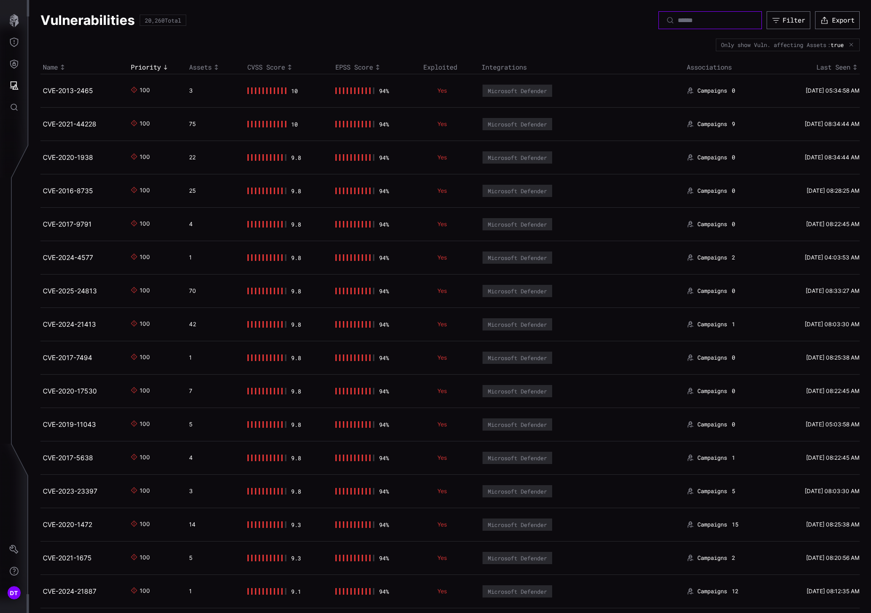
drag, startPoint x: 660, startPoint y: 21, endPoint x: 681, endPoint y: 19, distance: 20.8
click at [677, 21] on input at bounding box center [710, 20] width 66 height 8
paste input "**********"
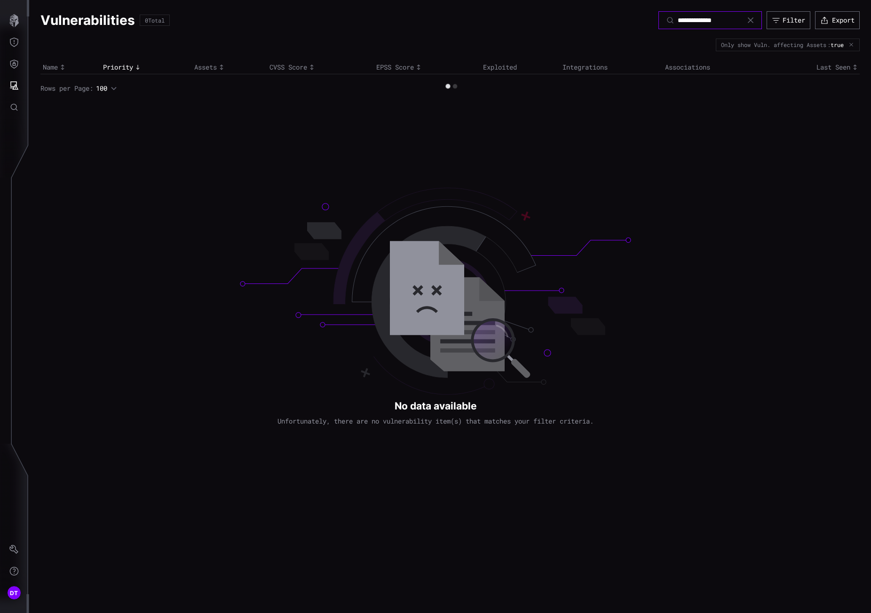
type input "**********"
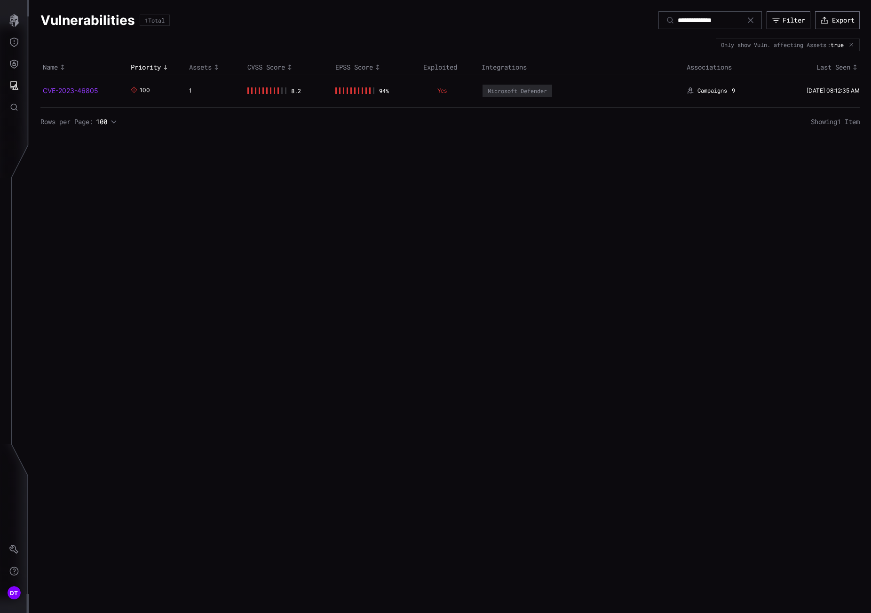
click at [70, 91] on link "CVE-2023-46805" at bounding box center [70, 91] width 55 height 8
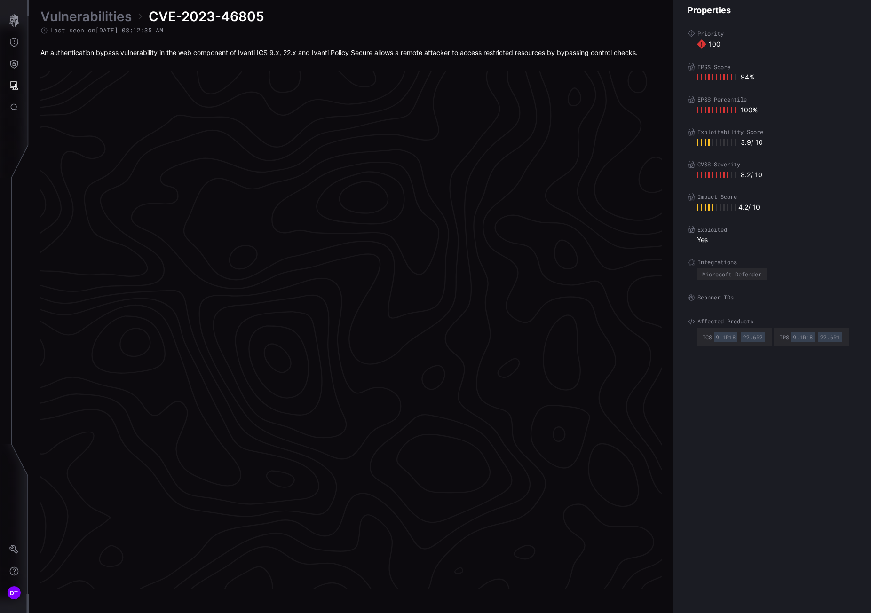
scroll to position [1860, 398]
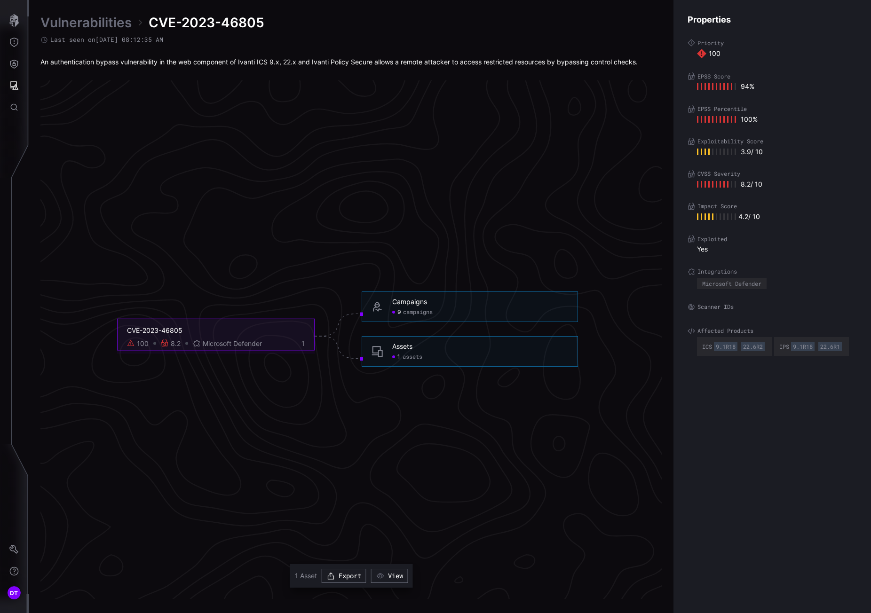
click at [404, 358] on span "assets" at bounding box center [412, 358] width 20 height 8
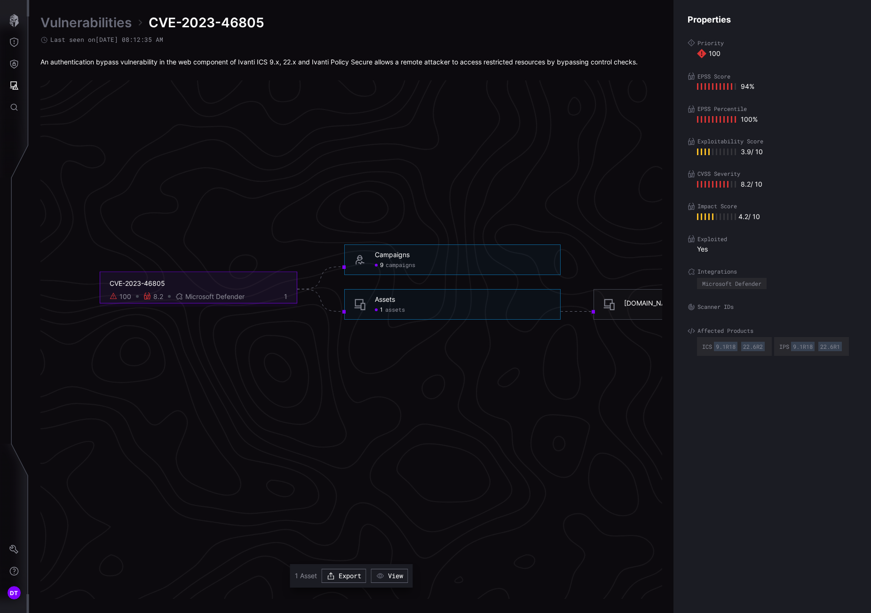
scroll to position [1907, 292]
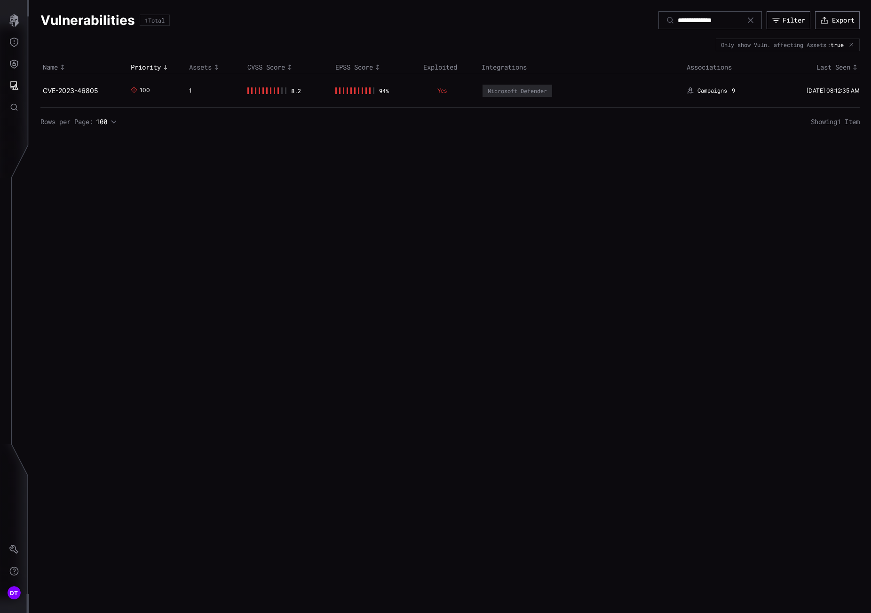
click at [748, 20] on icon at bounding box center [751, 20] width 6 height 6
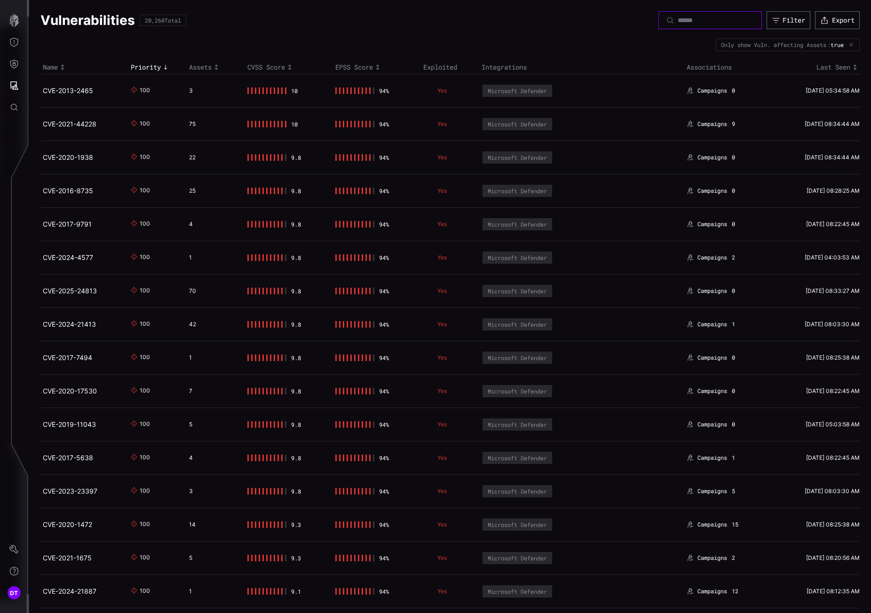
click at [677, 19] on input at bounding box center [710, 20] width 66 height 8
paste input "**********"
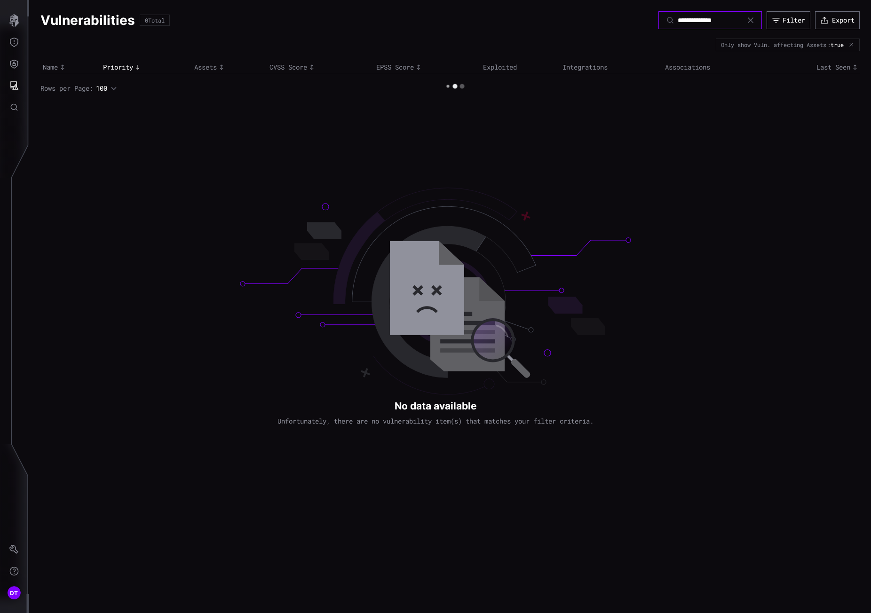
type input "**********"
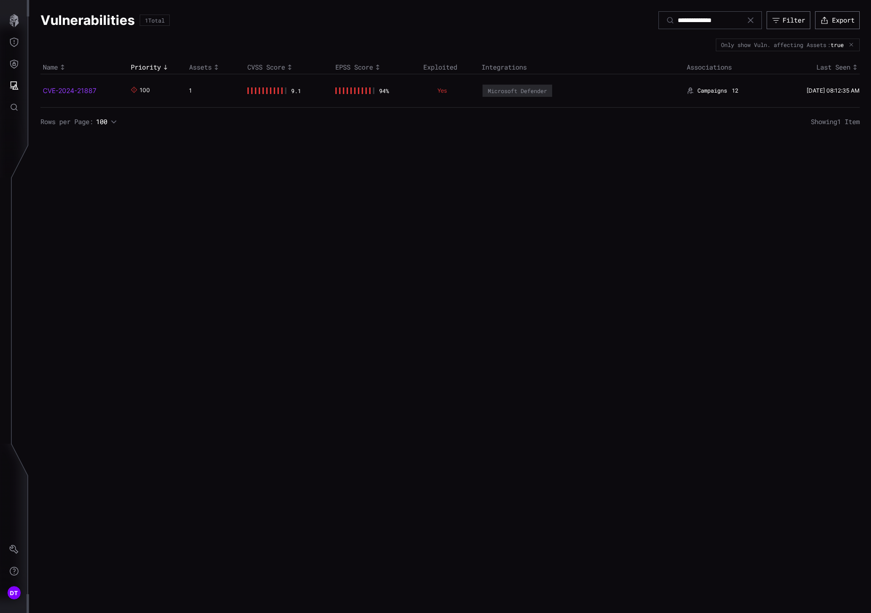
click at [66, 89] on link "CVE-2024-21887" at bounding box center [70, 91] width 54 height 8
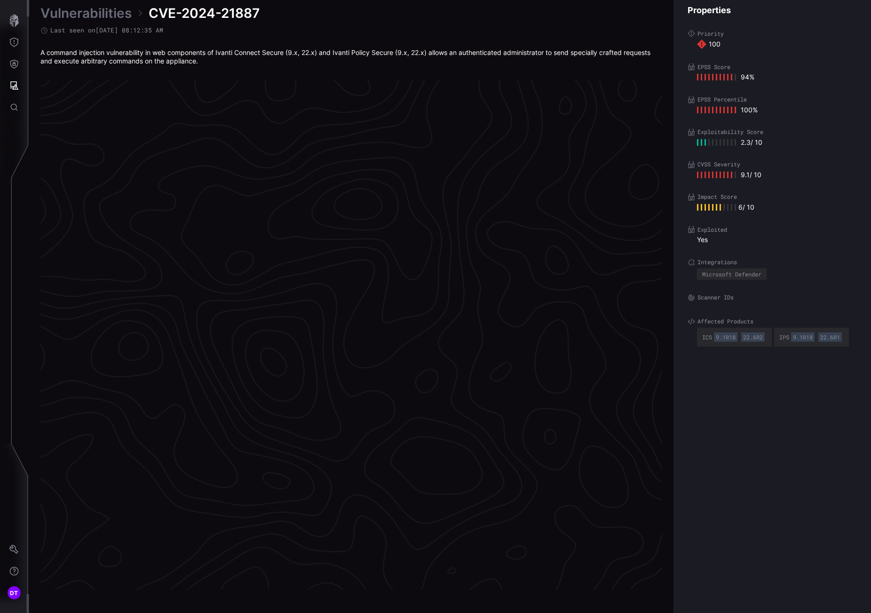
scroll to position [1864, 398]
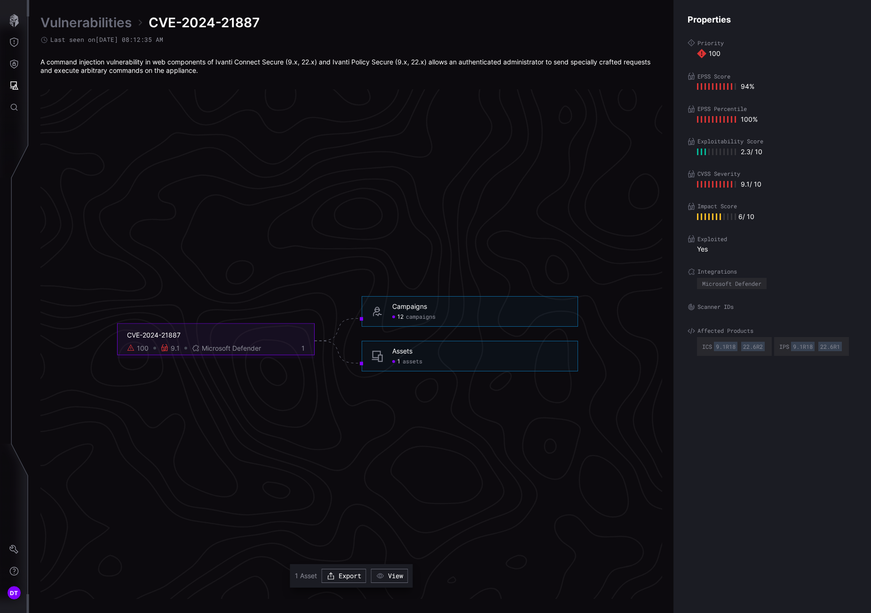
click at [408, 362] on span "assets" at bounding box center [412, 362] width 20 height 8
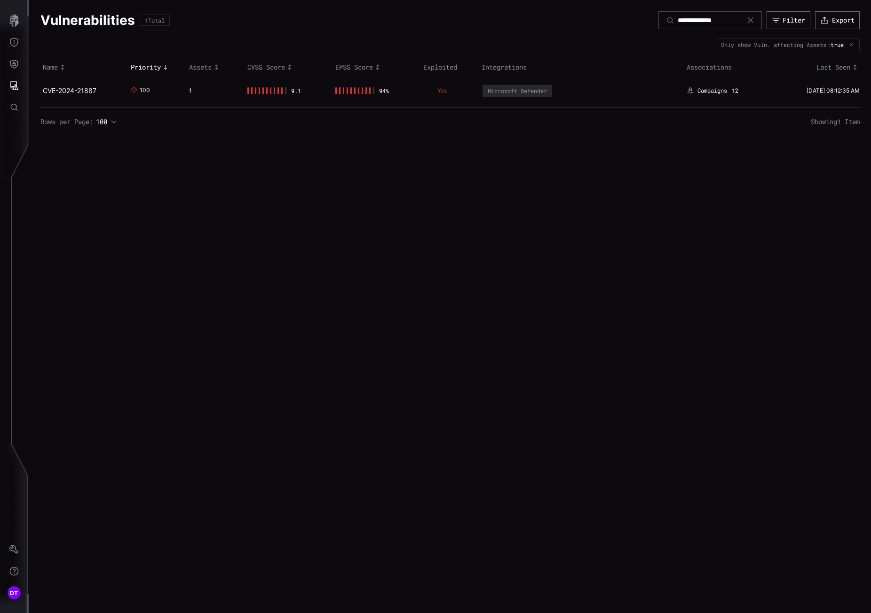
click at [748, 21] on icon at bounding box center [751, 20] width 8 height 8
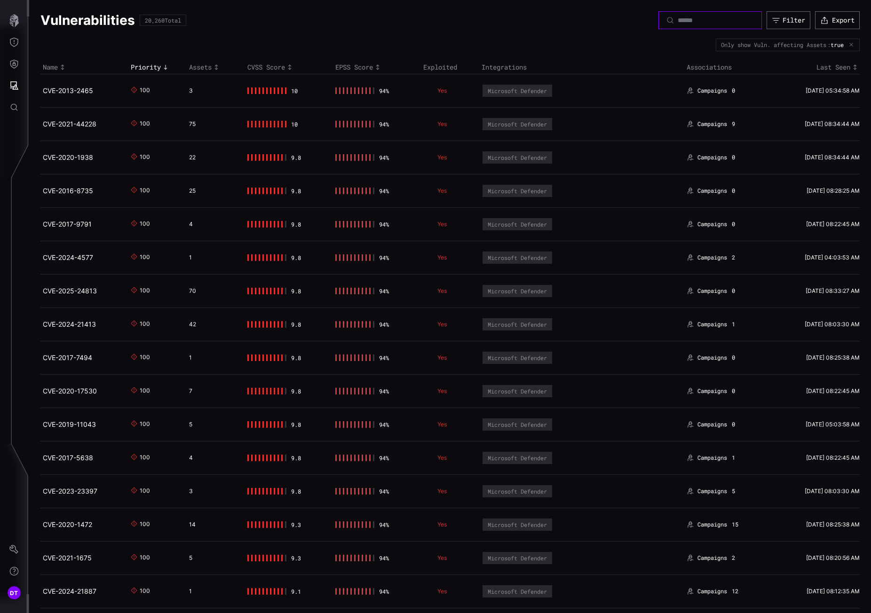
click at [680, 23] on input at bounding box center [710, 20] width 66 height 8
paste input "**********"
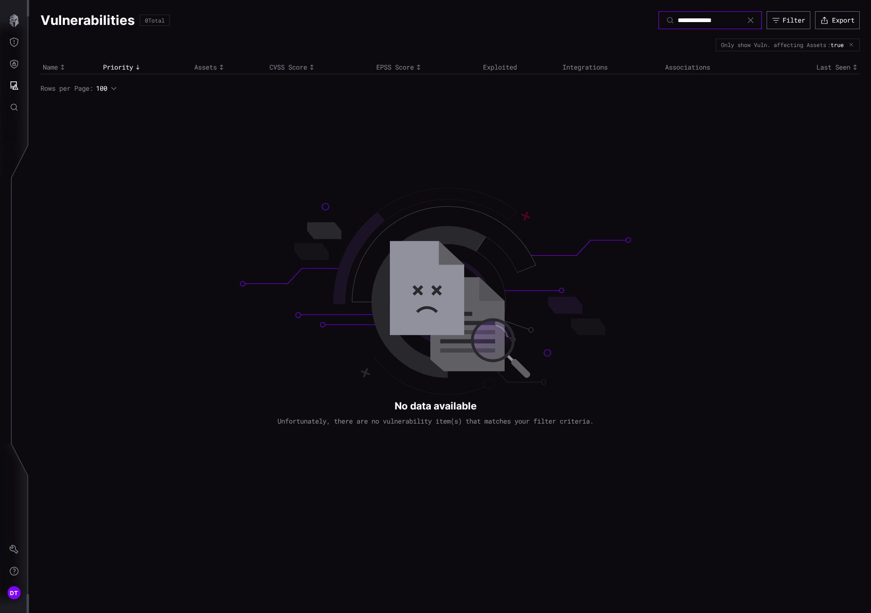
type input "**********"
click at [747, 18] on icon at bounding box center [751, 20] width 8 height 8
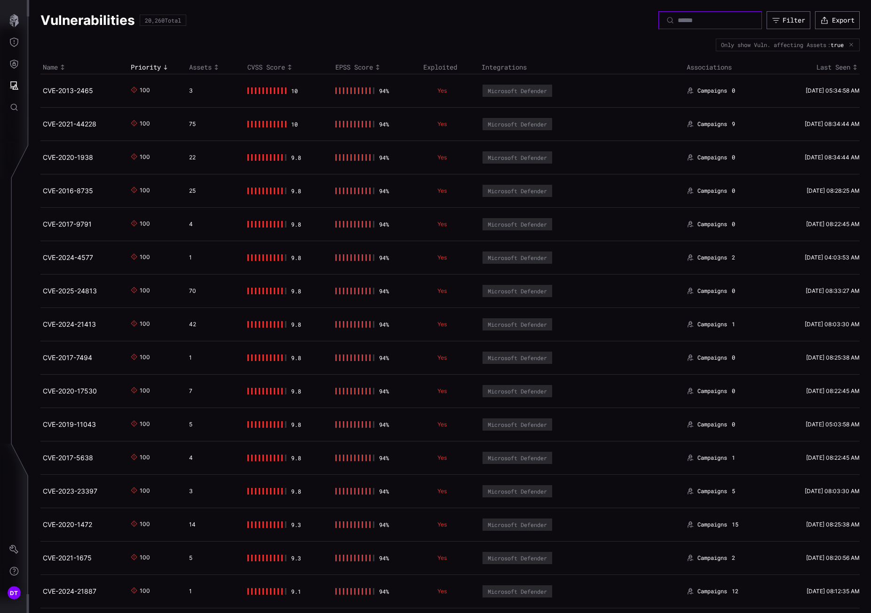
click at [677, 23] on input at bounding box center [710, 20] width 66 height 8
paste input "**********"
type input "**********"
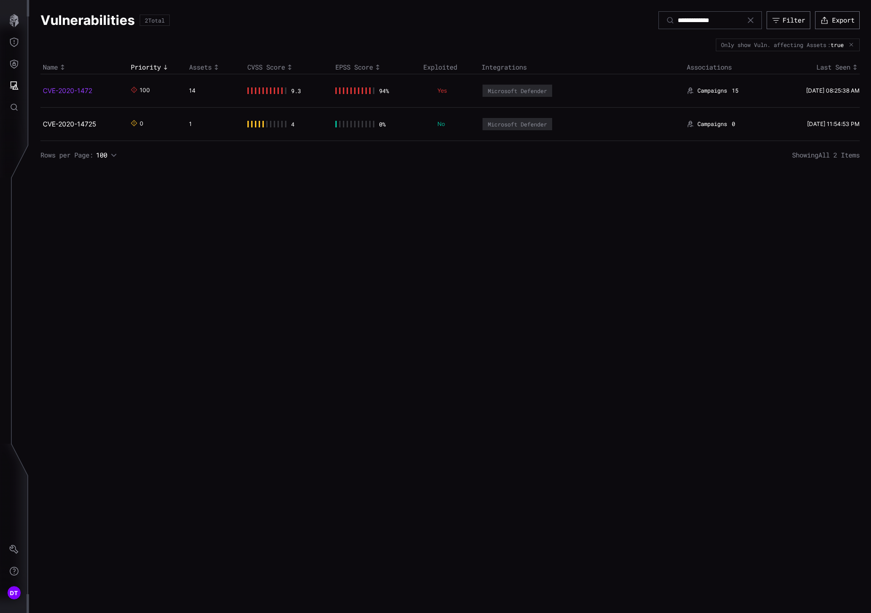
click at [75, 92] on link "CVE-2020-1472" at bounding box center [67, 91] width 49 height 8
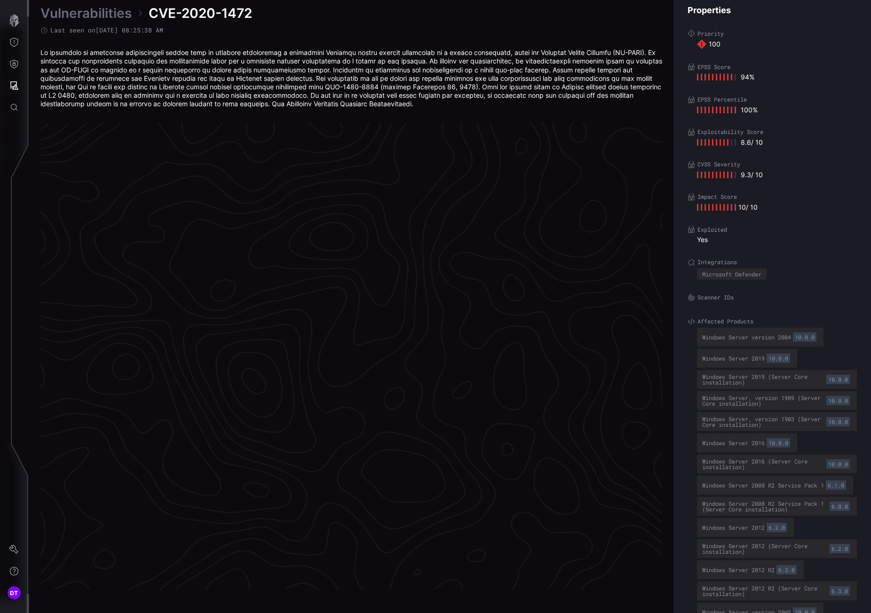
scroll to position [1886, 398]
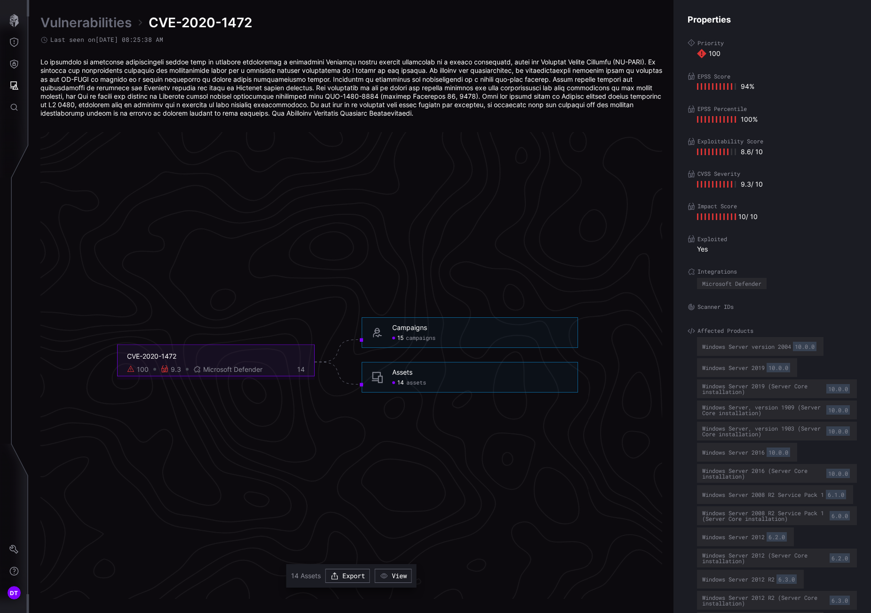
click at [409, 383] on span "assets" at bounding box center [416, 383] width 20 height 8
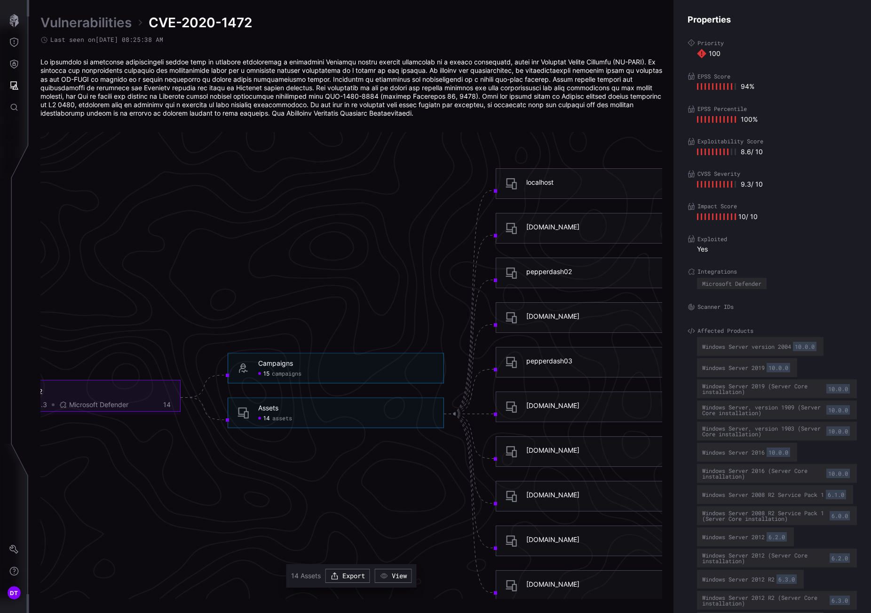
scroll to position [1839, 398]
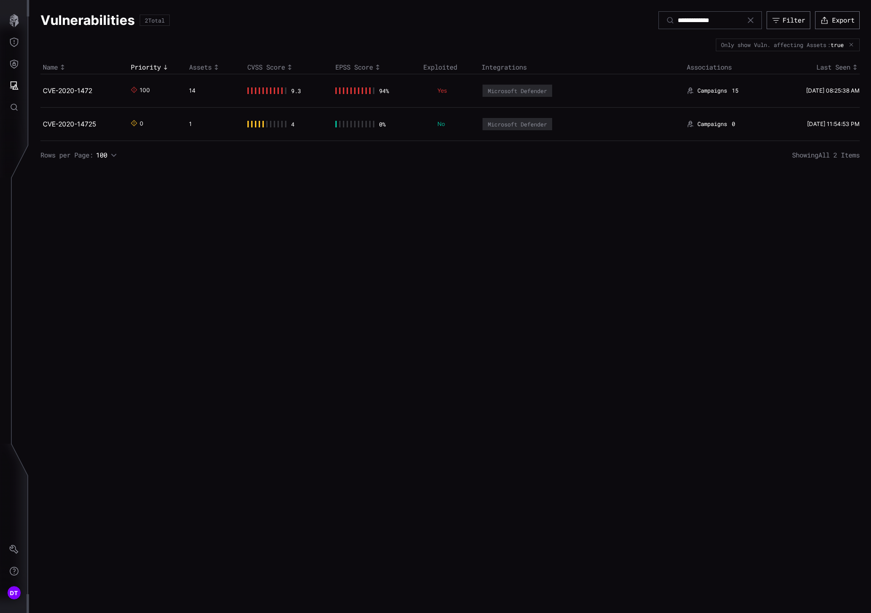
click at [748, 20] on icon at bounding box center [751, 20] width 8 height 8
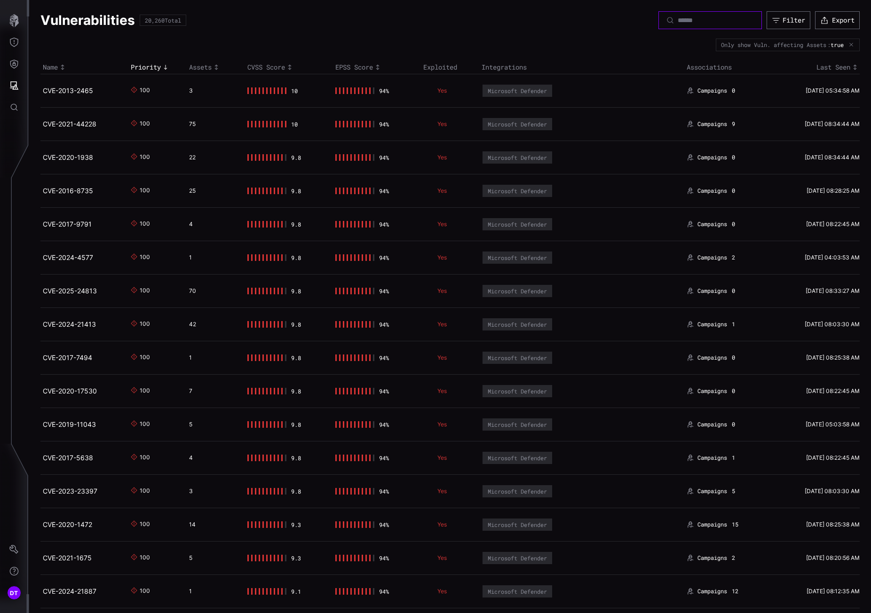
click at [677, 23] on input at bounding box center [710, 20] width 66 height 8
paste input "**********"
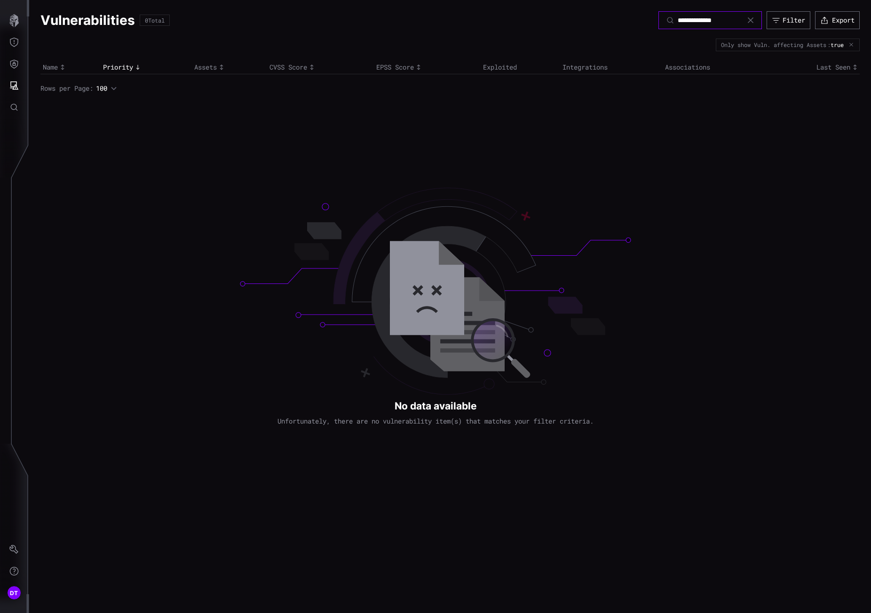
type input "**********"
click at [749, 19] on icon at bounding box center [751, 20] width 8 height 8
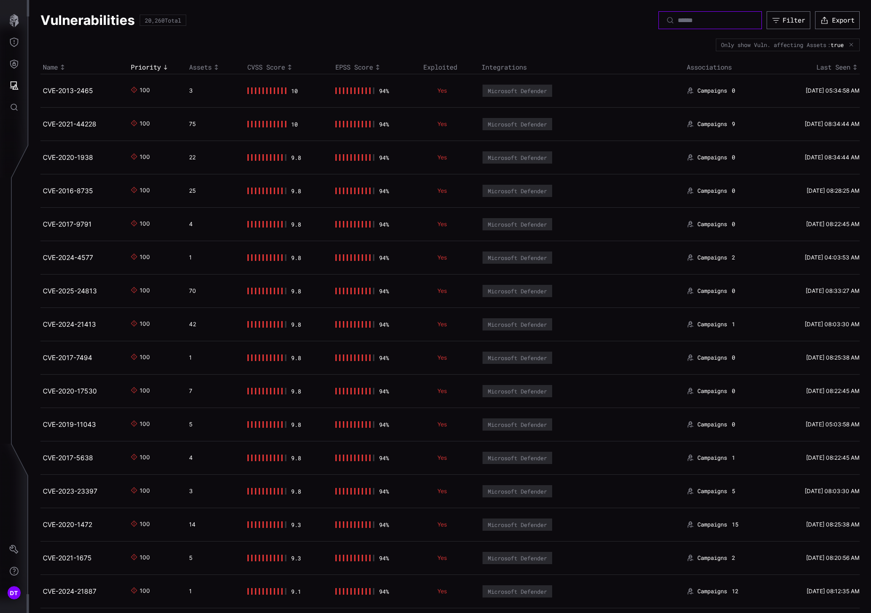
click at [677, 23] on input at bounding box center [710, 20] width 66 height 8
paste input "**********"
type input "**********"
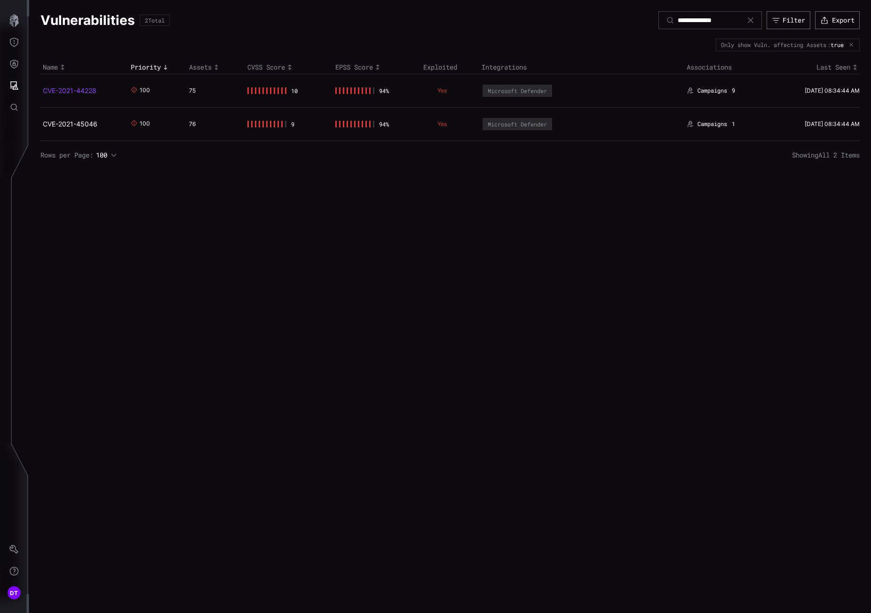
click at [56, 87] on link "CVE-2021-44228" at bounding box center [70, 91] width 54 height 8
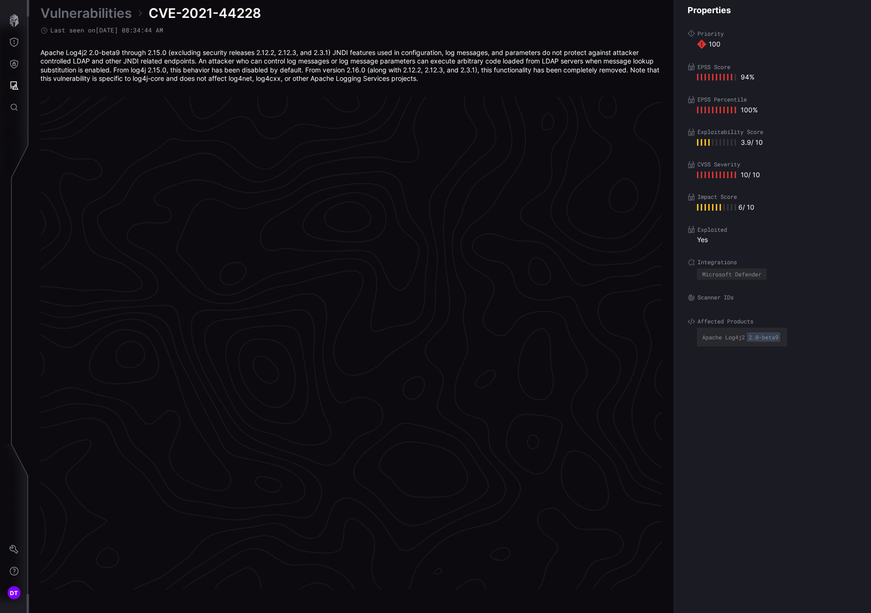
scroll to position [1873, 398]
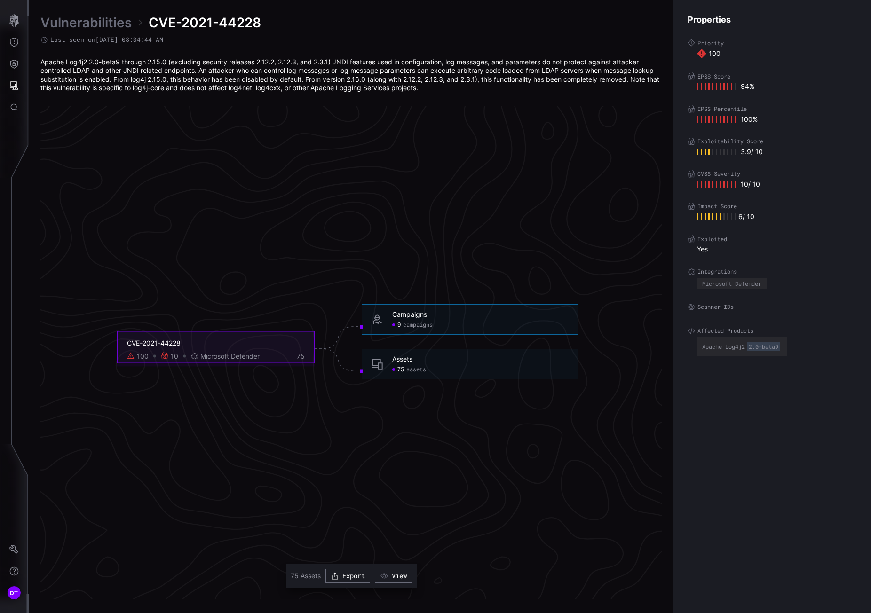
click at [415, 371] on span "assets" at bounding box center [416, 370] width 20 height 8
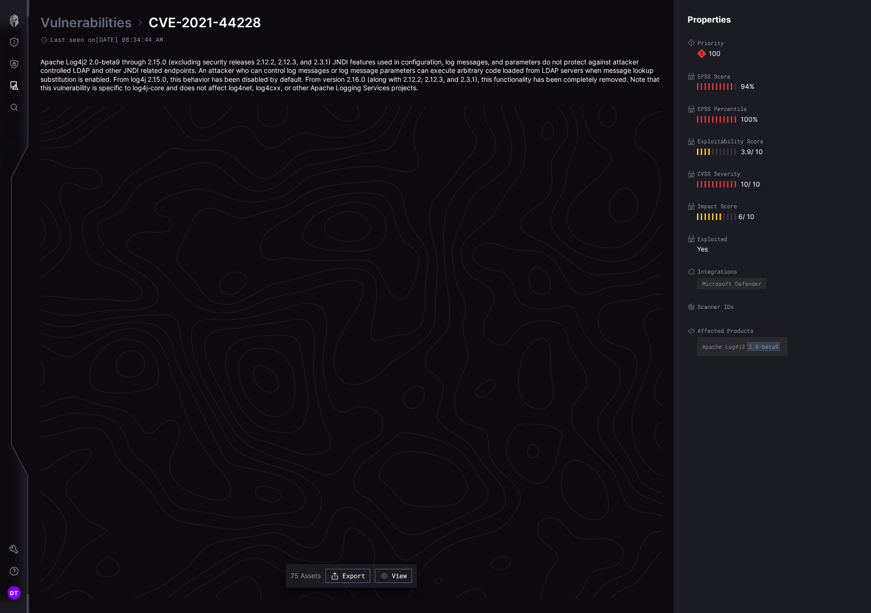
scroll to position [1873, 398]
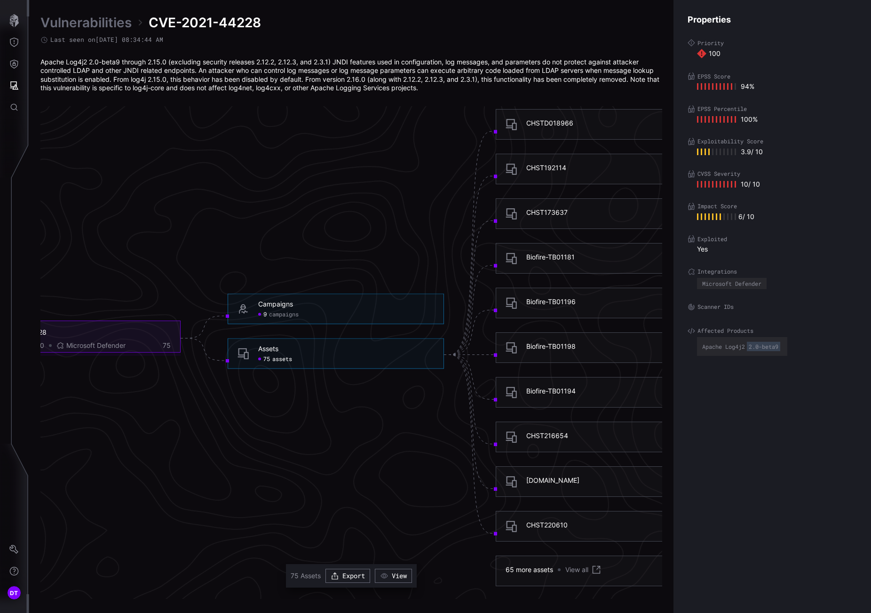
click at [271, 358] on div "75 assets" at bounding box center [275, 359] width 34 height 8
drag, startPoint x: 261, startPoint y: 359, endPoint x: 267, endPoint y: 359, distance: 6.1
click at [264, 359] on div "75 assets" at bounding box center [275, 359] width 34 height 8
click at [268, 359] on span "75" at bounding box center [266, 359] width 7 height 8
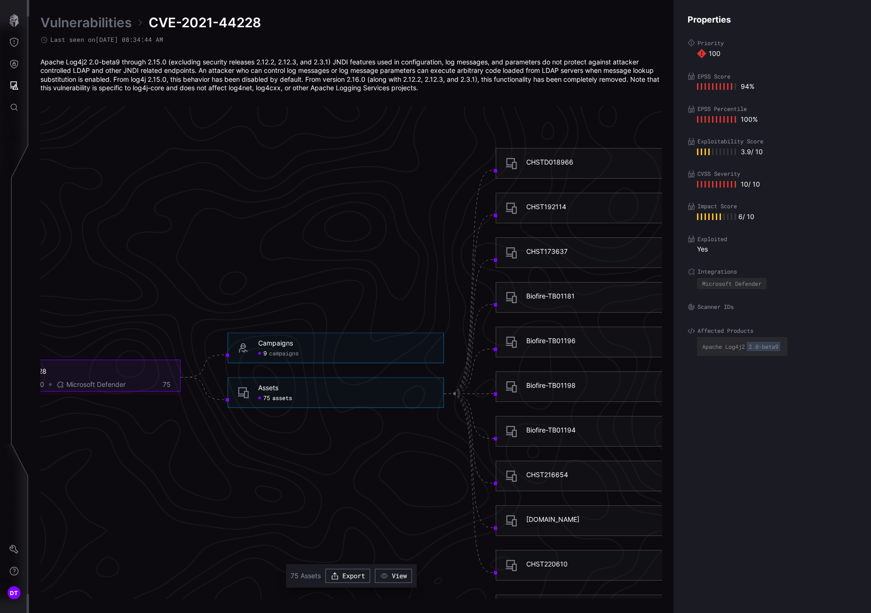
scroll to position [1826, 398]
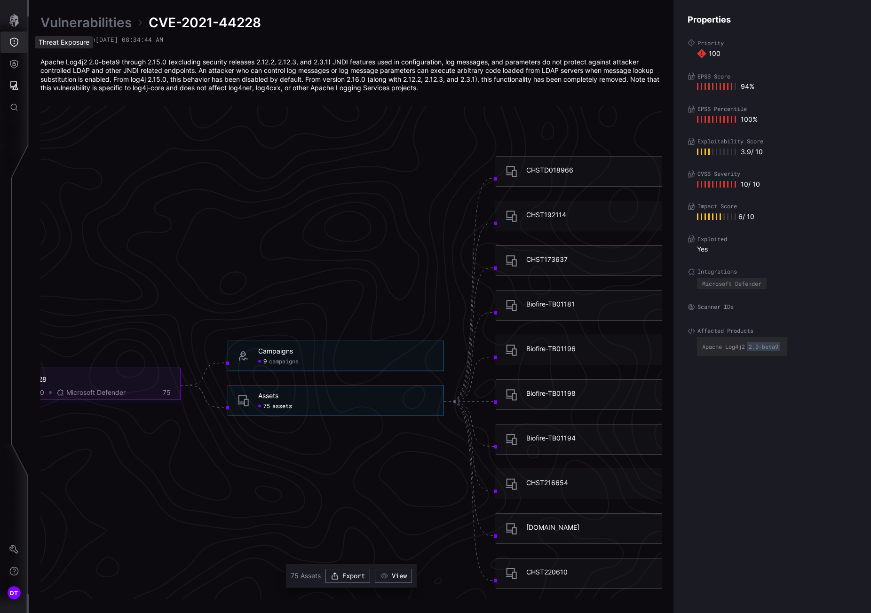
click at [14, 42] on icon "Threat Exposure" at bounding box center [13, 42] width 9 height 9
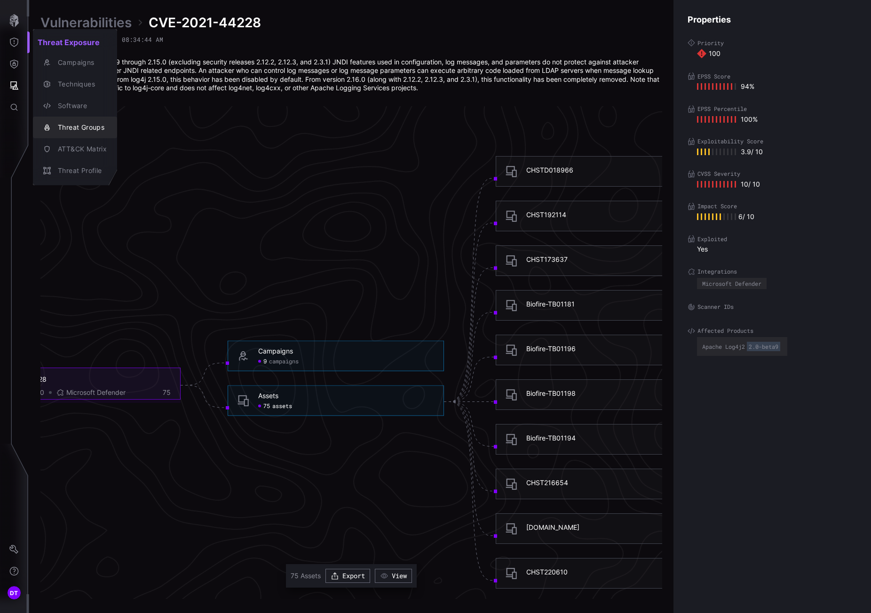
click at [70, 127] on div "Threat Groups" at bounding box center [80, 128] width 54 height 12
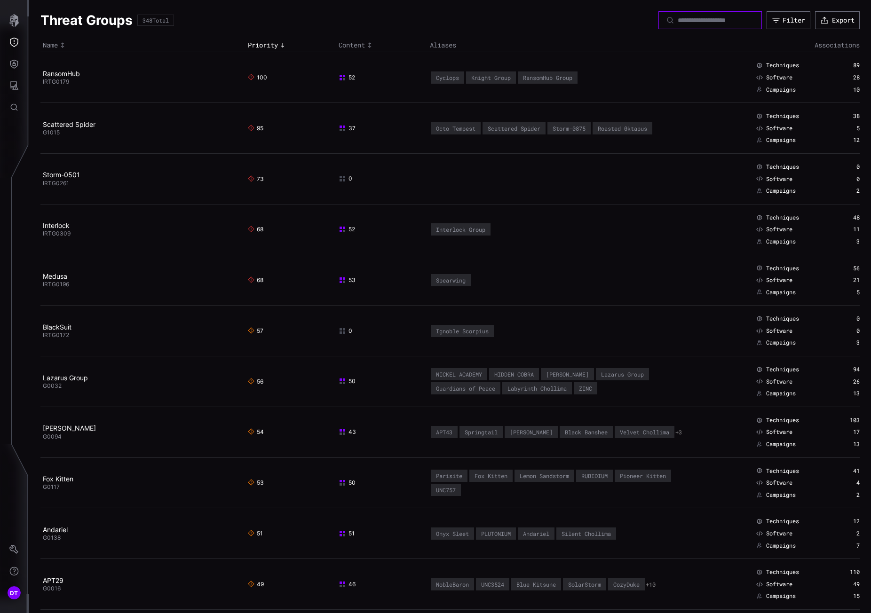
click at [677, 23] on input at bounding box center [710, 20] width 66 height 8
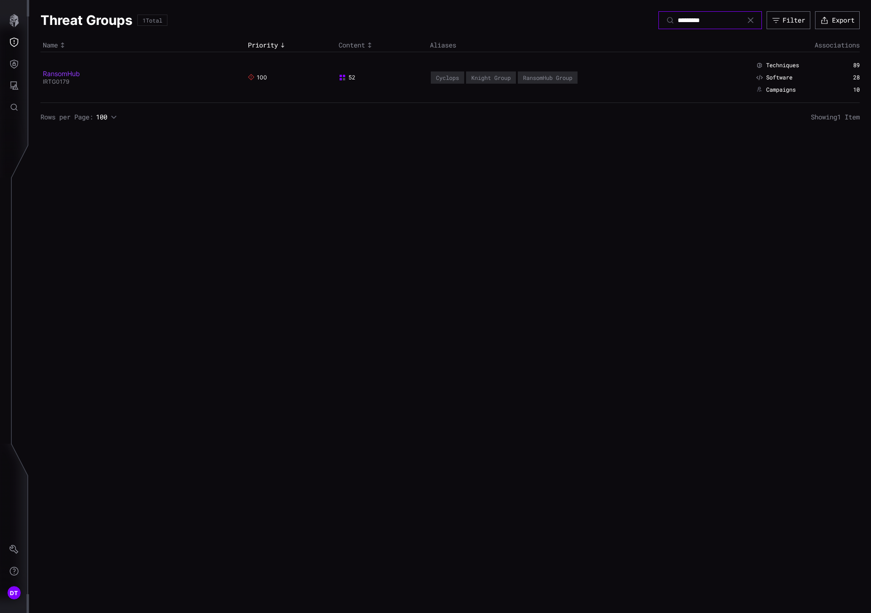
type input "*********"
click at [63, 77] on link "RansomHub" at bounding box center [61, 74] width 37 height 8
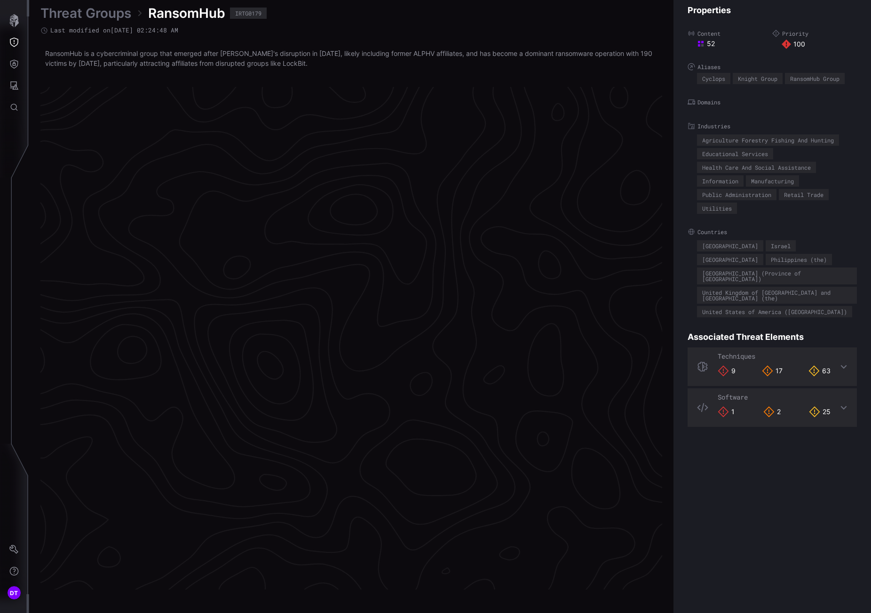
scroll to position [1868, 398]
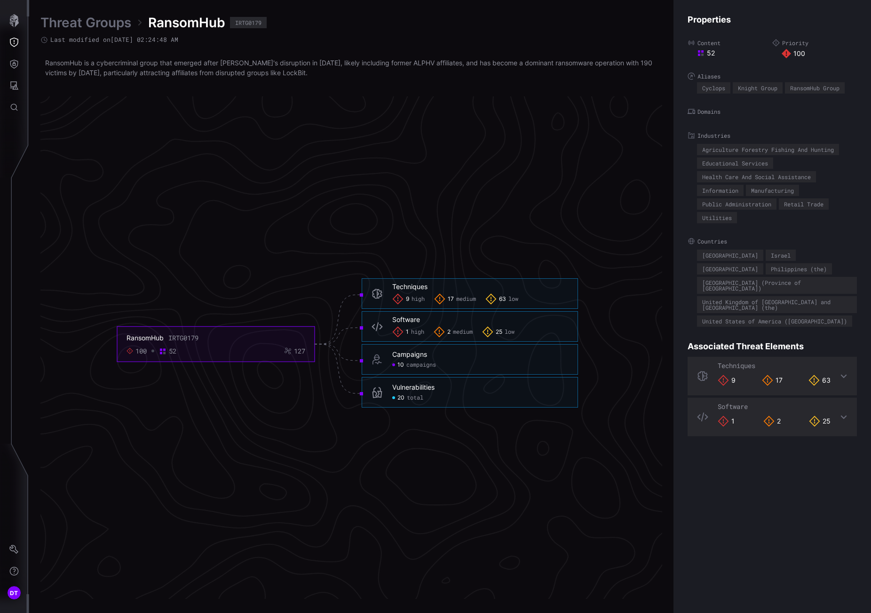
click at [408, 397] on span "total" at bounding box center [415, 398] width 16 height 8
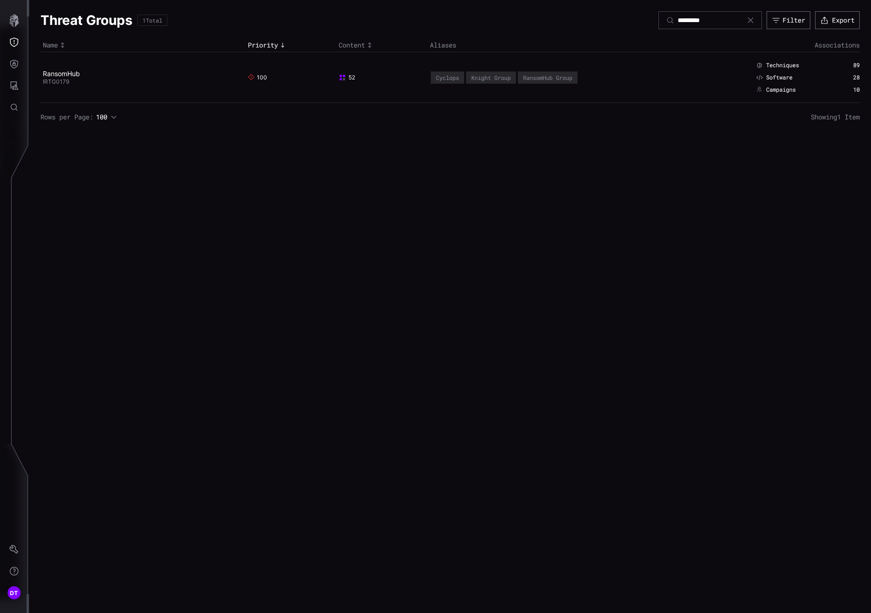
click at [748, 20] on icon at bounding box center [751, 20] width 6 height 6
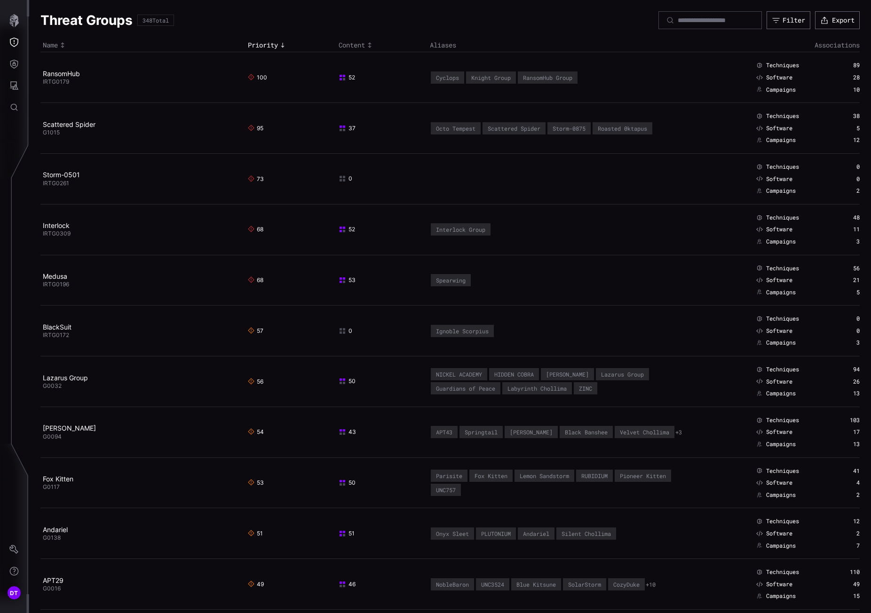
click at [658, 16] on div at bounding box center [709, 20] width 103 height 18
click at [677, 22] on input at bounding box center [710, 20] width 66 height 8
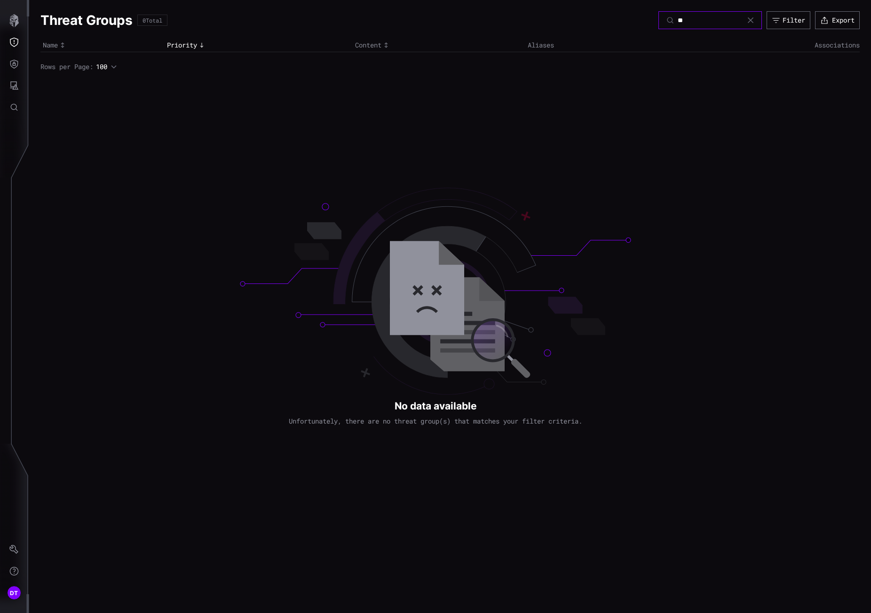
type input "*"
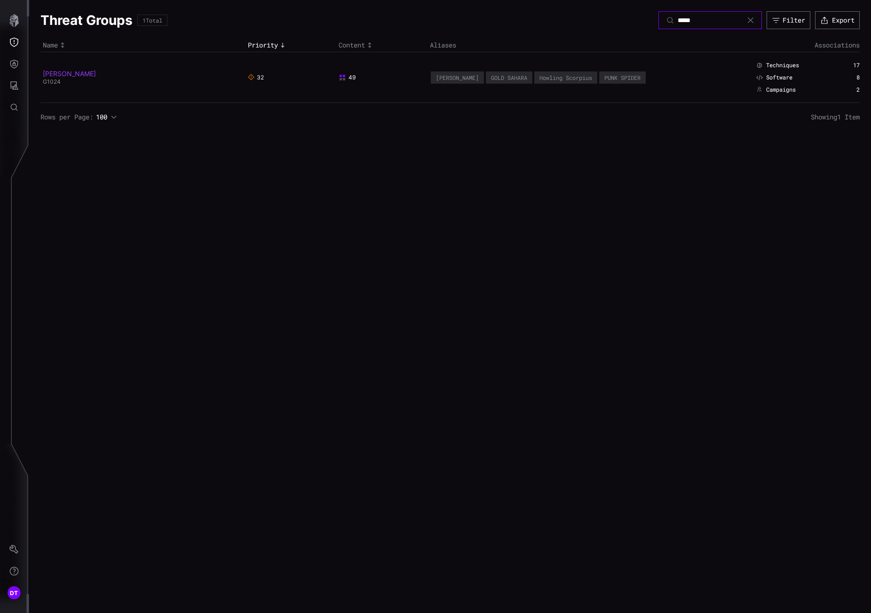
type input "*****"
click at [52, 74] on link "[PERSON_NAME]" at bounding box center [69, 74] width 53 height 8
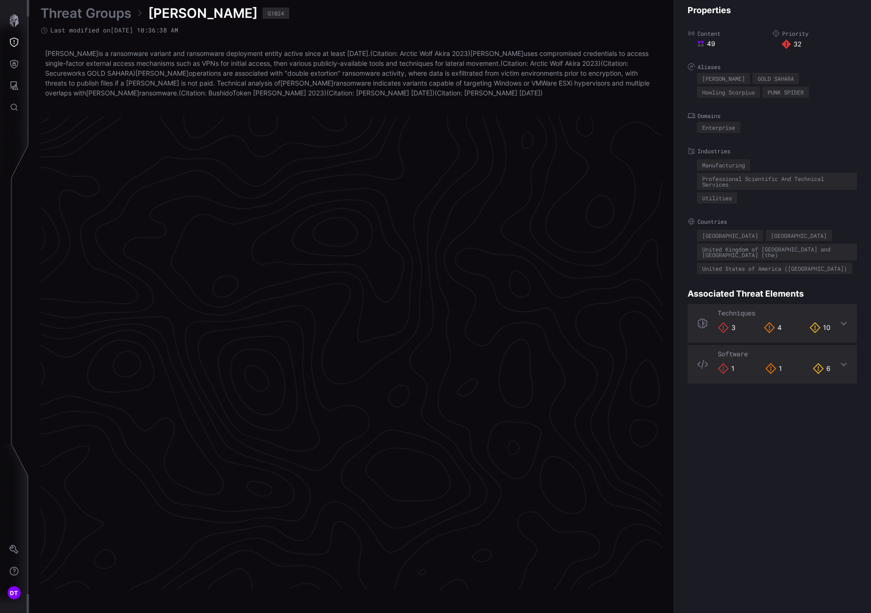
scroll to position [1883, 398]
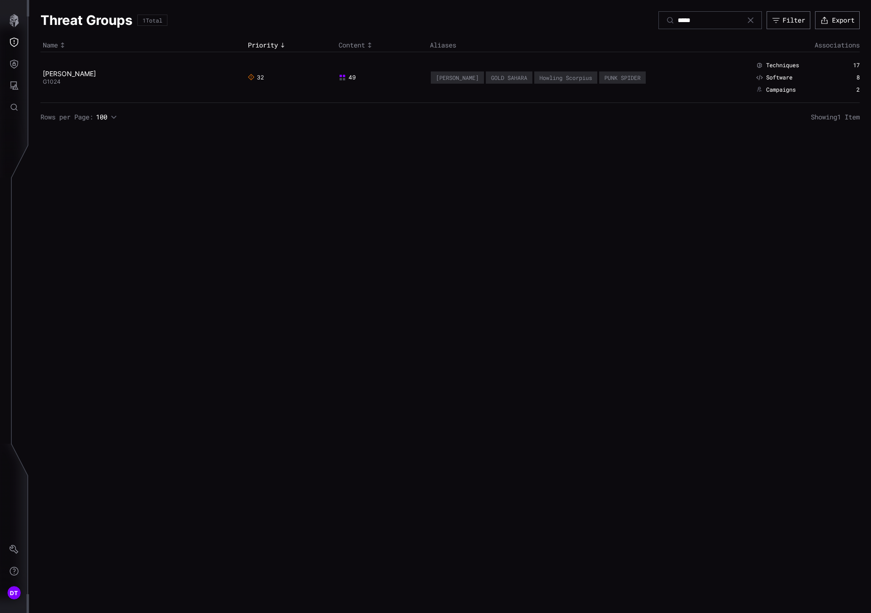
click at [747, 19] on icon at bounding box center [751, 20] width 8 height 8
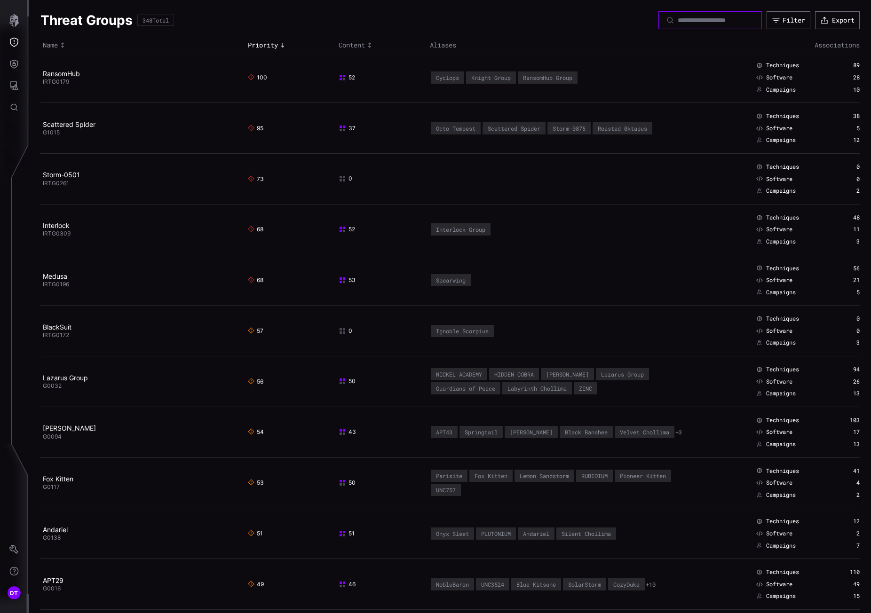
click at [677, 17] on input at bounding box center [710, 20] width 66 height 8
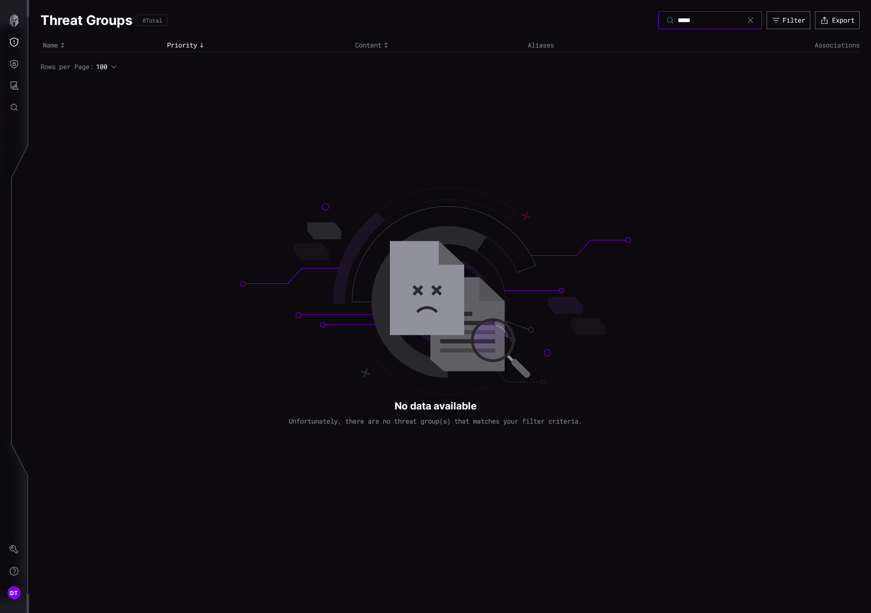
type input "****"
click at [747, 17] on icon at bounding box center [751, 20] width 8 height 8
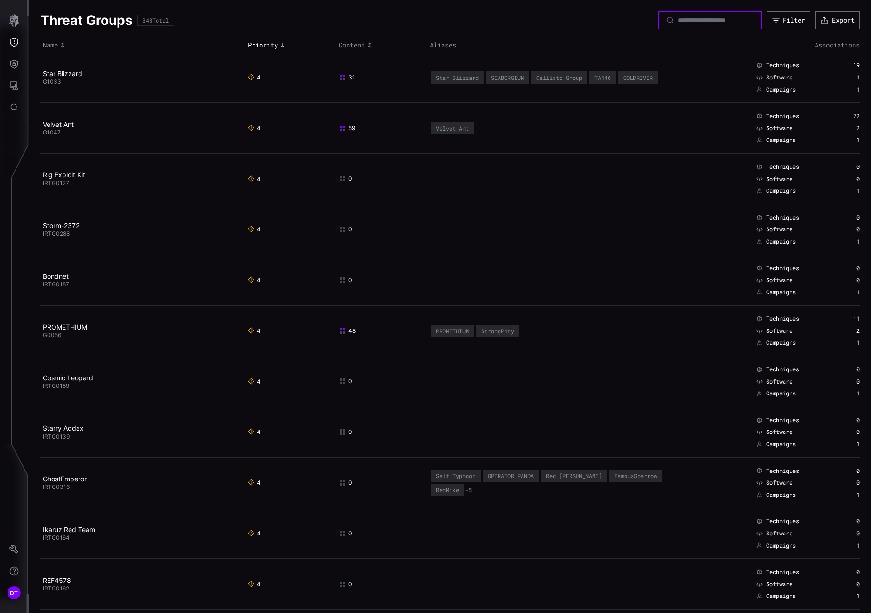
click at [679, 18] on input at bounding box center [710, 20] width 66 height 8
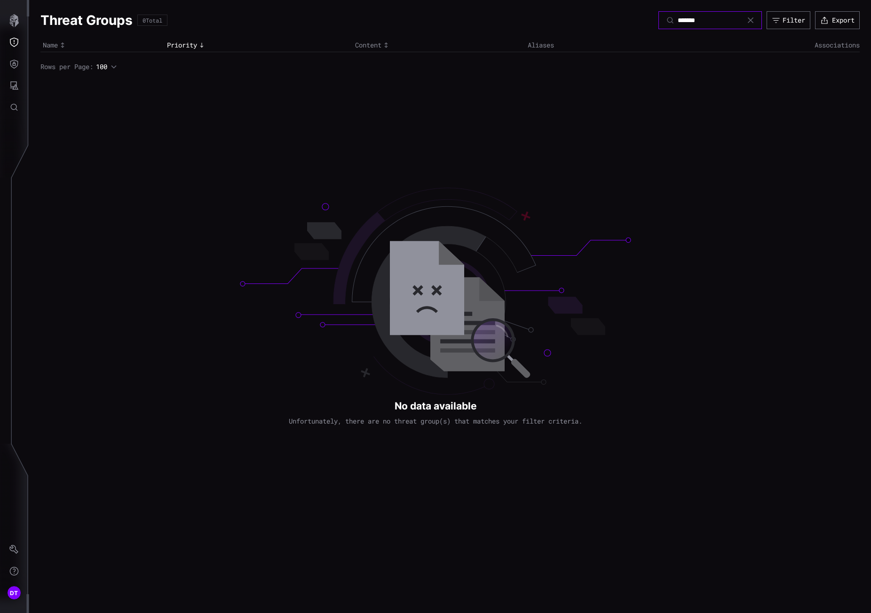
type input "*******"
click at [748, 18] on icon at bounding box center [751, 20] width 8 height 8
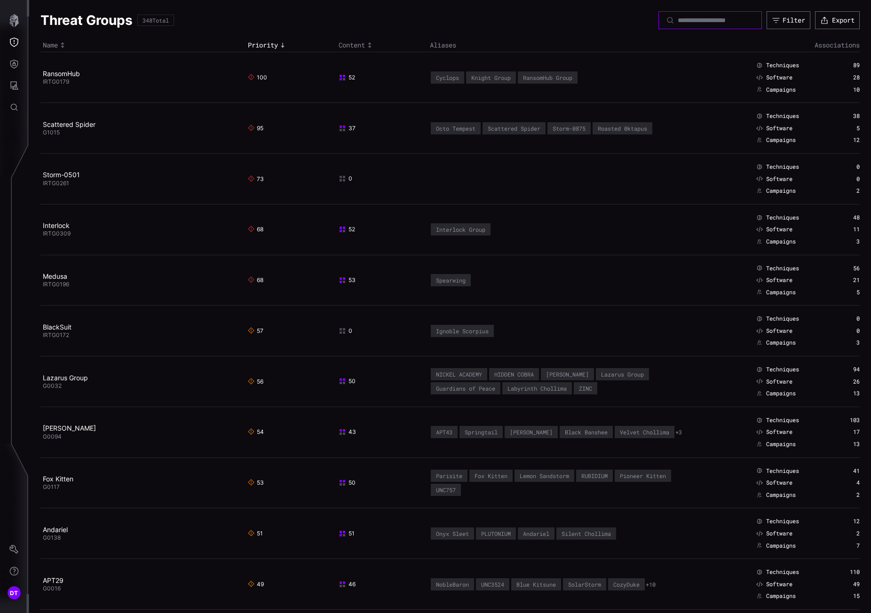
click at [689, 20] on input at bounding box center [710, 20] width 66 height 8
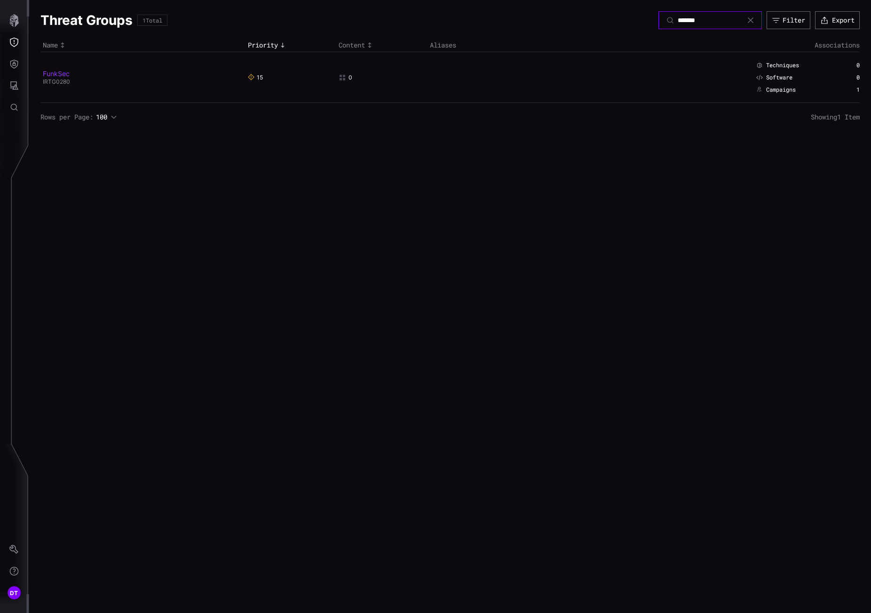
type input "*******"
click at [54, 74] on link "FunkSec" at bounding box center [56, 74] width 27 height 8
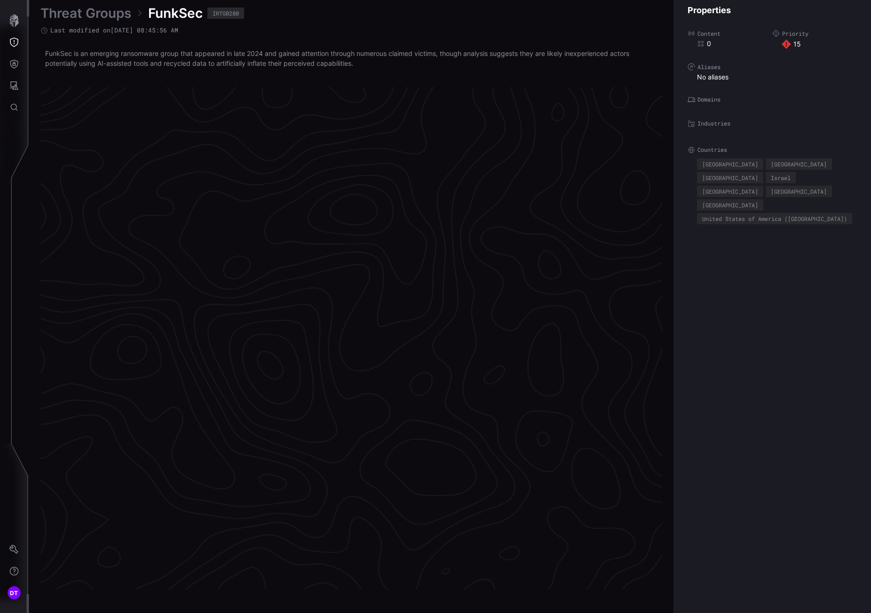
scroll to position [1868, 398]
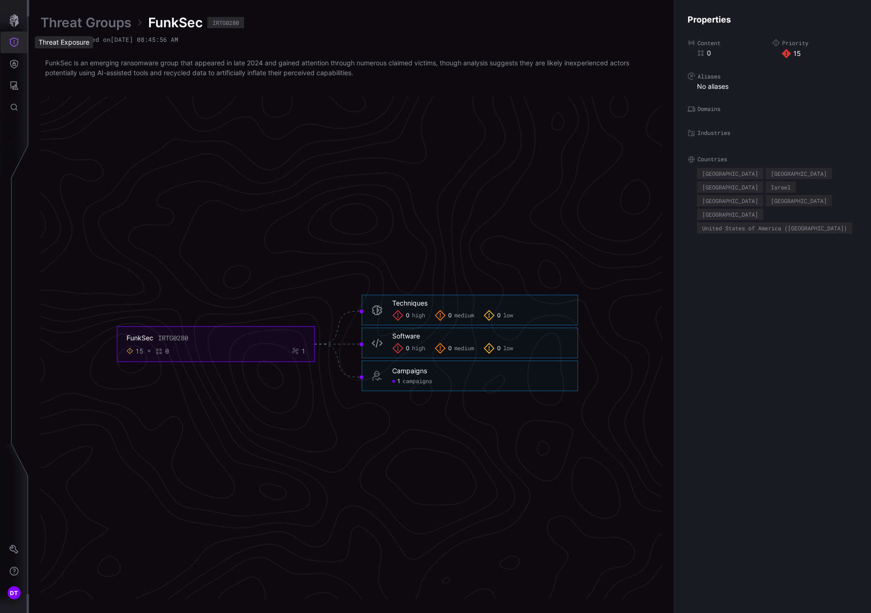
click at [13, 41] on icon "Threat Exposure" at bounding box center [13, 42] width 9 height 9
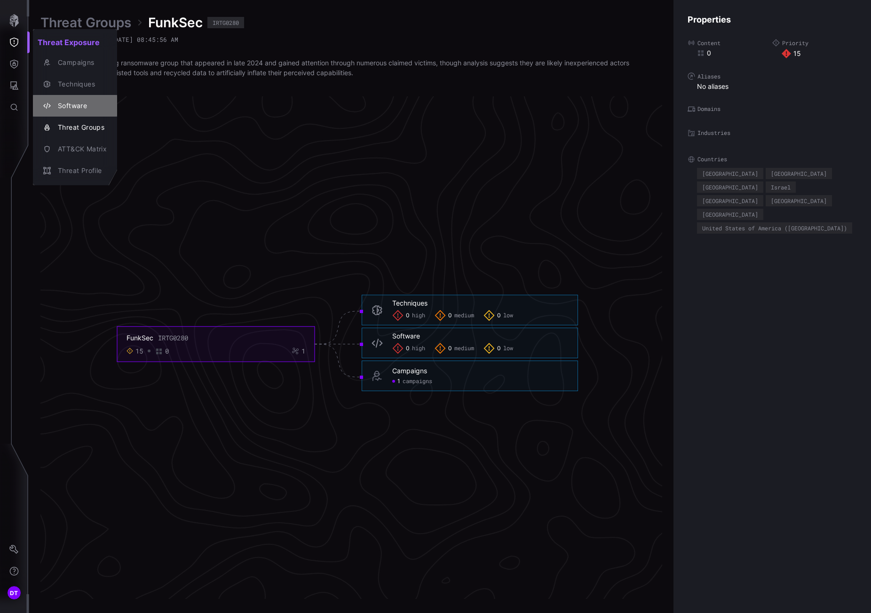
click at [70, 104] on div "Software" at bounding box center [80, 106] width 54 height 12
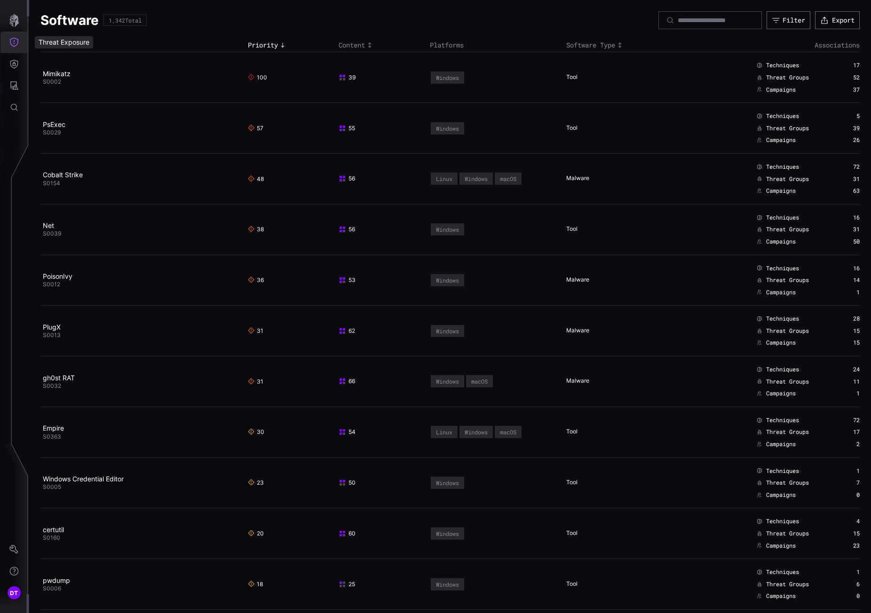
click at [17, 45] on icon "Threat Exposure" at bounding box center [13, 42] width 9 height 9
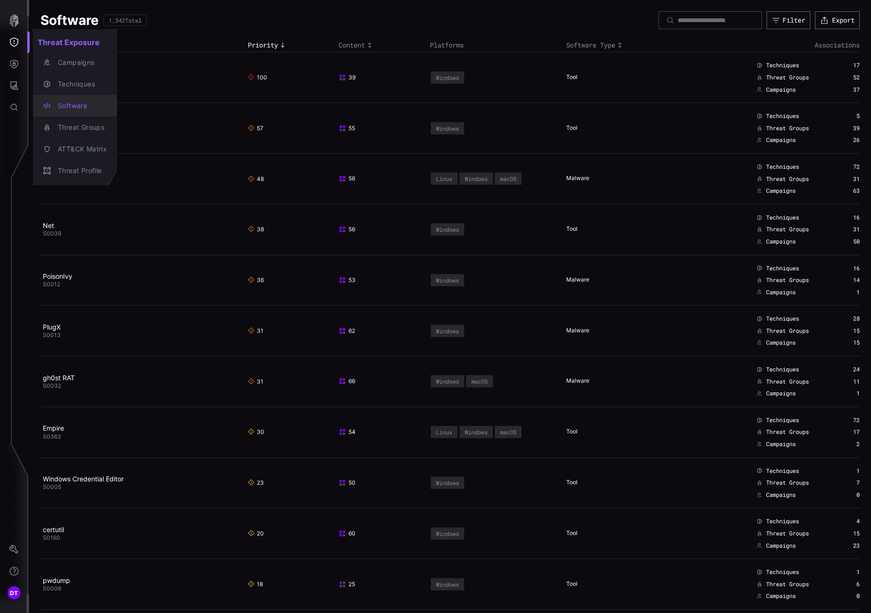
click at [63, 106] on div "Software" at bounding box center [80, 106] width 54 height 12
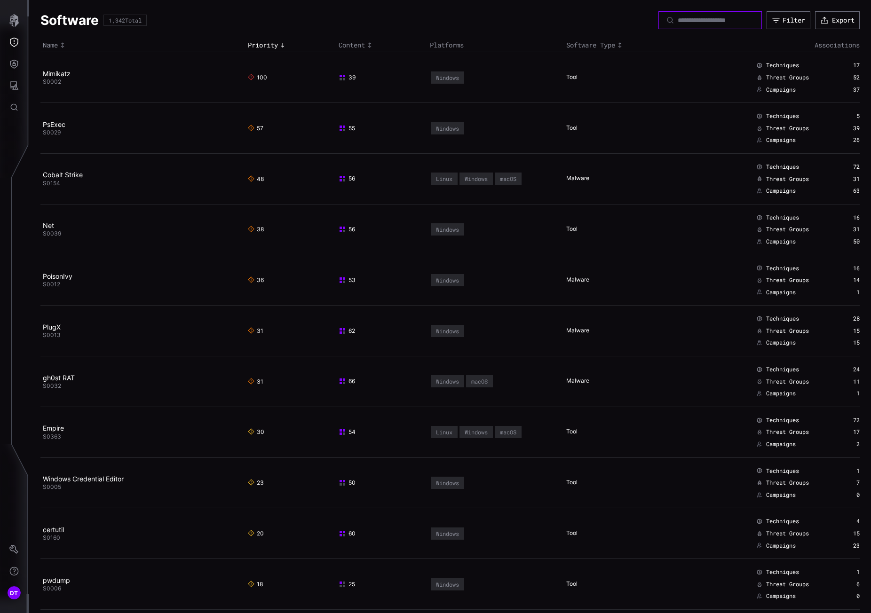
click at [677, 21] on input at bounding box center [710, 20] width 66 height 8
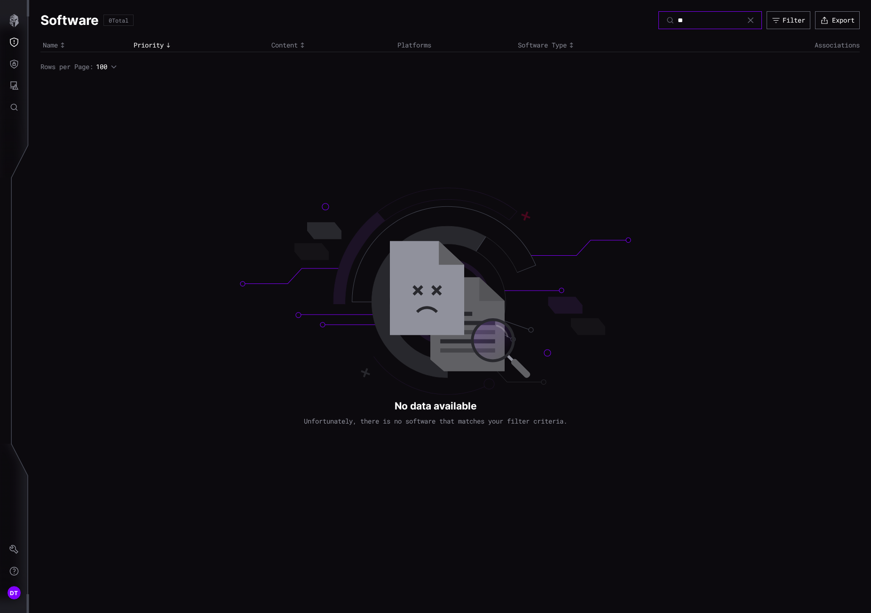
type input "*"
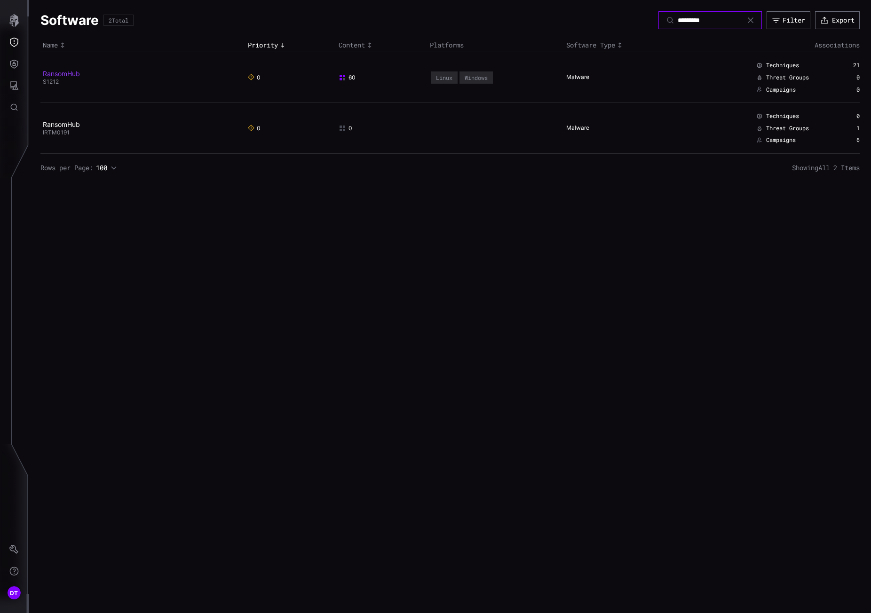
type input "*********"
click at [56, 74] on link "RansomHub" at bounding box center [61, 74] width 37 height 8
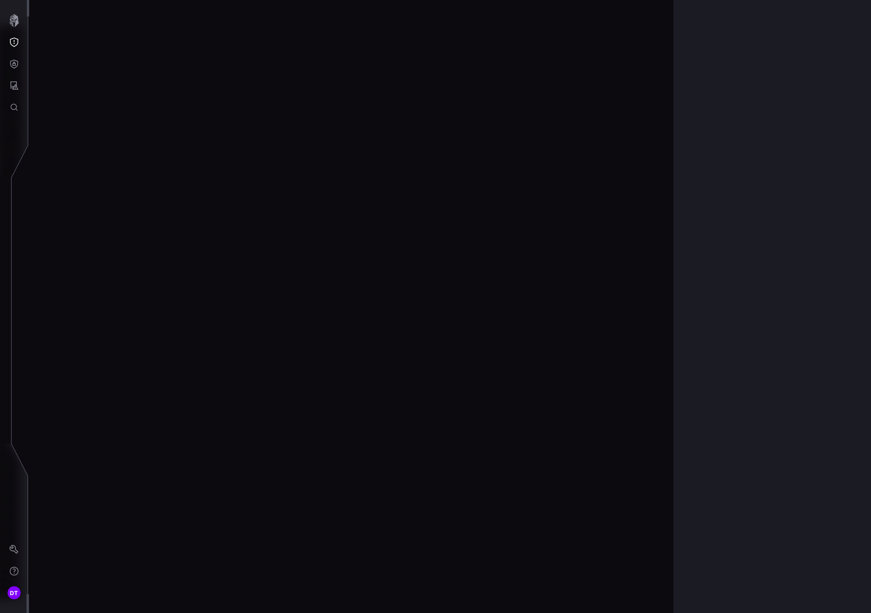
scroll to position [1873, 398]
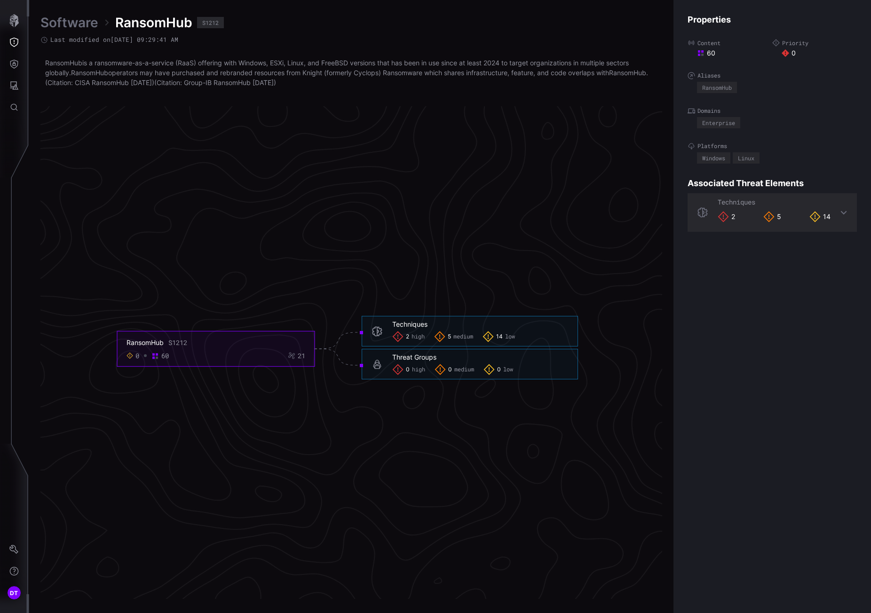
click at [414, 337] on span "high" at bounding box center [417, 337] width 13 height 8
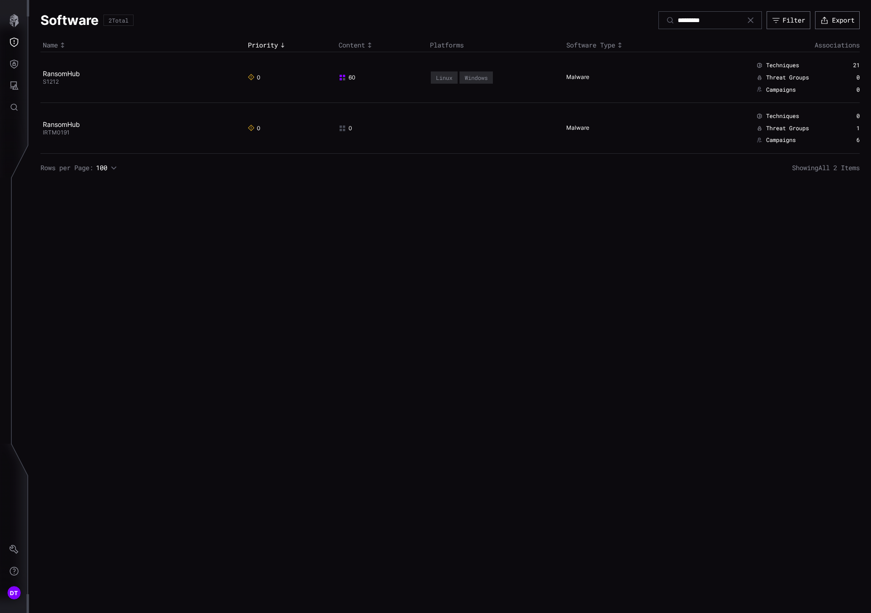
click at [748, 20] on icon at bounding box center [751, 20] width 6 height 6
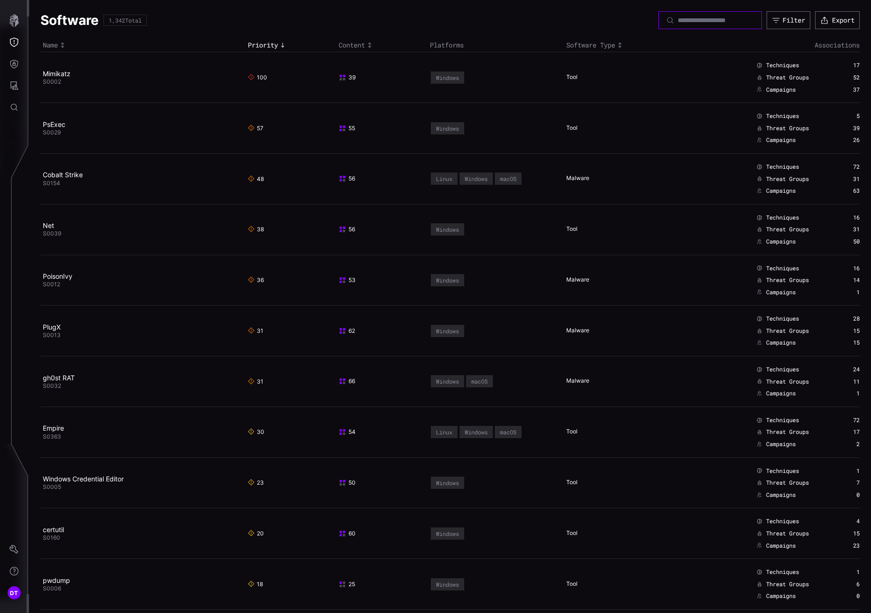
click at [677, 18] on input at bounding box center [710, 20] width 66 height 8
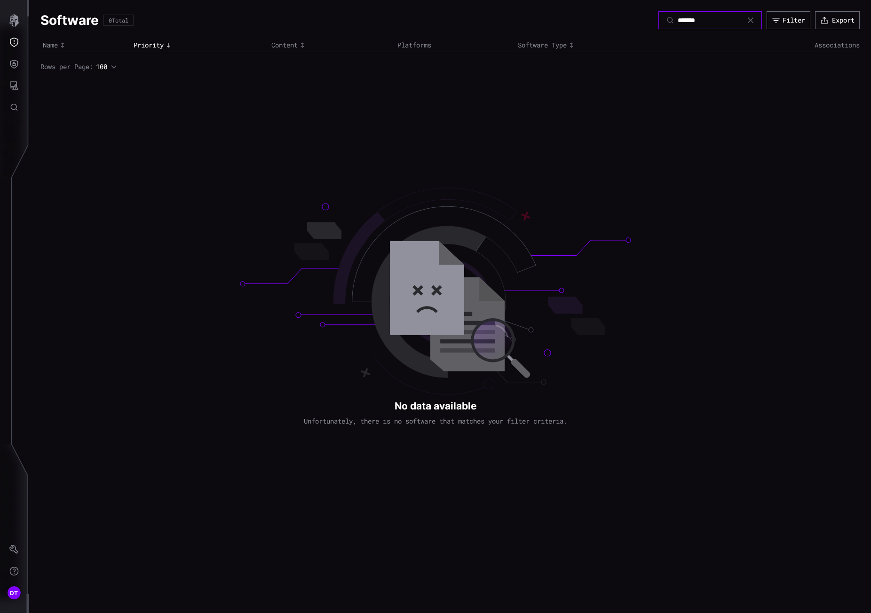
type input "*******"
click at [748, 20] on icon at bounding box center [751, 20] width 6 height 6
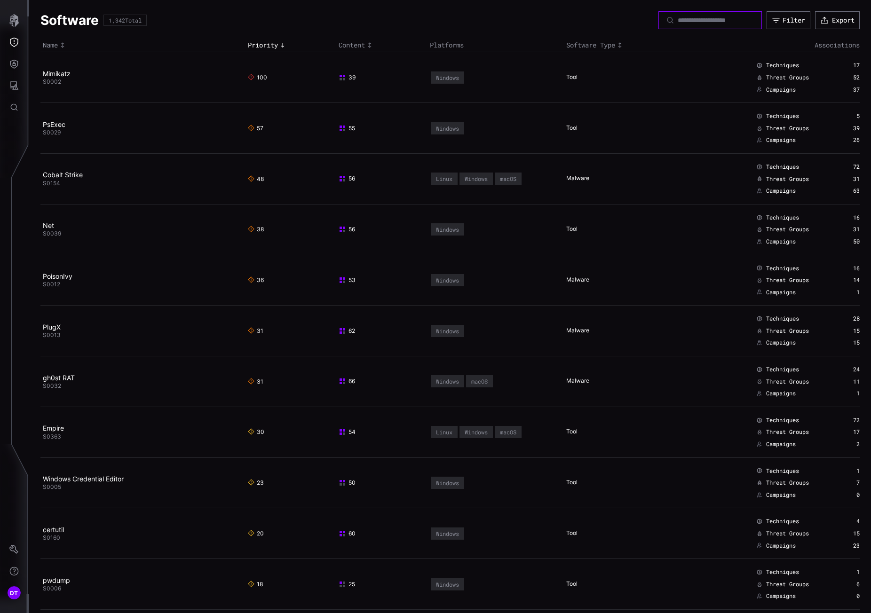
click at [677, 21] on input at bounding box center [710, 20] width 66 height 8
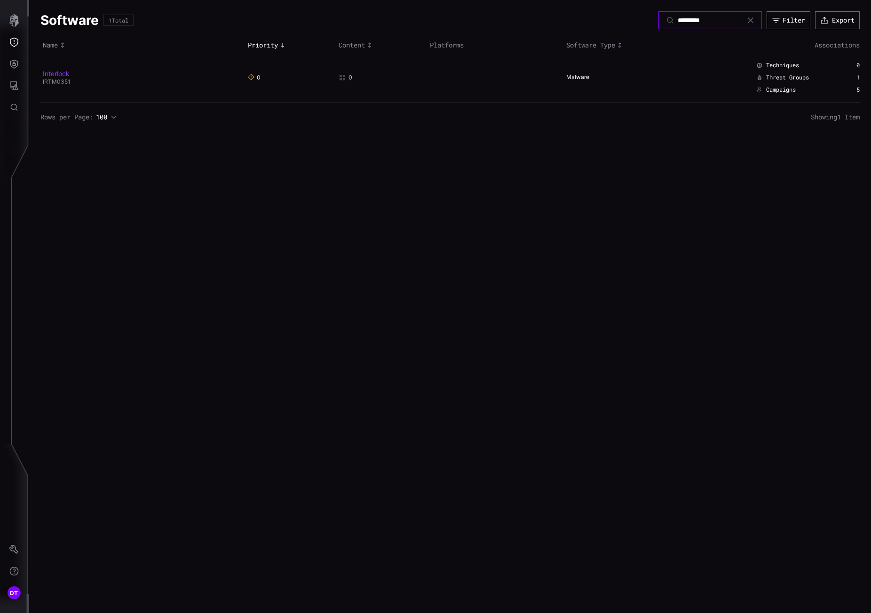
type input "*********"
click at [56, 77] on link "Interlock" at bounding box center [56, 74] width 27 height 8
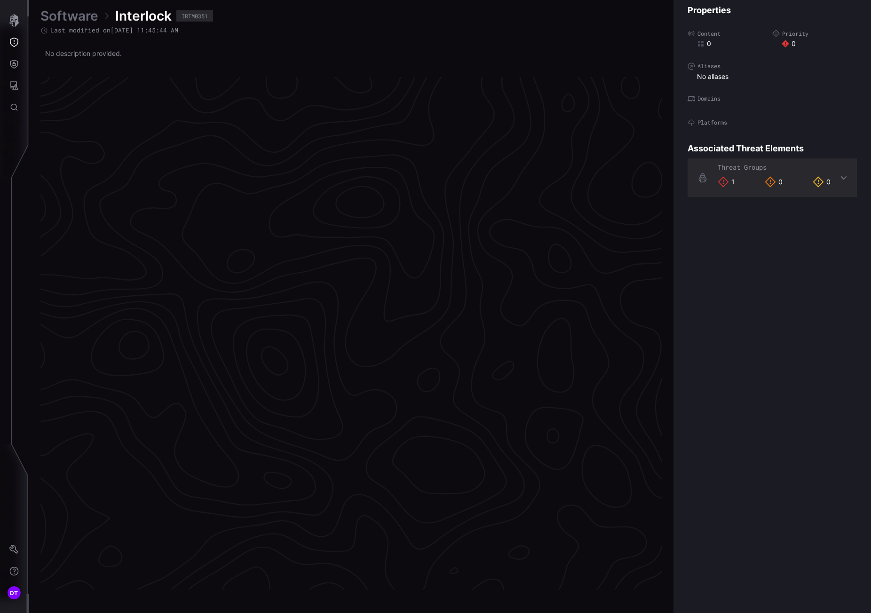
scroll to position [1863, 398]
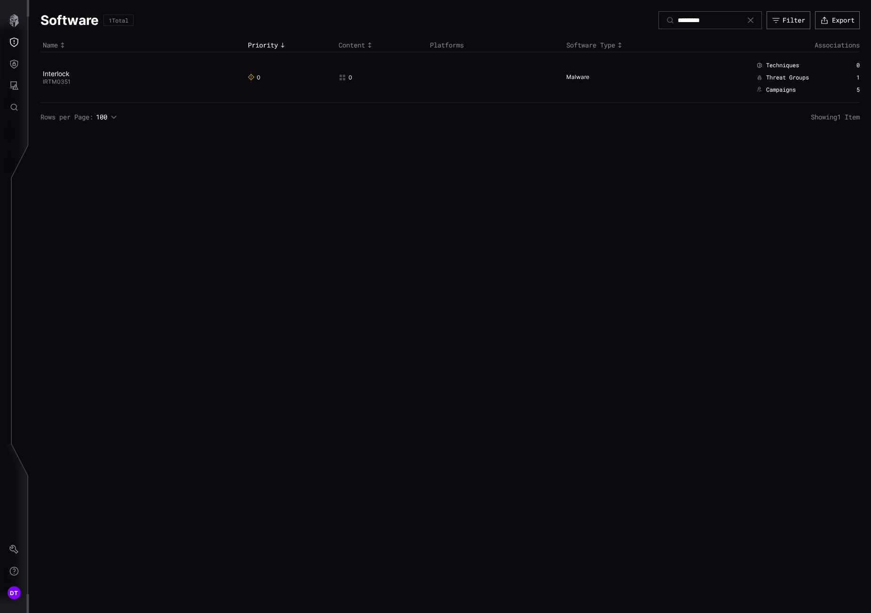
click at [749, 21] on icon at bounding box center [751, 20] width 8 height 8
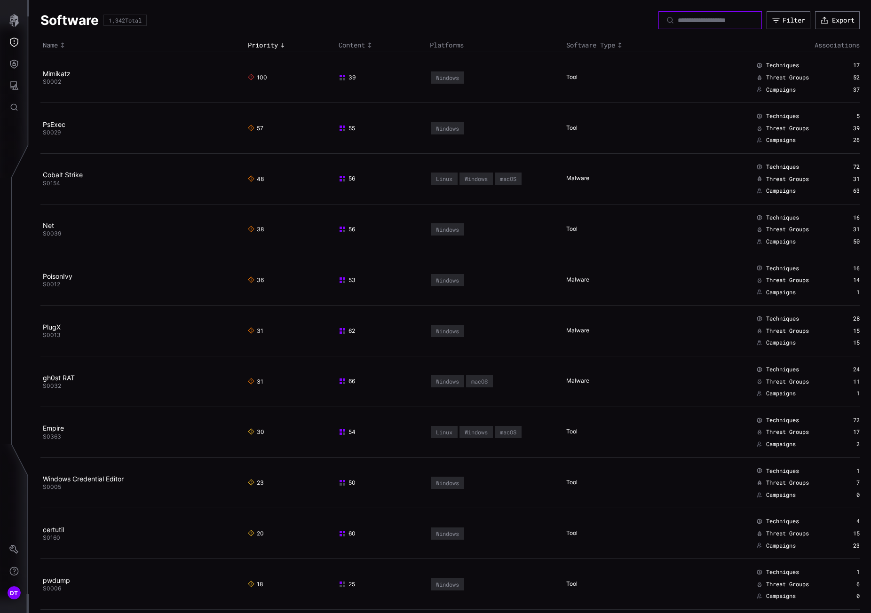
click at [677, 19] on input at bounding box center [710, 20] width 66 height 8
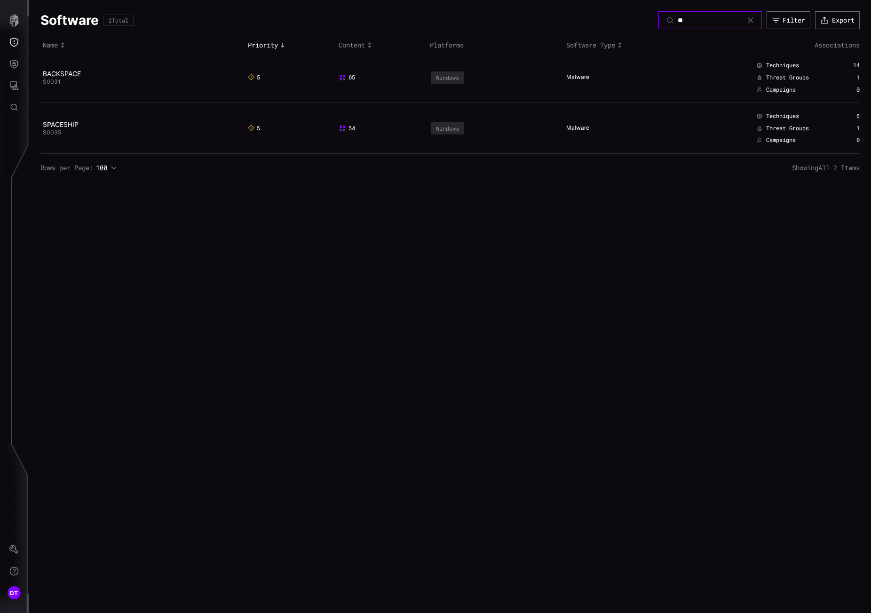
type input "*"
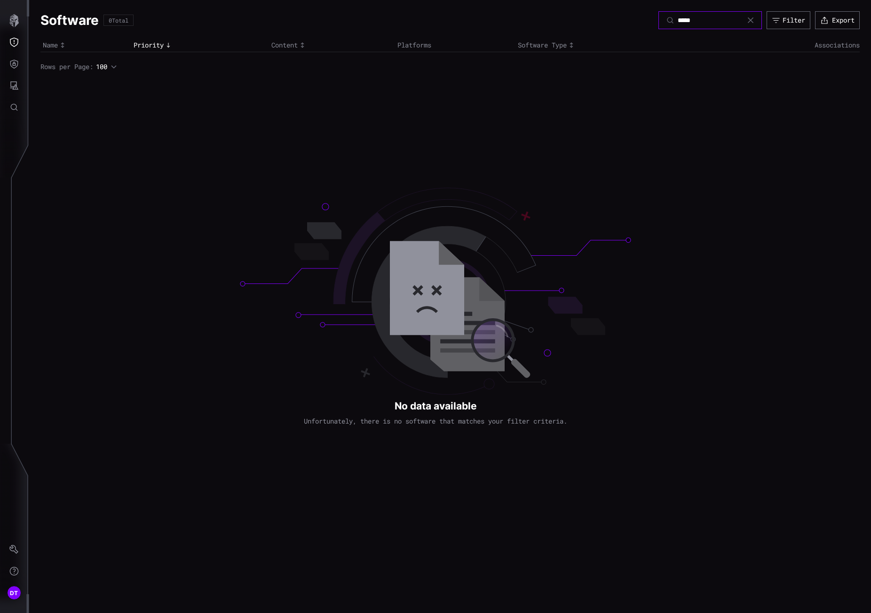
type input "*****"
click at [10, 42] on icon "Threat Exposure" at bounding box center [14, 42] width 8 height 9
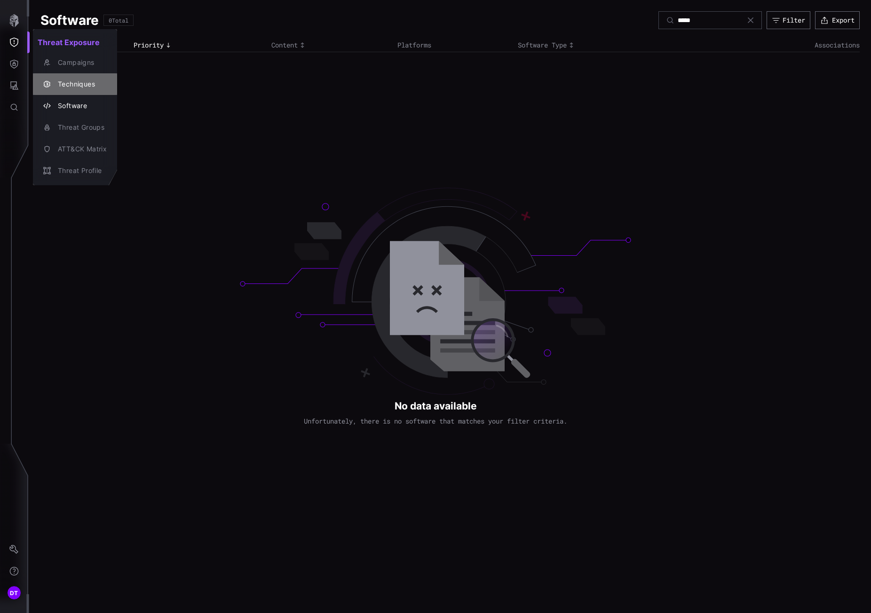
click at [70, 85] on div "Techniques" at bounding box center [80, 85] width 54 height 12
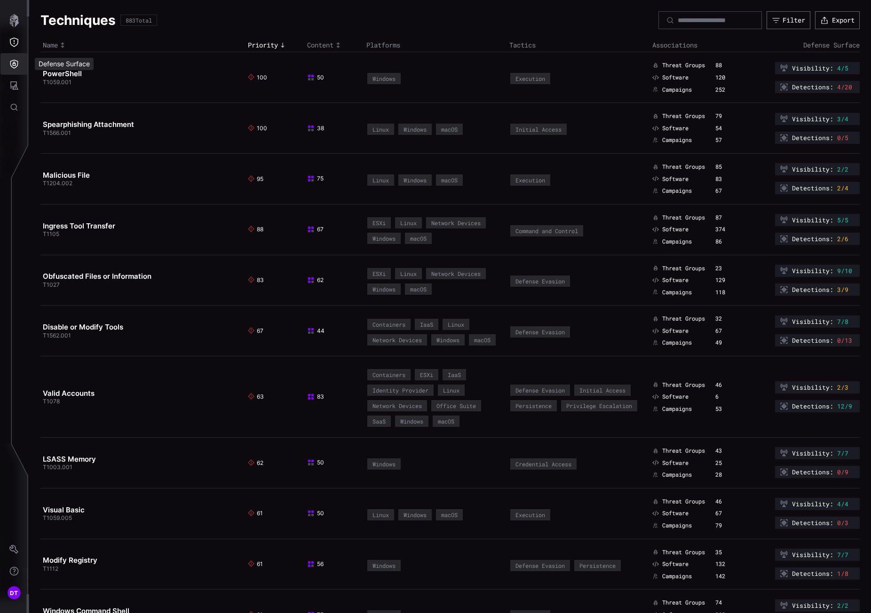
click at [14, 63] on icon "Defense Surface" at bounding box center [14, 64] width 8 height 9
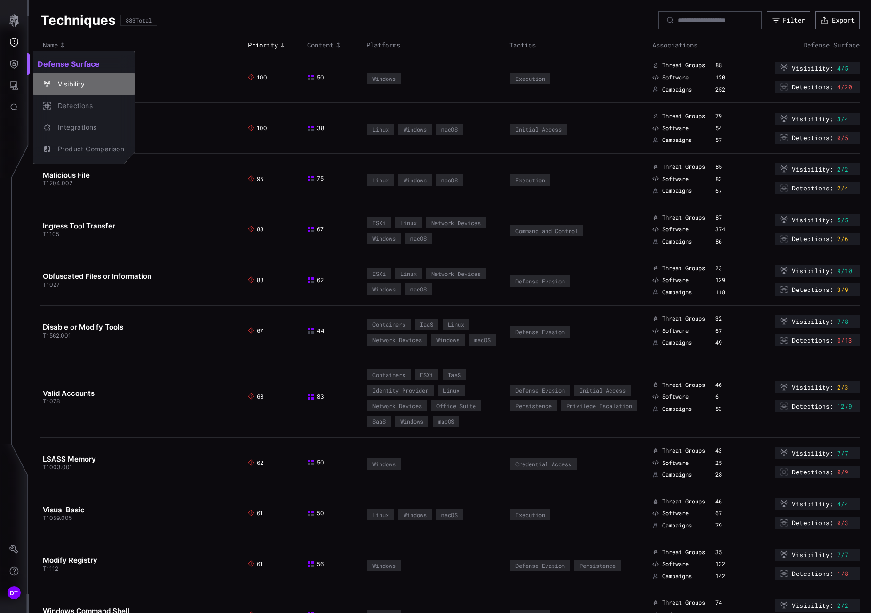
click at [68, 82] on div "Visibility" at bounding box center [88, 85] width 71 height 12
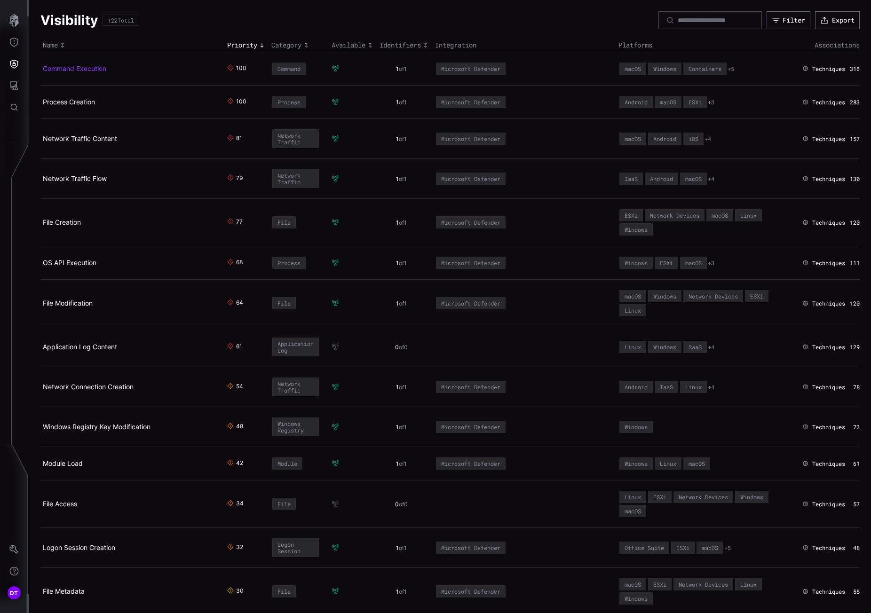
click at [72, 67] on link "Command Execution" at bounding box center [74, 68] width 63 height 8
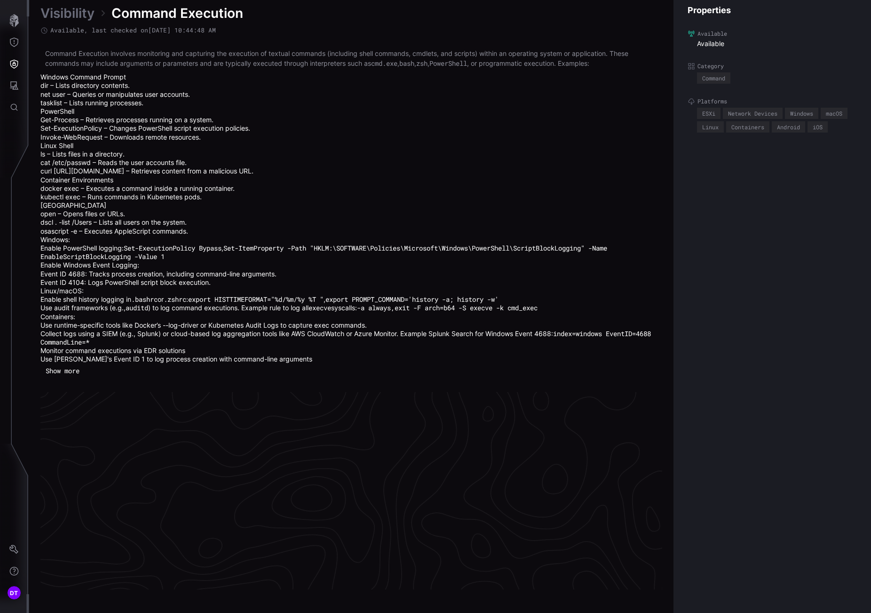
scroll to position [2020, 398]
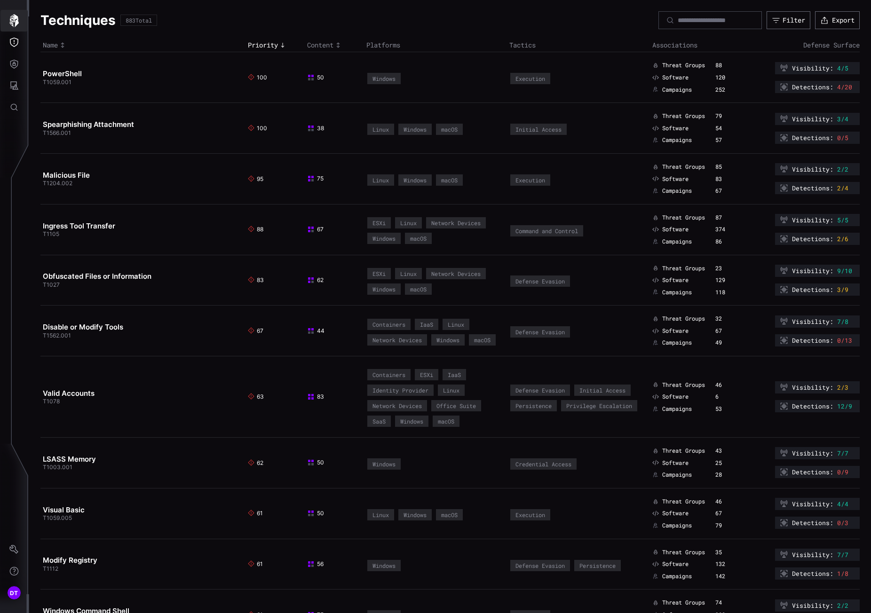
click at [16, 18] on icon "button" at bounding box center [13, 20] width 9 height 13
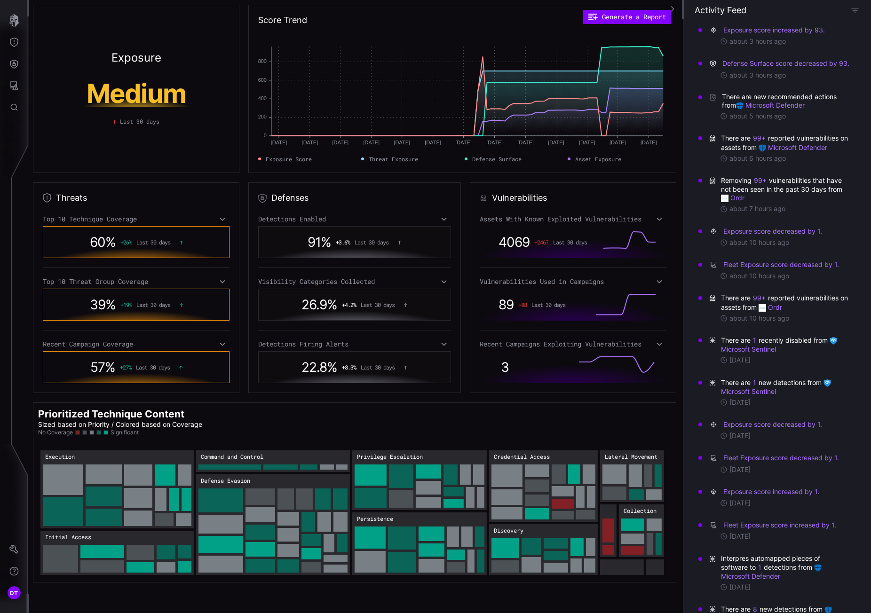
click at [220, 220] on icon at bounding box center [222, 219] width 7 height 8
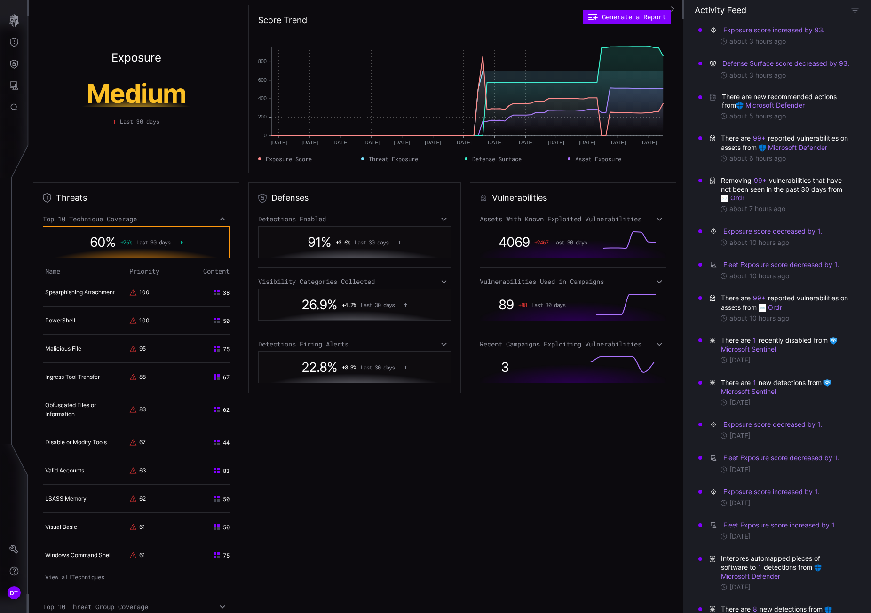
click at [221, 220] on icon at bounding box center [222, 219] width 7 height 8
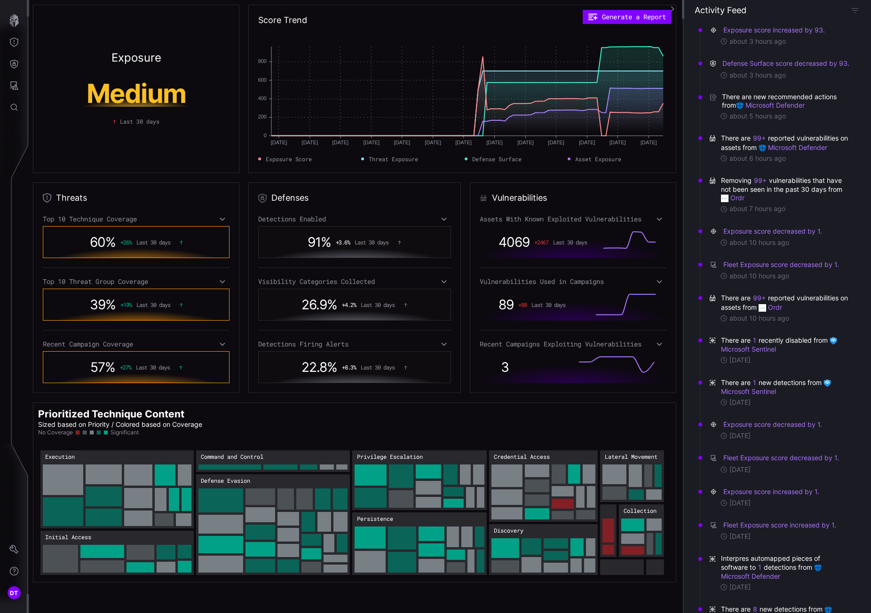
click at [223, 281] on icon at bounding box center [222, 281] width 5 height 3
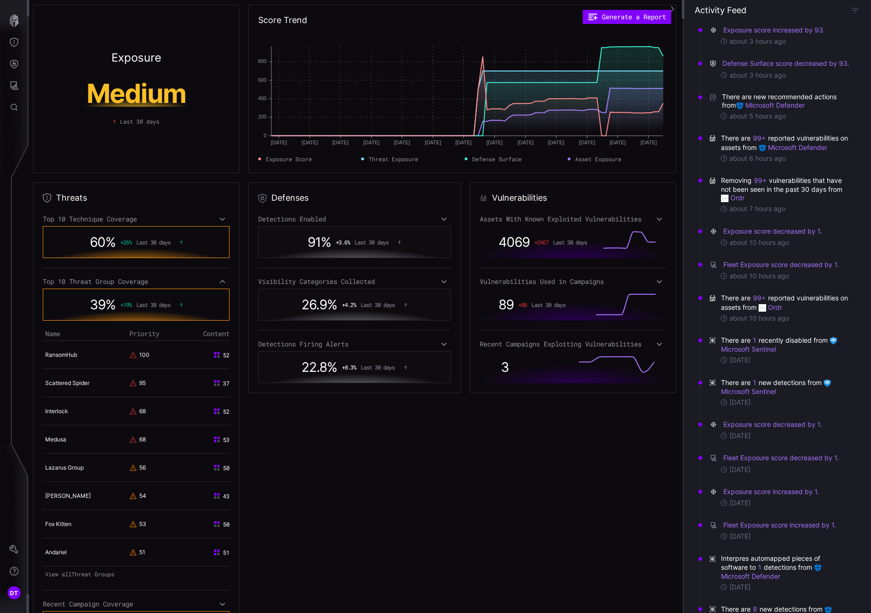
click at [221, 282] on icon at bounding box center [222, 282] width 7 height 8
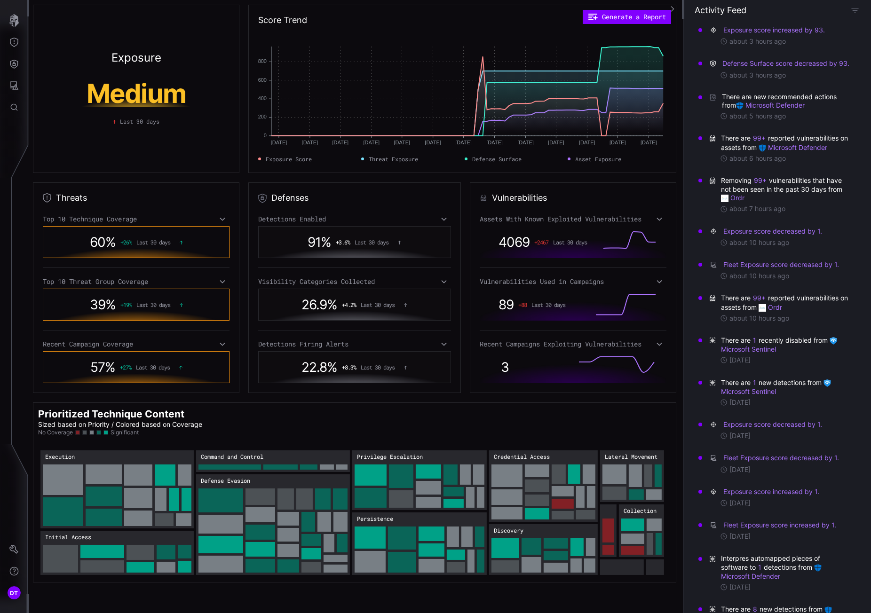
click at [219, 345] on icon at bounding box center [222, 344] width 7 height 8
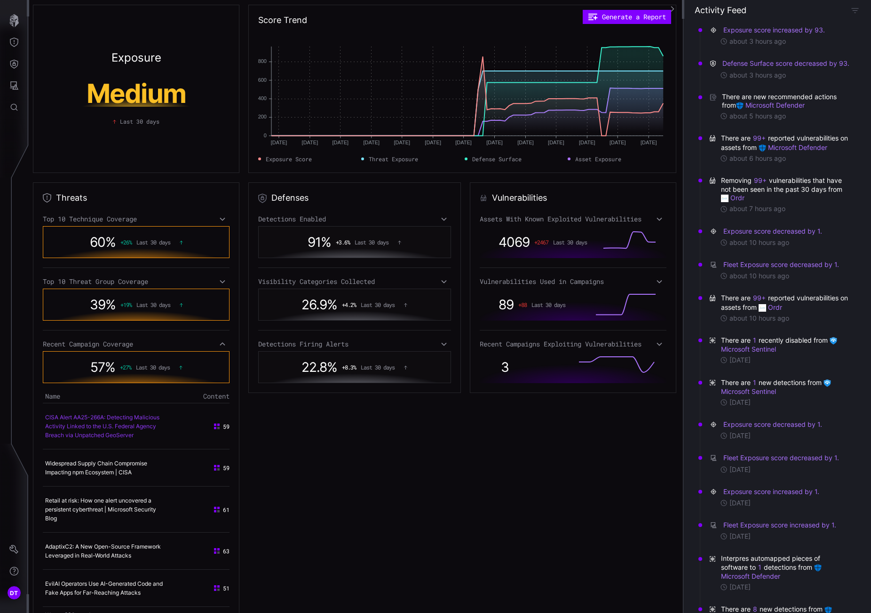
click at [126, 423] on link "CISA Alert AA25-266A: Detecting Malicious Activity Linked to the U.S. Federal A…" at bounding box center [102, 426] width 114 height 25
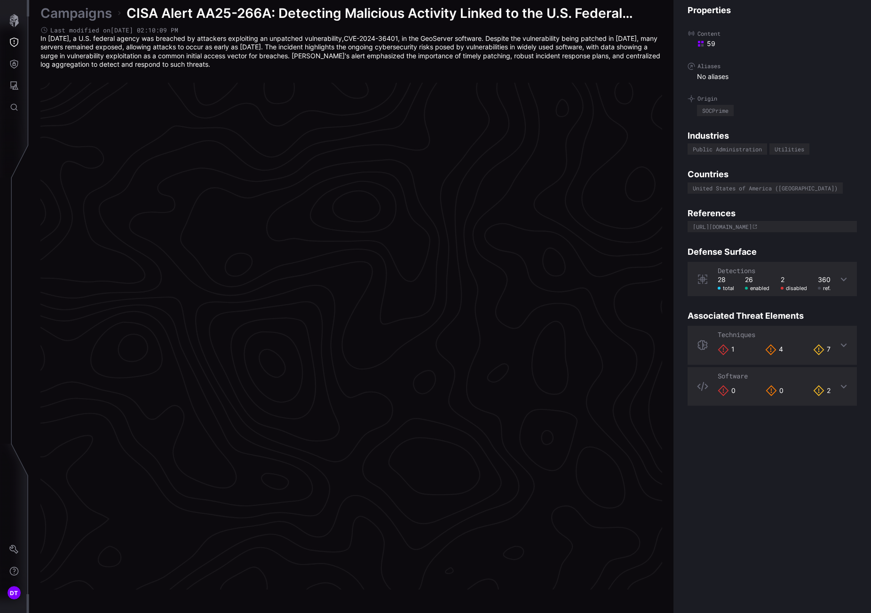
scroll to position [1866, 398]
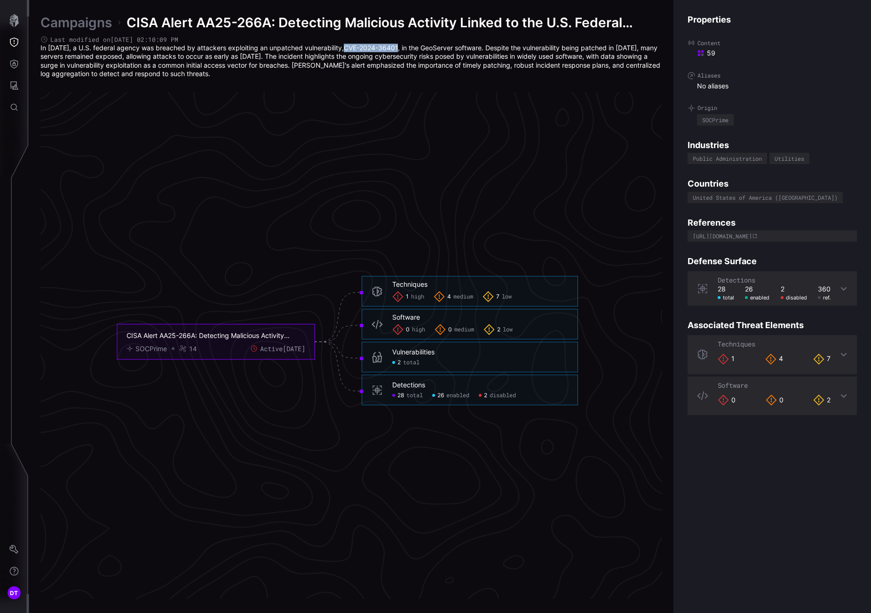
drag, startPoint x: 394, startPoint y: 47, endPoint x: 340, endPoint y: 46, distance: 54.1
click at [340, 46] on p "In [DATE], a U.S. federal agency was breached by attackers exploiting an unpatc…" at bounding box center [351, 61] width 622 height 34
copy link "CVE-2024-36401"
click at [285, 145] on icon "CISA Alert AA25-266A: Detecting Malicious Activity Linked to the U.S. Federal A…" at bounding box center [347, 341] width 1410 height 4231
click at [142, 351] on div "SOCPrime" at bounding box center [150, 349] width 31 height 8
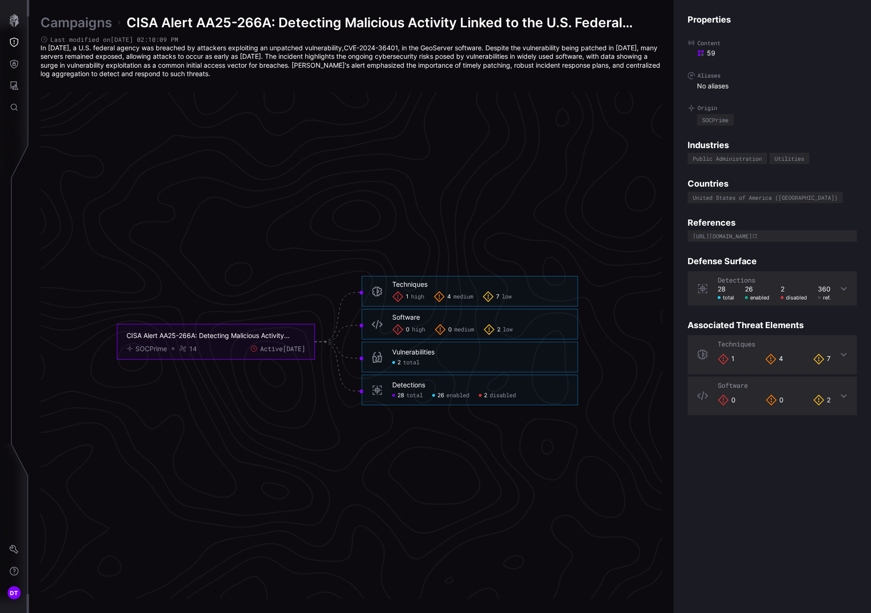
click at [142, 351] on div "SOCPrime" at bounding box center [150, 349] width 31 height 8
click at [142, 352] on div "SOCPrime" at bounding box center [150, 349] width 31 height 8
click at [156, 390] on icon "CISA Alert AA25-266A: Detecting Malicious Activity Linked to the U.S. Federal A…" at bounding box center [347, 341] width 1410 height 4231
click at [409, 363] on span "total" at bounding box center [411, 363] width 16 height 8
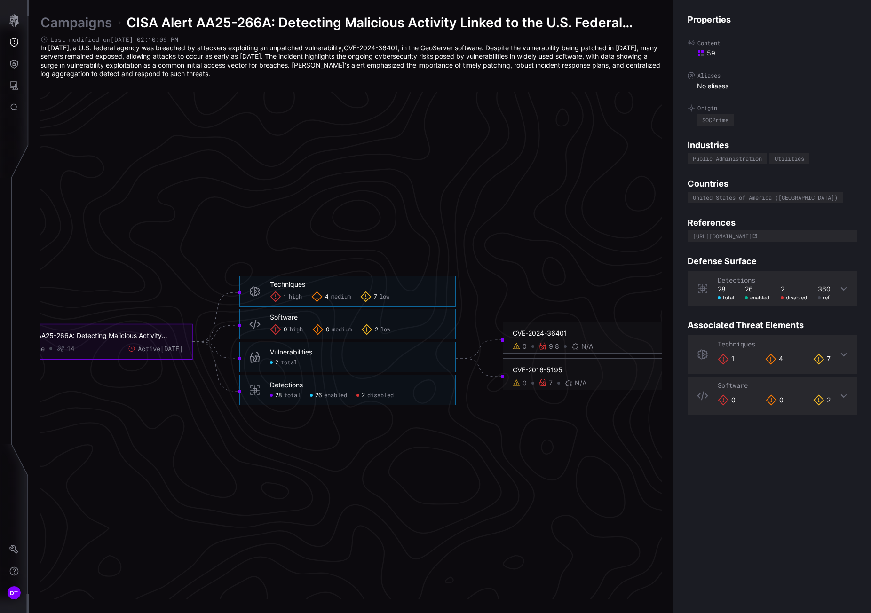
click at [281, 394] on span "28" at bounding box center [278, 396] width 7 height 8
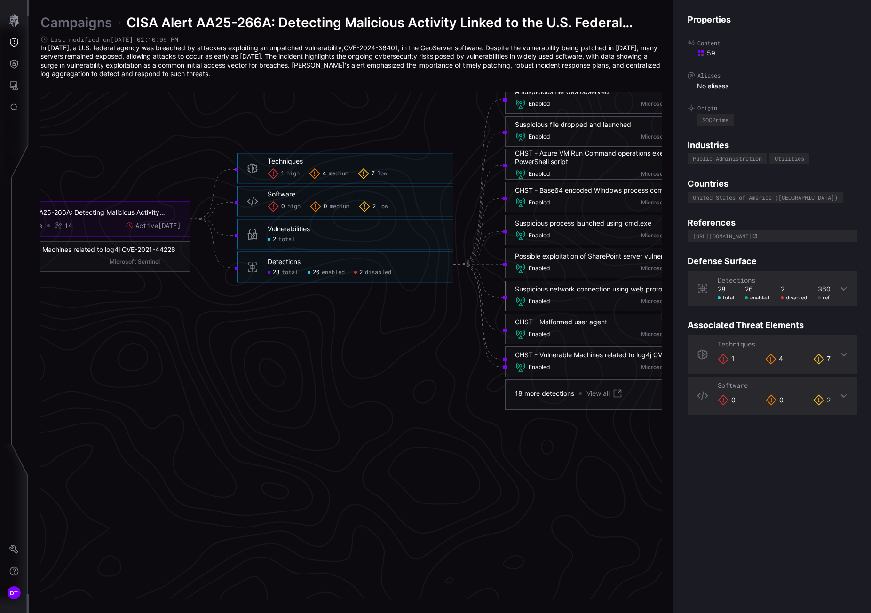
scroll to position [2007, 398]
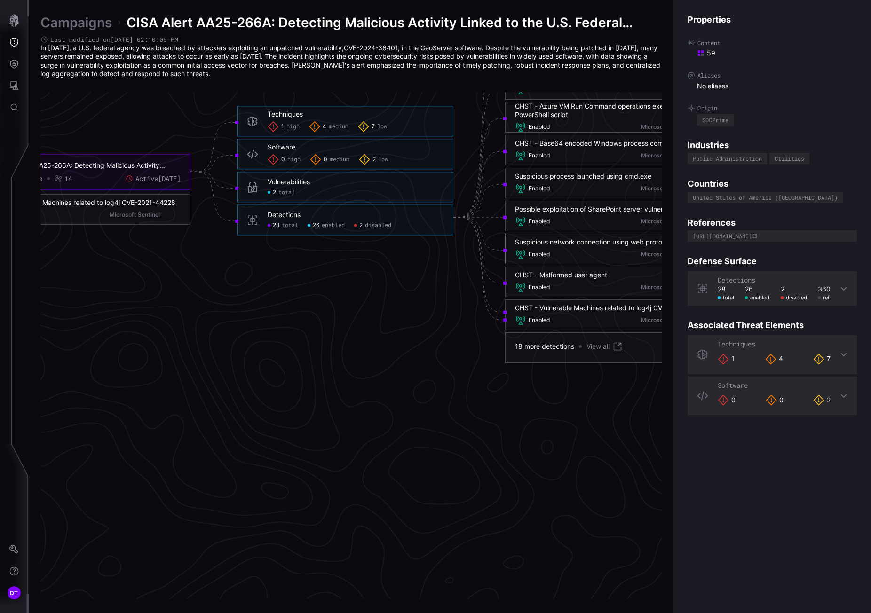
click at [543, 346] on div "18 more detections" at bounding box center [544, 346] width 59 height 8
click at [602, 348] on link "View all" at bounding box center [604, 346] width 37 height 11
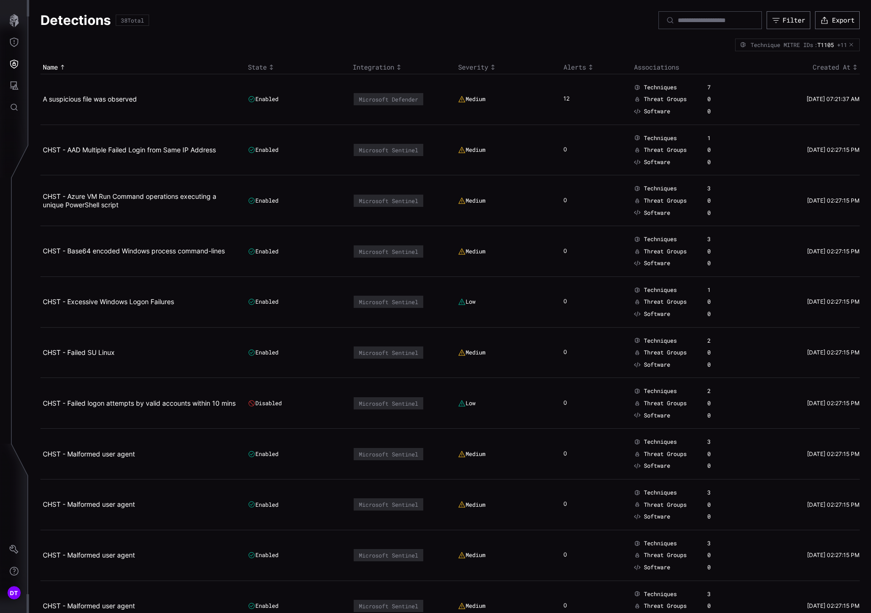
click at [10, 549] on icon "Settings" at bounding box center [13, 549] width 9 height 9
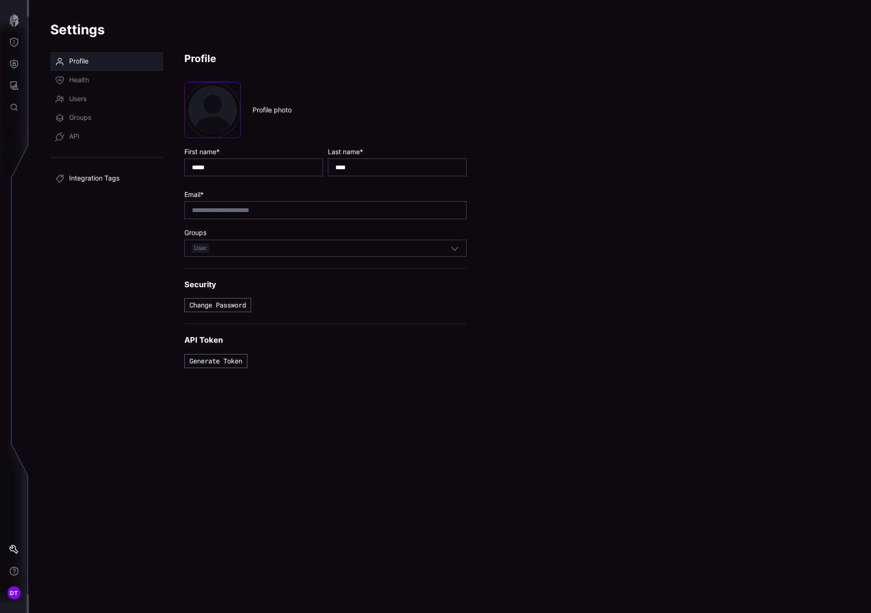
click at [90, 178] on span "Integration Tags" at bounding box center [94, 178] width 50 height 9
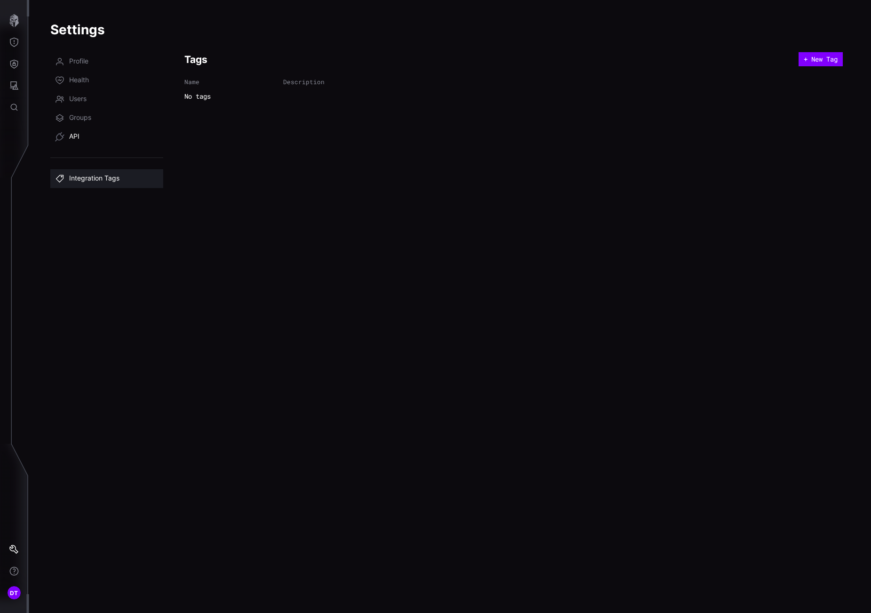
click at [75, 134] on span "API" at bounding box center [74, 136] width 10 height 9
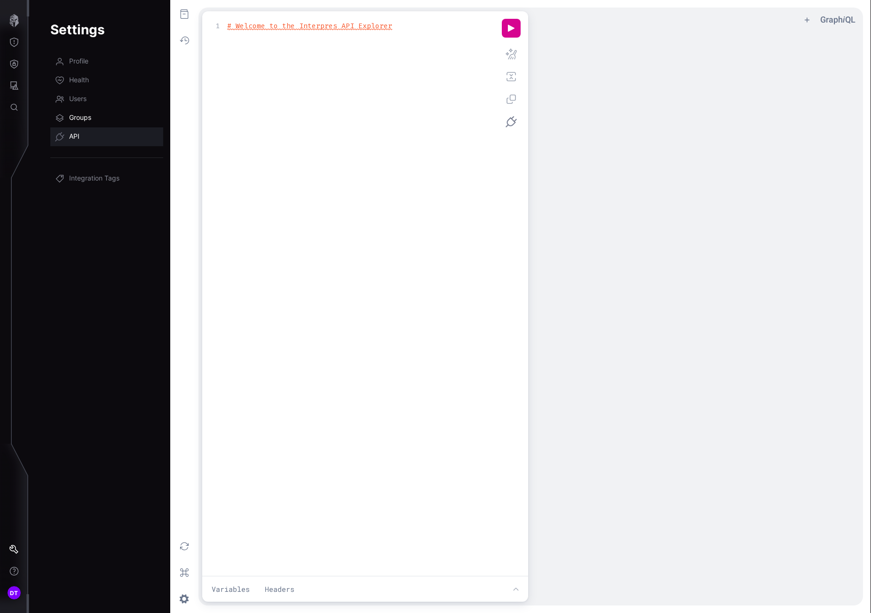
click at [82, 120] on span "Groups" at bounding box center [80, 117] width 22 height 9
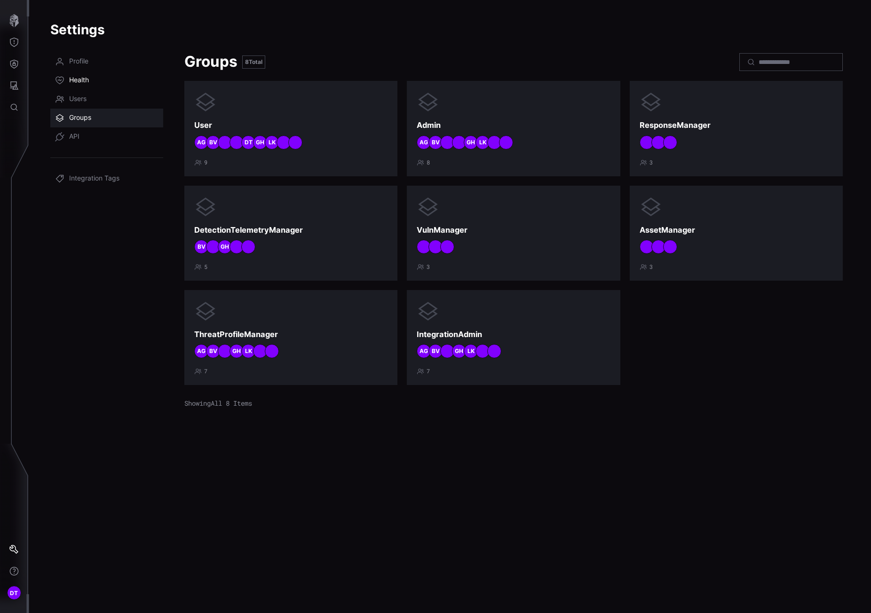
click at [79, 80] on span "Health" at bounding box center [79, 80] width 20 height 9
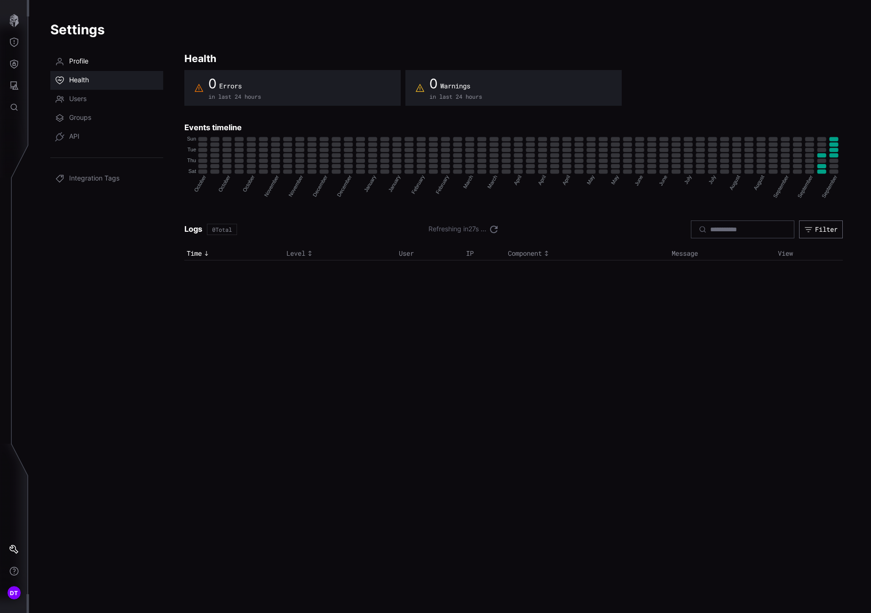
click at [81, 59] on span "Profile" at bounding box center [78, 61] width 19 height 9
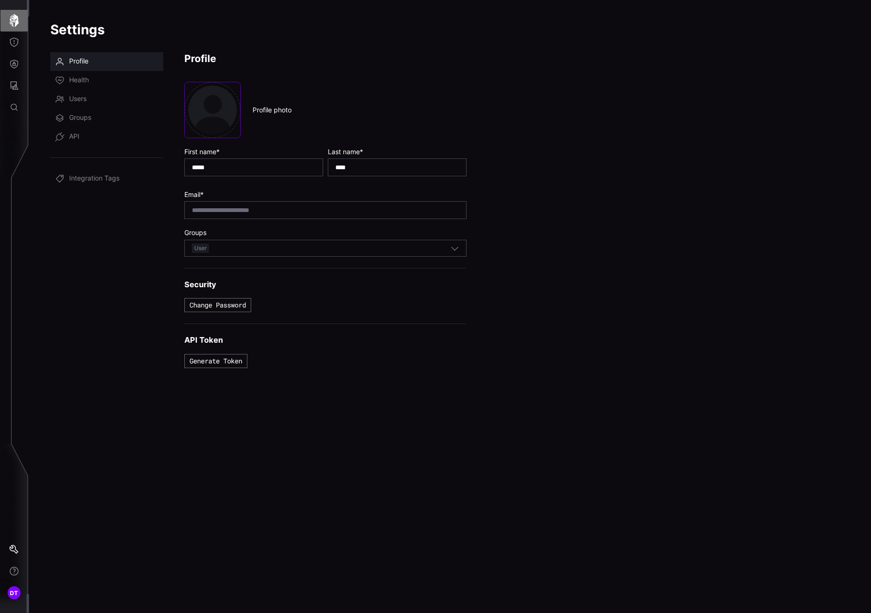
click at [14, 16] on icon "button" at bounding box center [14, 20] width 13 height 13
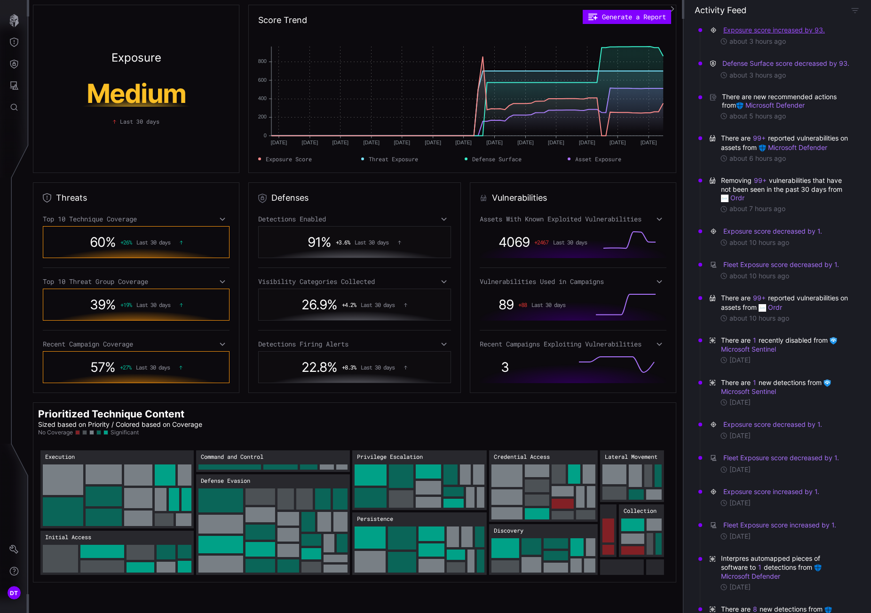
click at [749, 30] on button "Exposure score increased by 93." at bounding box center [774, 29] width 102 height 9
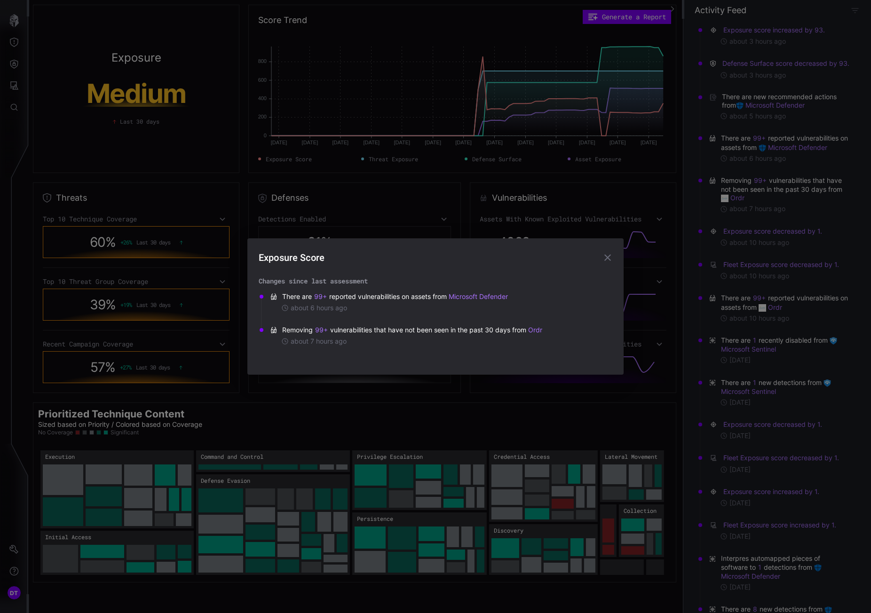
click at [604, 257] on icon "button" at bounding box center [607, 257] width 11 height 11
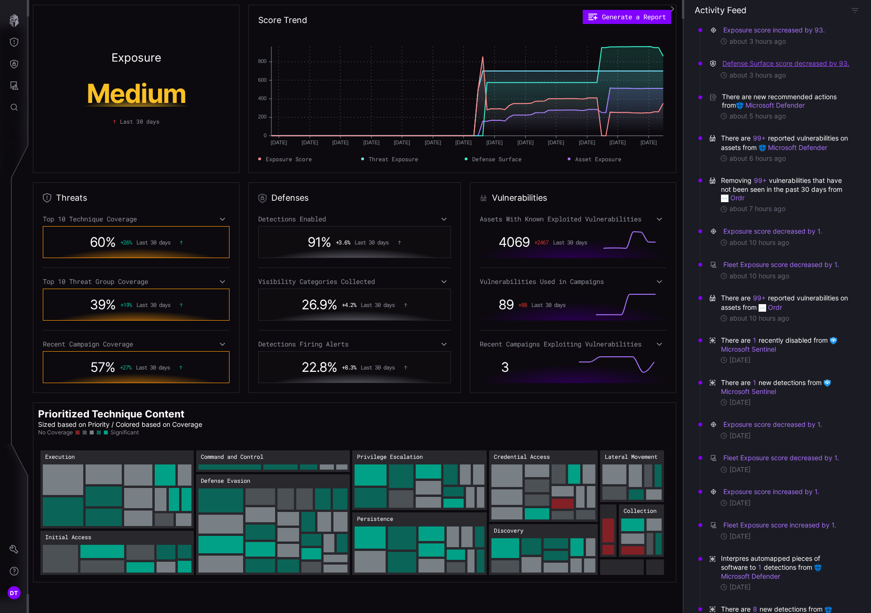
click at [753, 62] on button "Defense Surface score decreased by 93." at bounding box center [786, 63] width 128 height 9
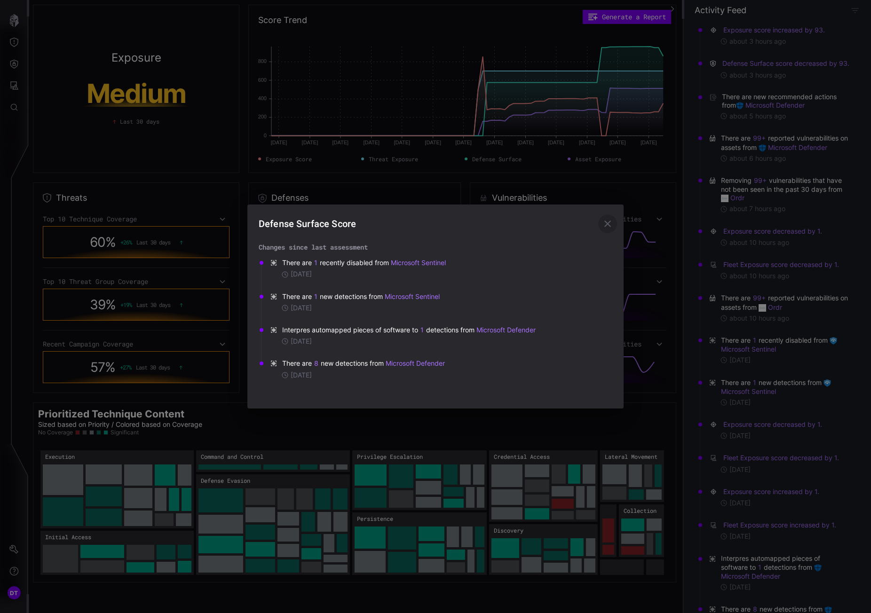
click at [608, 222] on icon "button" at bounding box center [607, 223] width 11 height 11
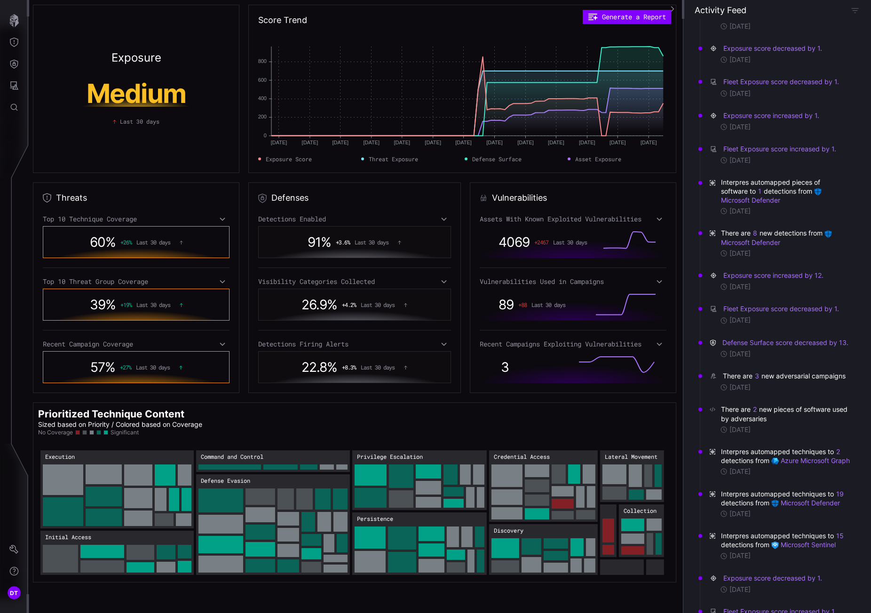
scroll to position [423, 0]
